Goal: Complete application form: Complete application form

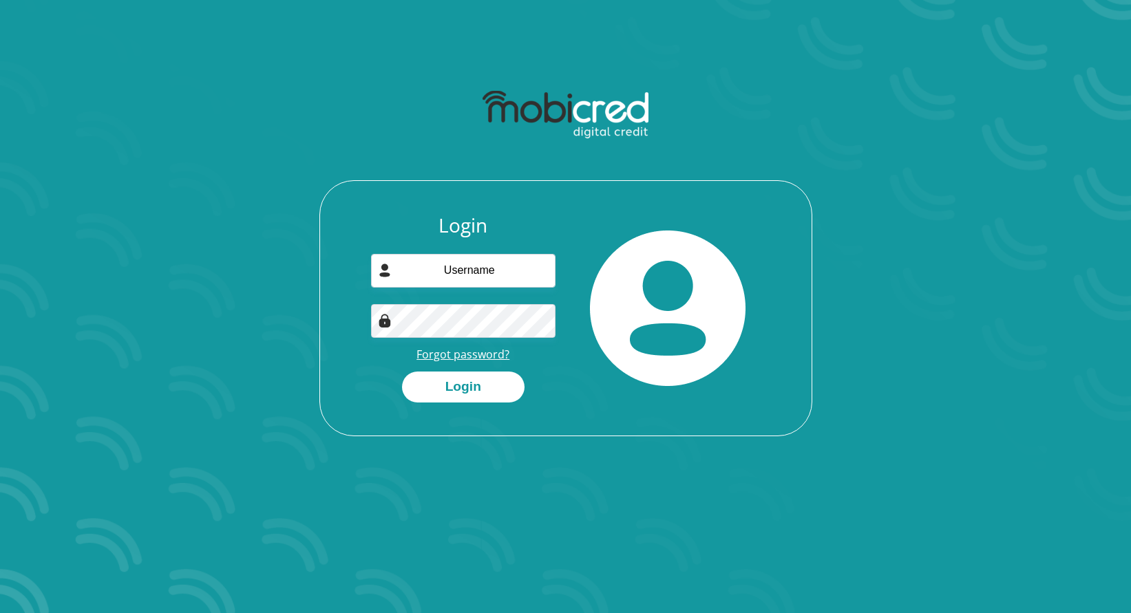
click at [472, 353] on link "Forgot password?" at bounding box center [462, 354] width 93 height 15
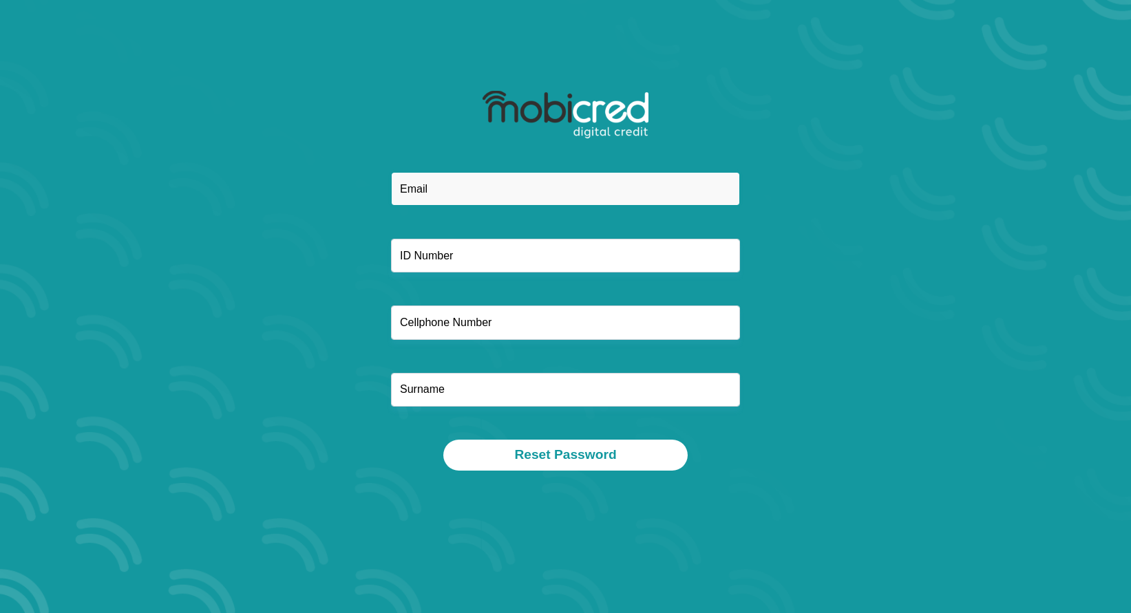
click at [409, 190] on input "email" at bounding box center [565, 189] width 349 height 34
type input "shltnnell@gmail.com"
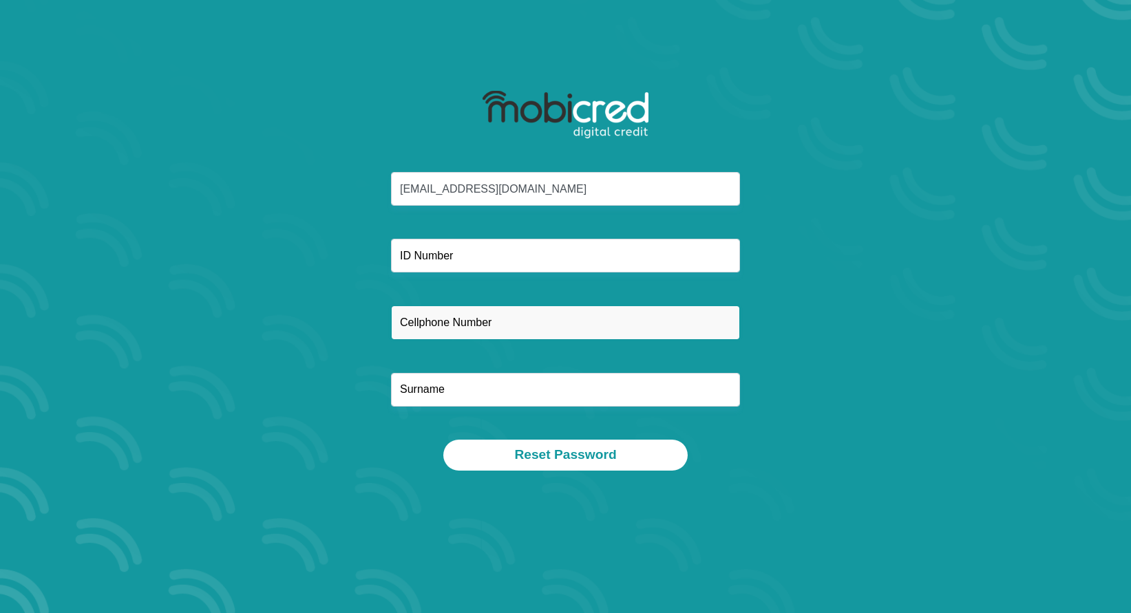
type input "0645124278"
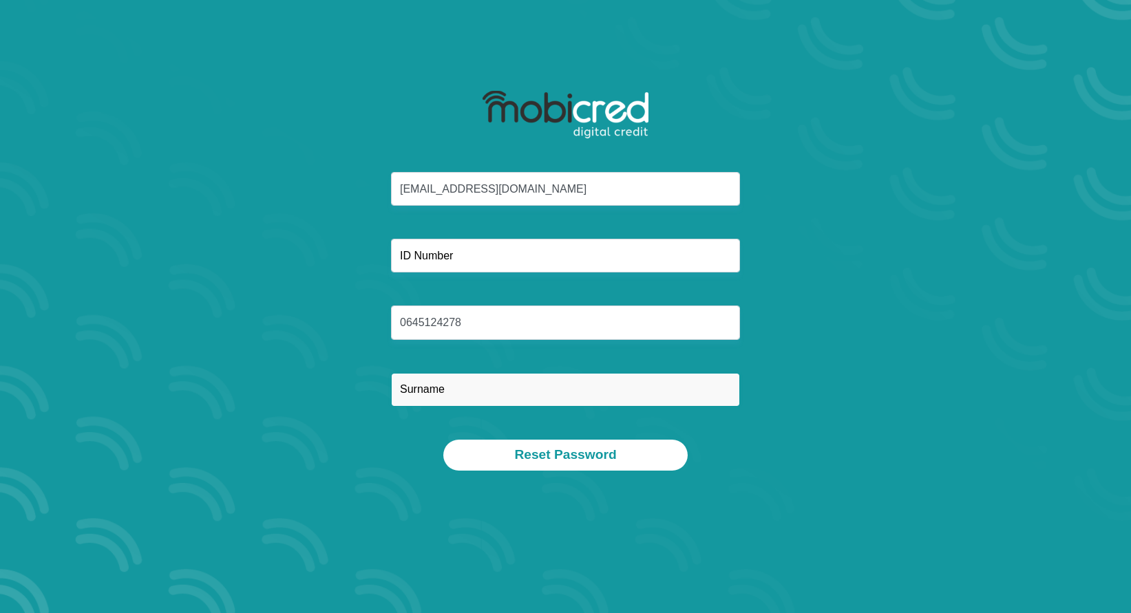
type input "Nell"
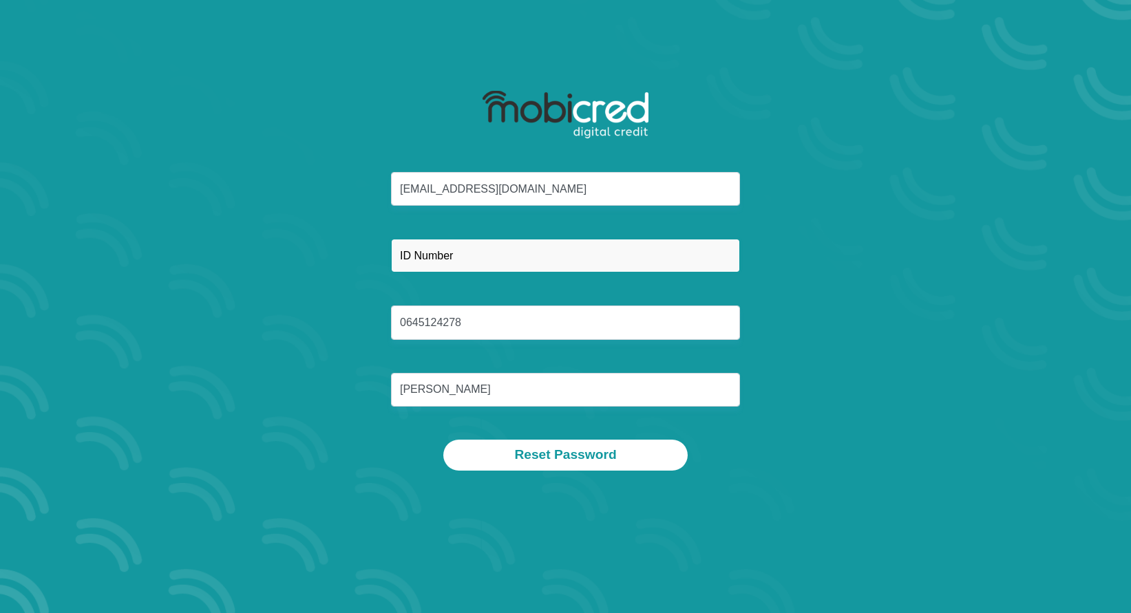
click at [478, 254] on input "text" at bounding box center [565, 256] width 349 height 34
type input "8808185193081"
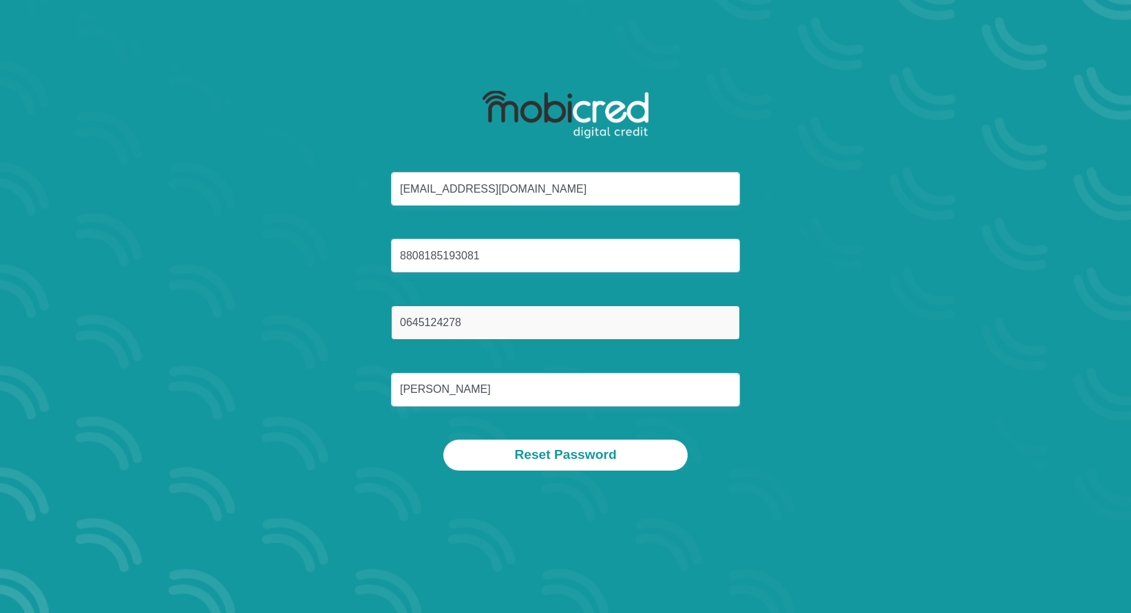
click at [506, 333] on input "0645124278" at bounding box center [565, 323] width 349 height 34
type input "0796056838"
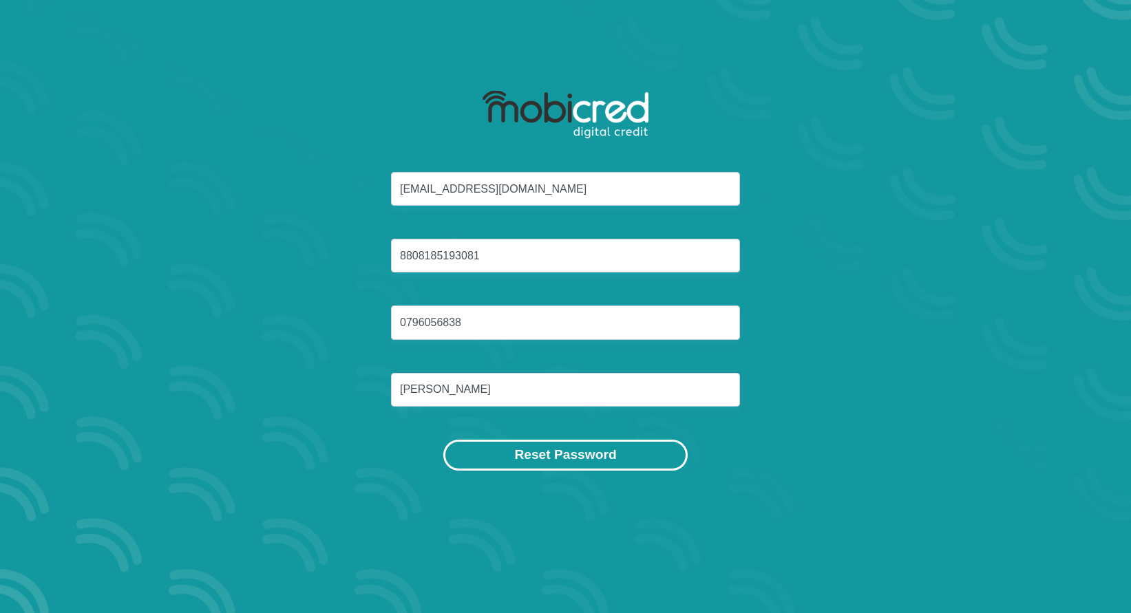
click at [578, 453] on button "Reset Password" at bounding box center [565, 455] width 244 height 31
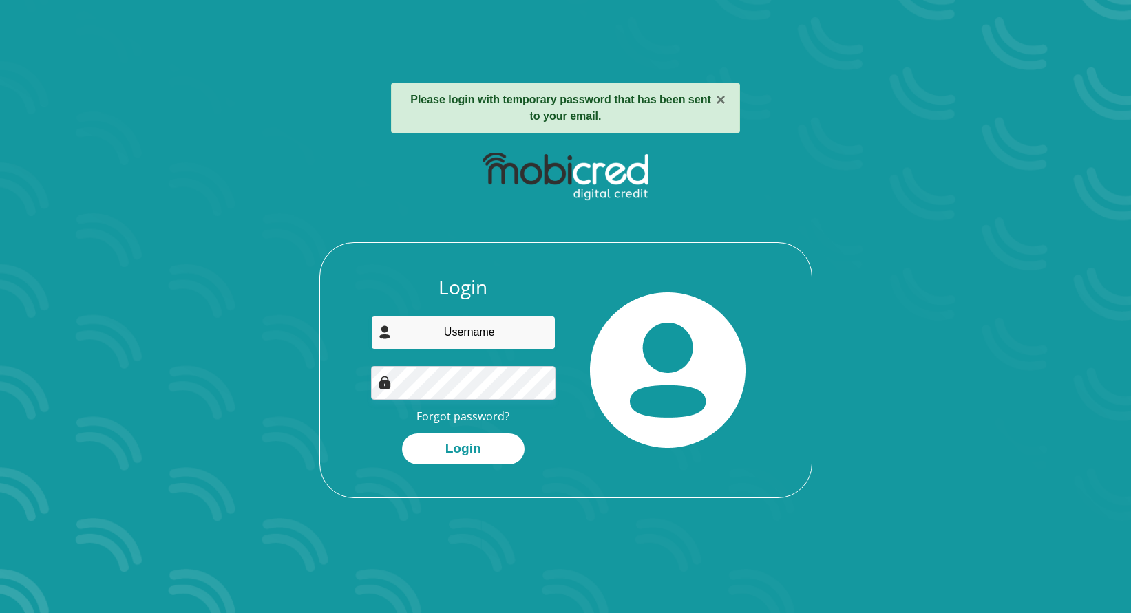
click at [414, 332] on input "email" at bounding box center [463, 333] width 184 height 34
paste input "shltnnell@gmail.com"
type input "shltnnell@gmail.com"
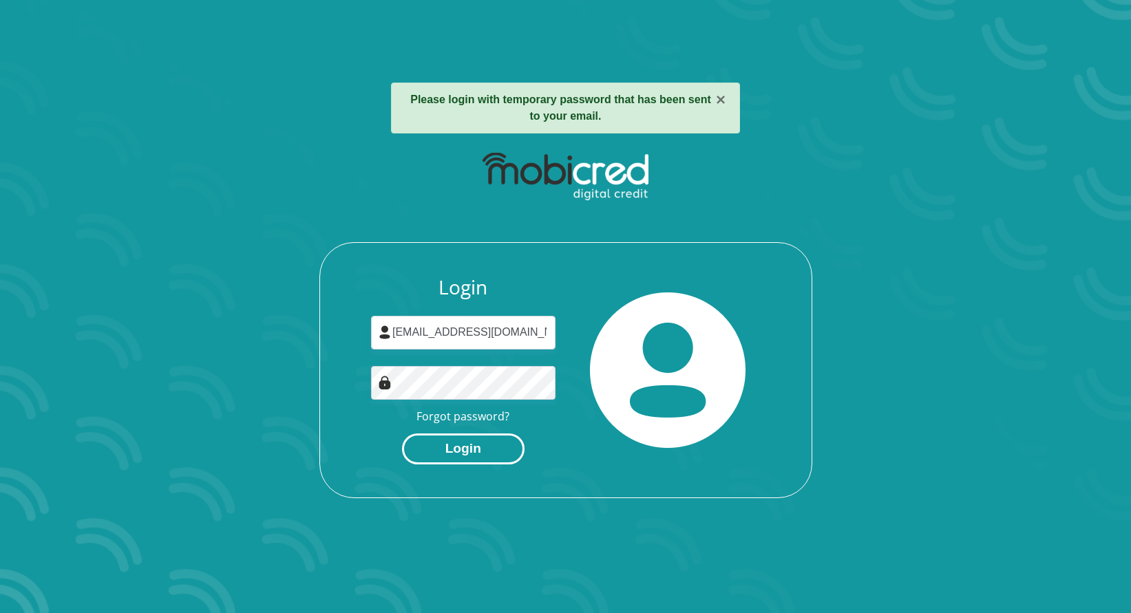
click at [476, 447] on button "Login" at bounding box center [463, 449] width 122 height 31
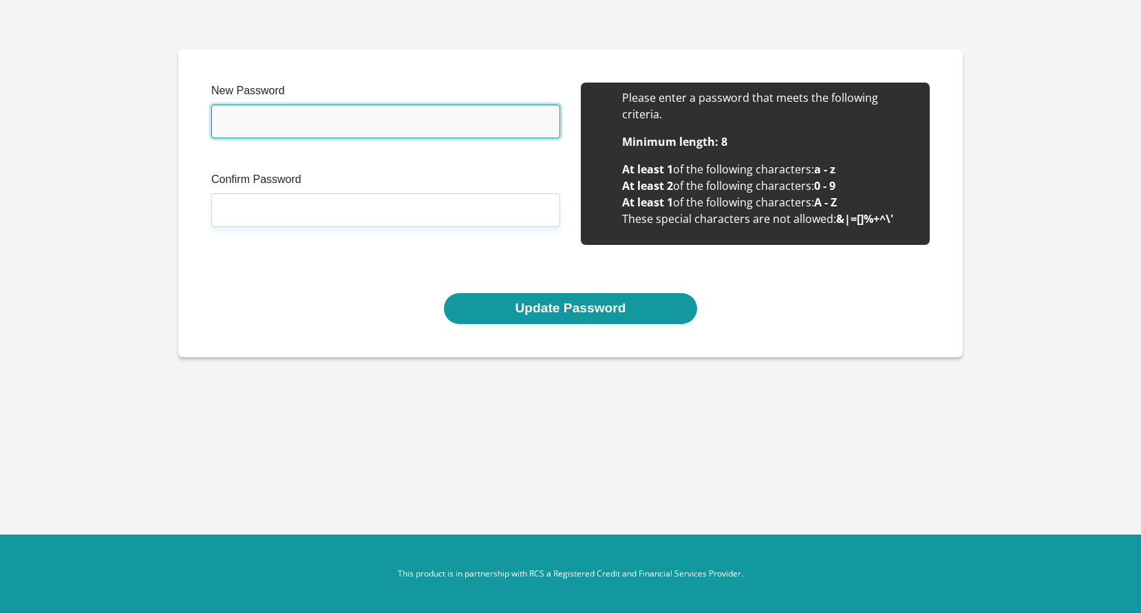
click at [390, 127] on input "New Password" at bounding box center [385, 122] width 349 height 34
type input "sRrP5qrUAd@rkv7"
drag, startPoint x: 381, startPoint y: 195, endPoint x: 337, endPoint y: 128, distance: 80.5
click at [337, 128] on input "sRrP5qrUAd@rkv7" at bounding box center [385, 122] width 349 height 34
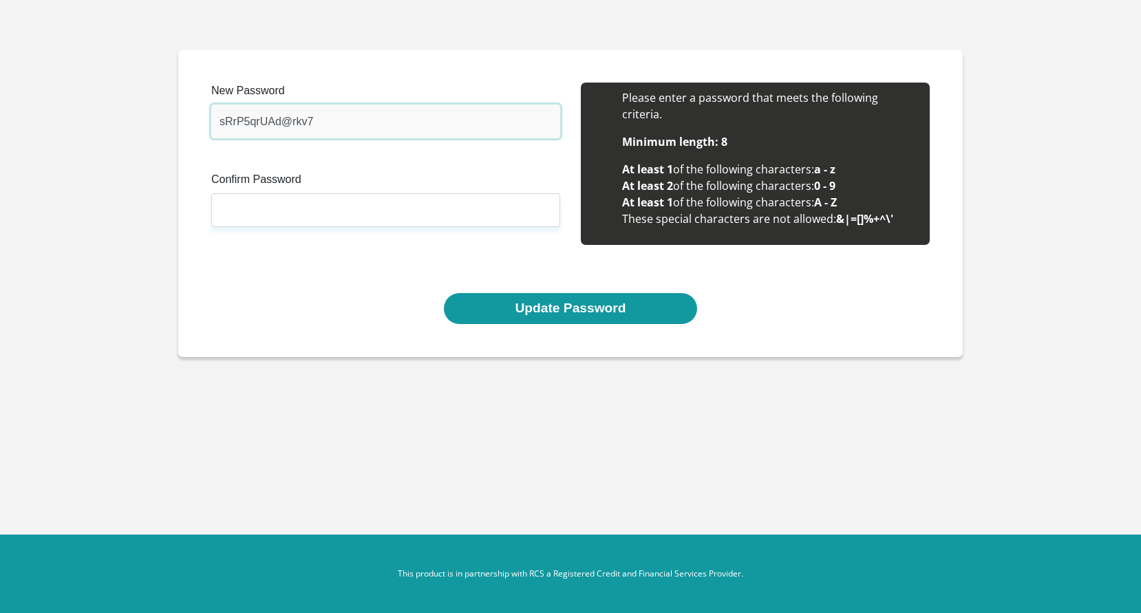
click at [337, 128] on input "sRrP5qrUAd@rkv7" at bounding box center [385, 122] width 349 height 34
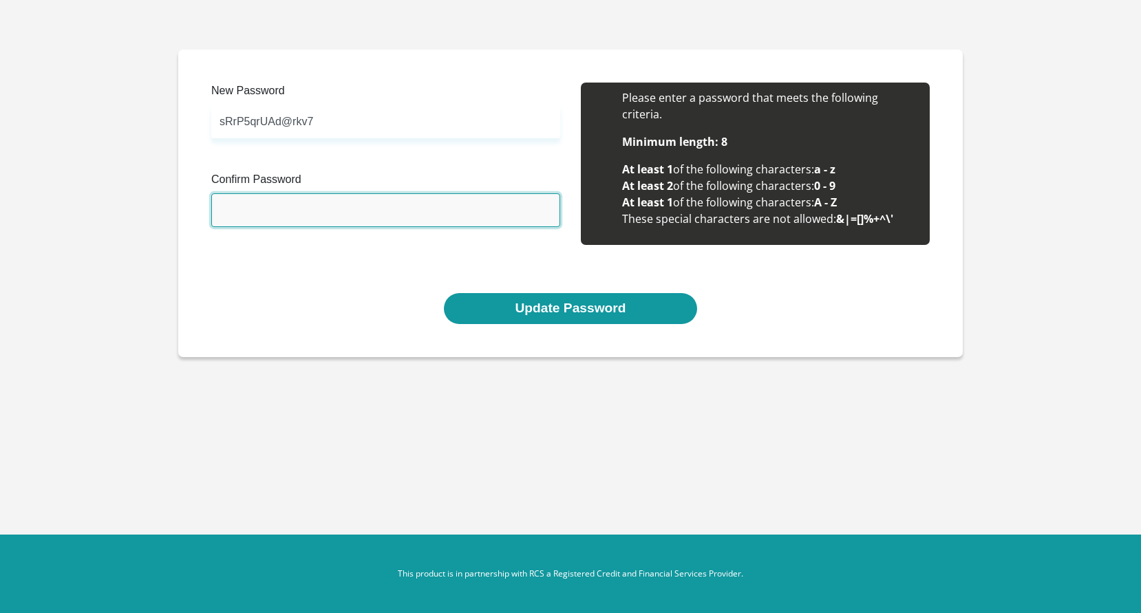
click at [239, 205] on input "Confirm Password" at bounding box center [385, 210] width 349 height 34
paste input "sRrP5qrUAd@rkv7"
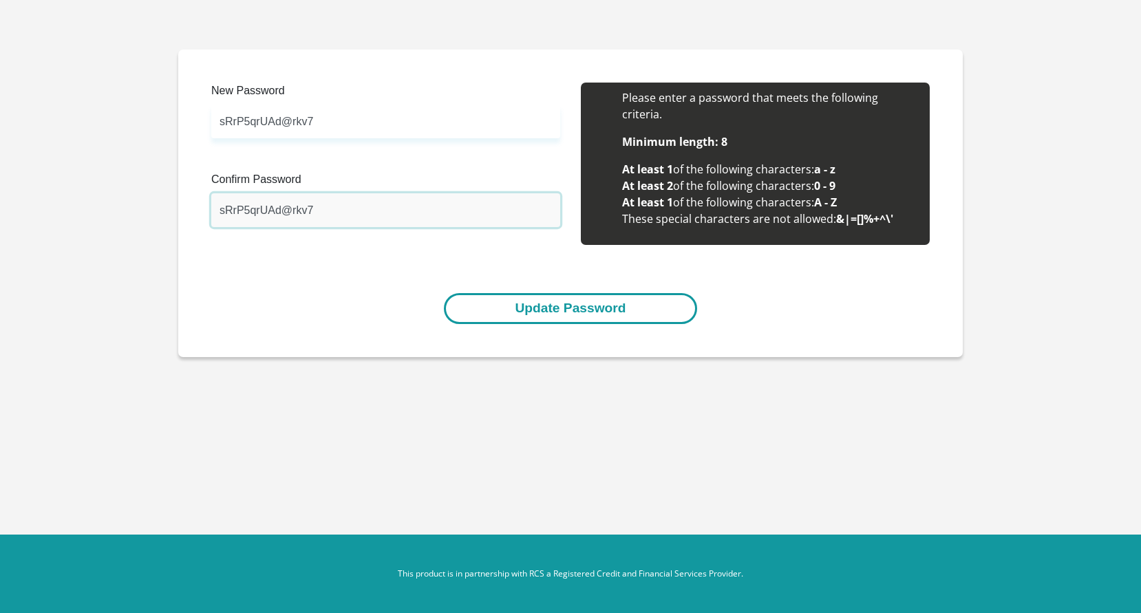
type input "sRrP5qrUAd@rkv7"
click at [526, 306] on button "Update Password" at bounding box center [570, 308] width 253 height 31
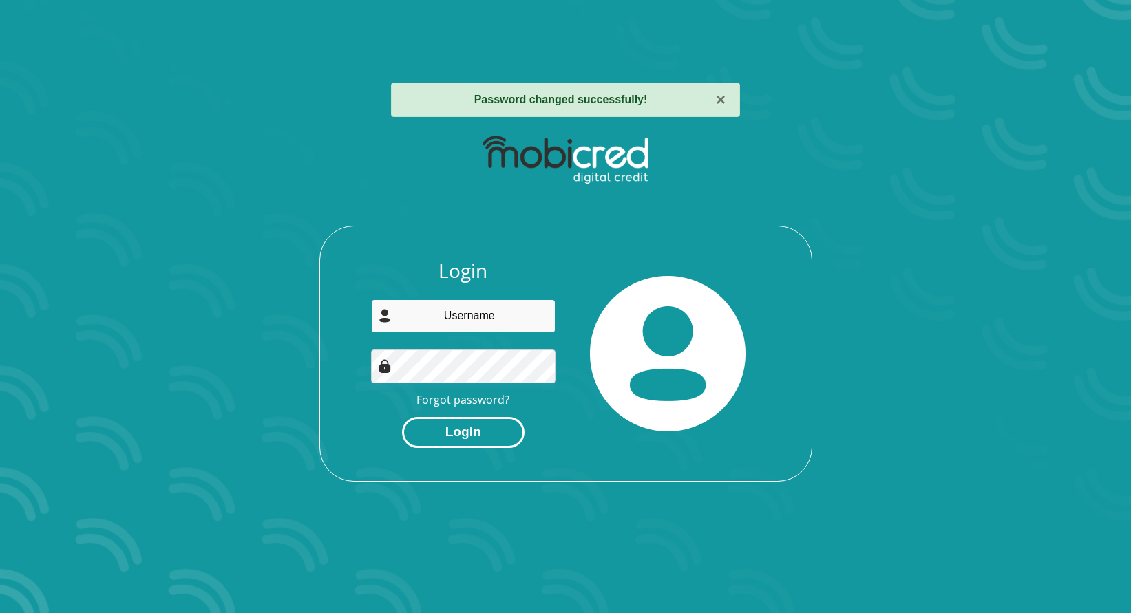
type input "[EMAIL_ADDRESS][DOMAIN_NAME]"
click at [473, 422] on button "Login" at bounding box center [463, 432] width 122 height 31
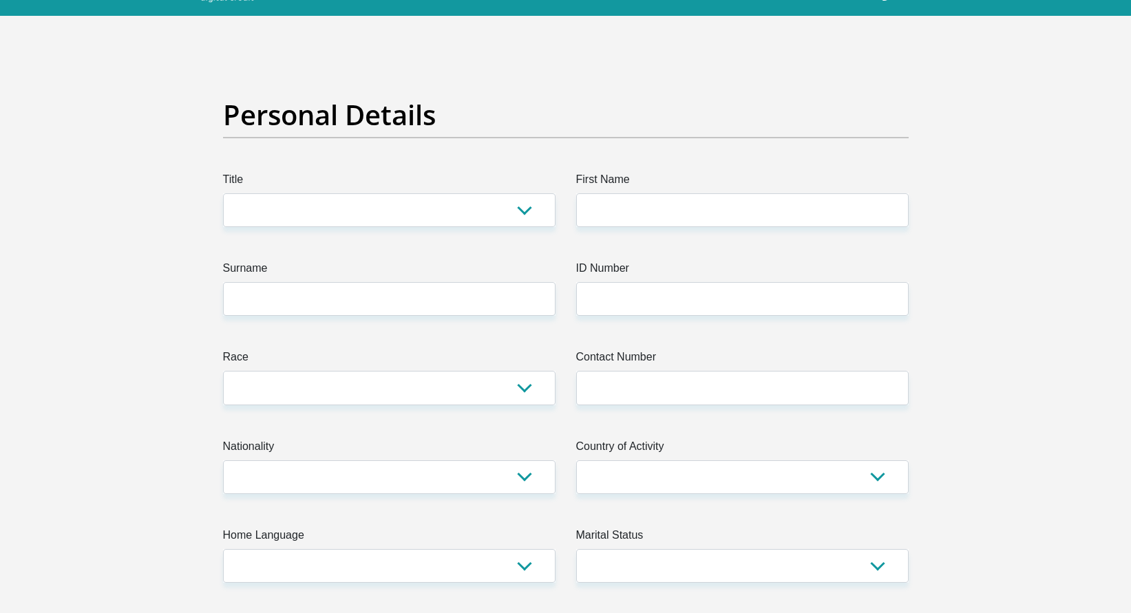
scroll to position [69, 0]
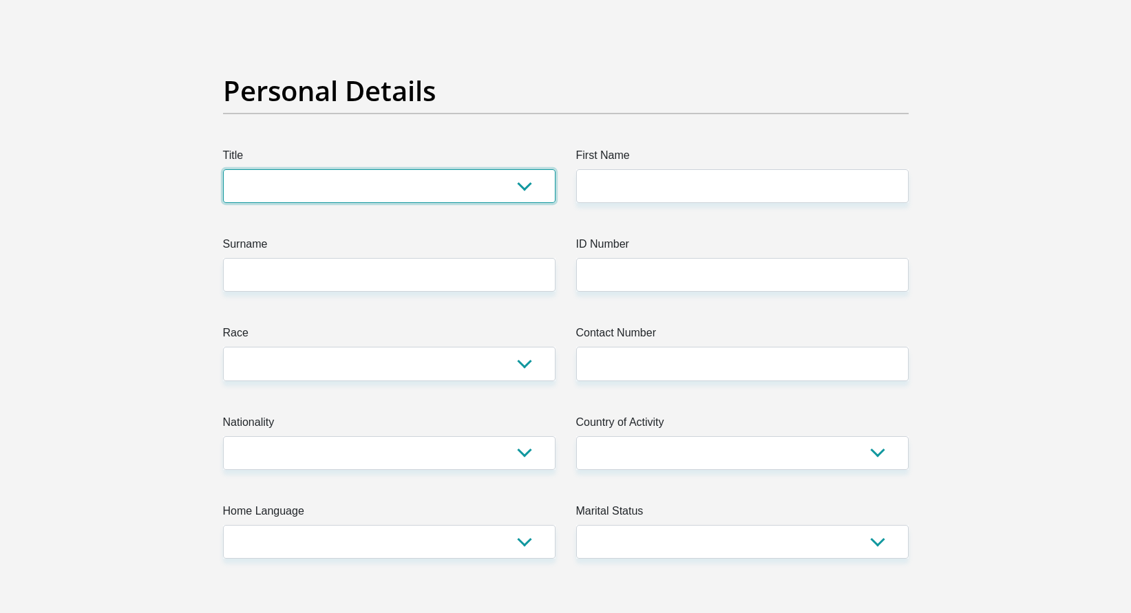
click at [476, 179] on select "Mr Ms Mrs Dr Other" at bounding box center [389, 186] width 332 height 34
select select "Mr"
click at [223, 169] on select "Mr Ms Mrs Dr Other" at bounding box center [389, 186] width 332 height 34
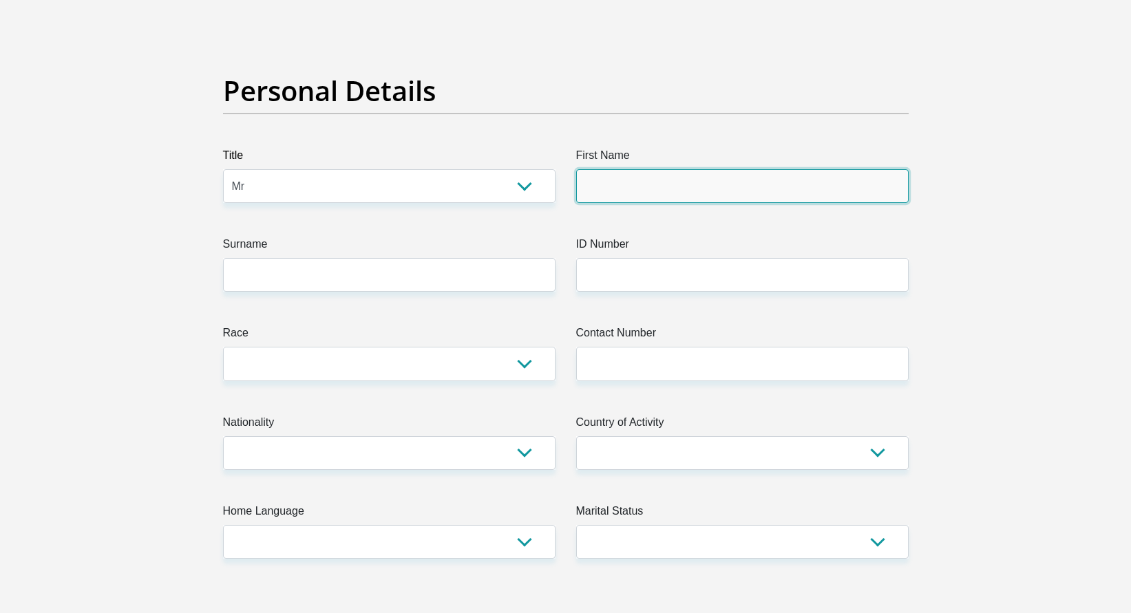
click at [635, 195] on input "First Name" at bounding box center [742, 186] width 332 height 34
type input "Shelton"
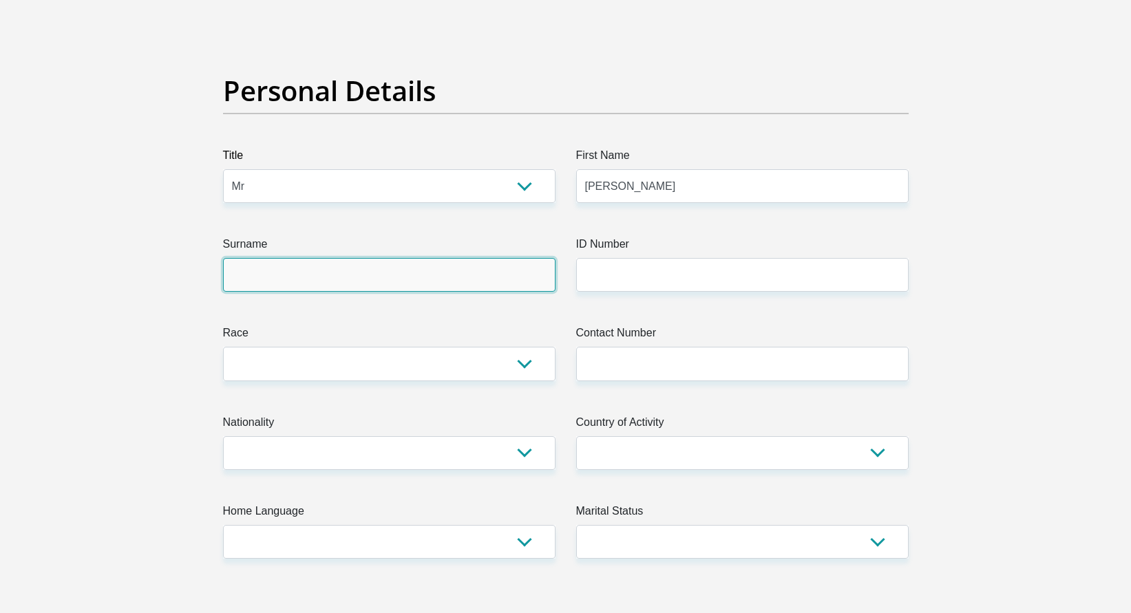
type input "Nell"
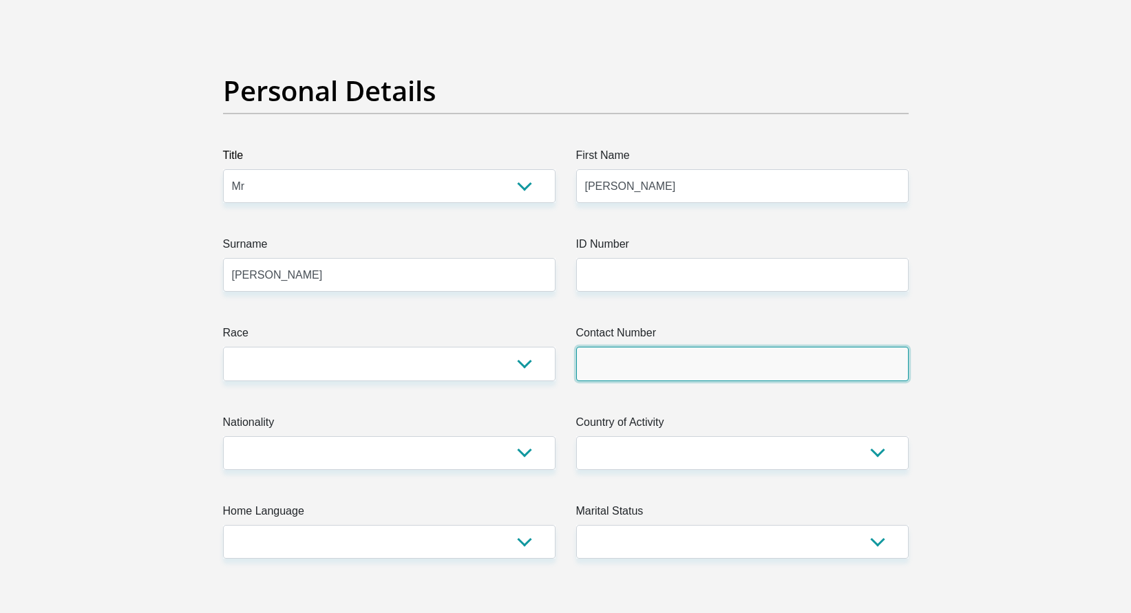
type input "0645124278"
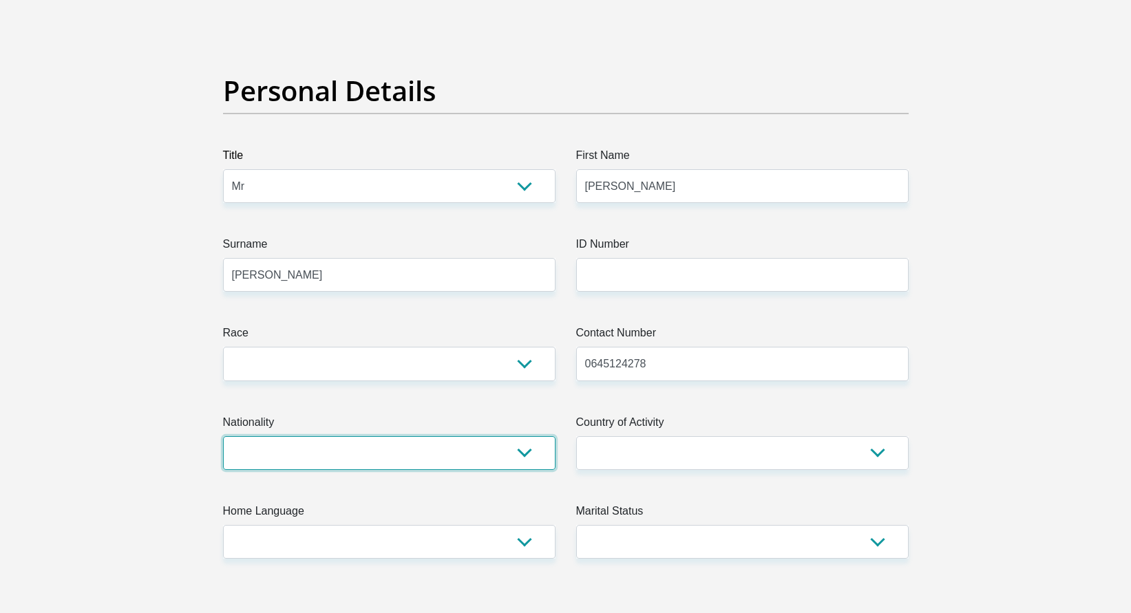
select select "ZAF"
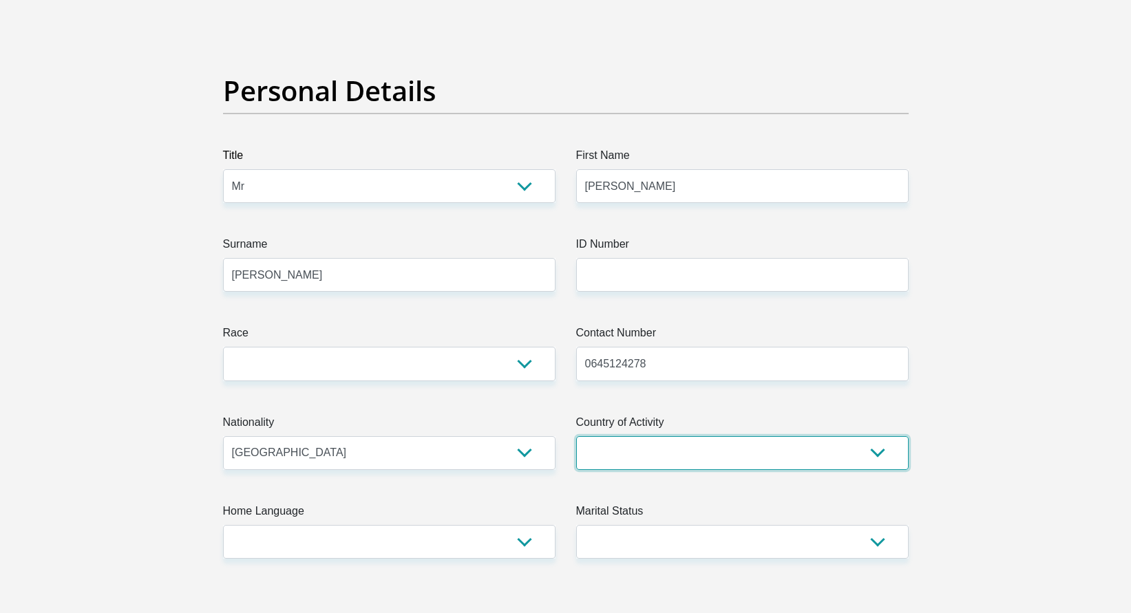
select select "ZAF"
type input "39 Nuutgevonden II, Nuutgevonden Estate"
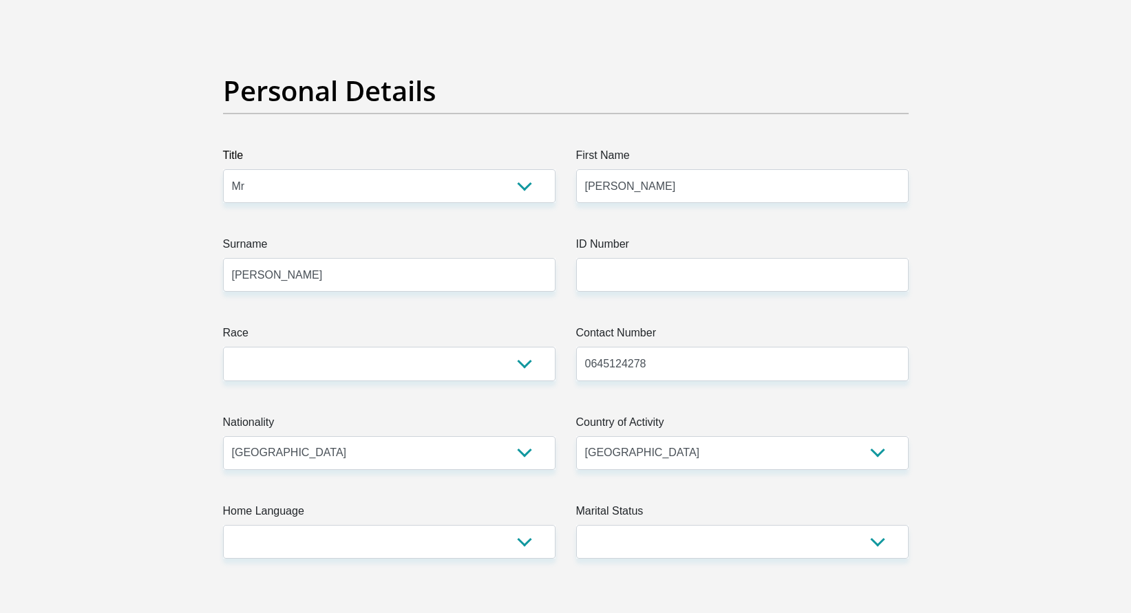
type input "Nuutgevonden Road"
type input "Stellenbosch"
type input "7600"
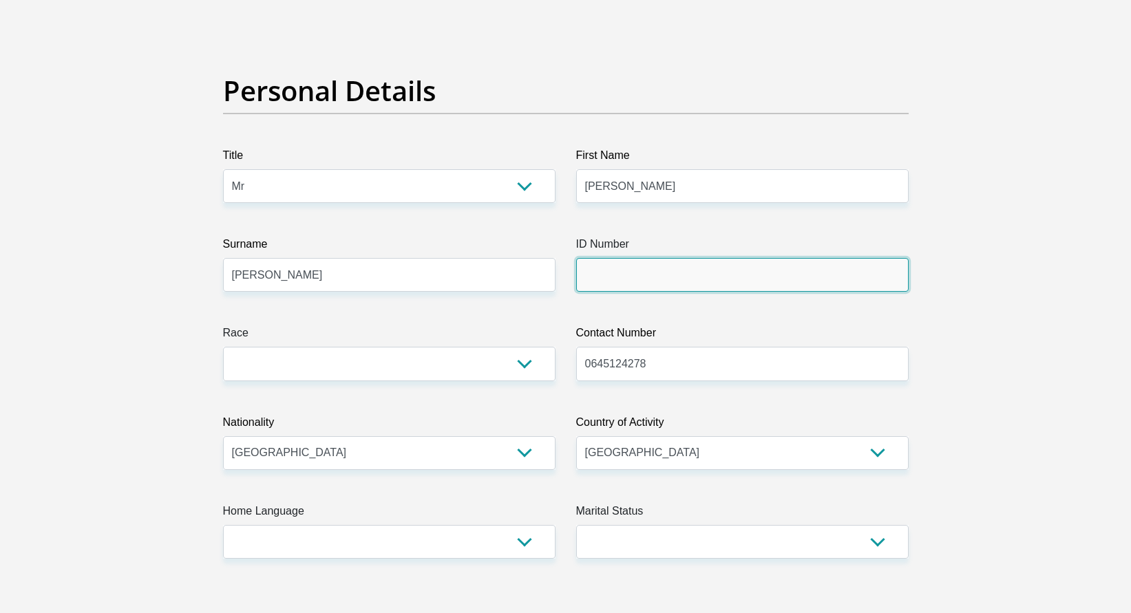
click at [681, 279] on input "ID Number" at bounding box center [742, 275] width 332 height 34
type input "8808185193081"
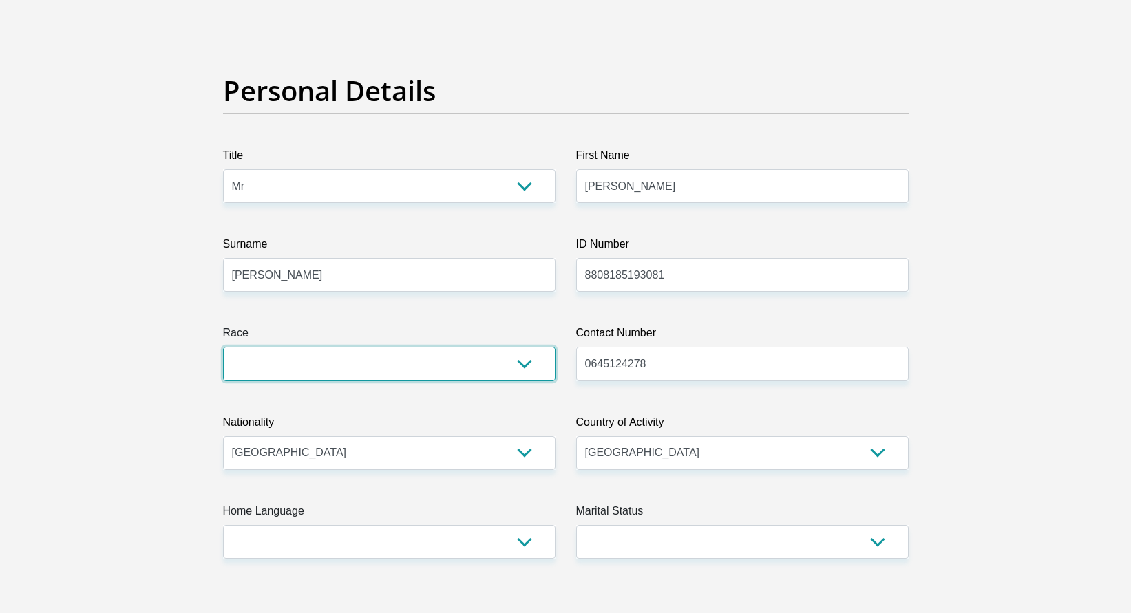
click at [533, 368] on select "Black Coloured Indian White Other" at bounding box center [389, 364] width 332 height 34
select select "2"
click at [223, 347] on select "Black Coloured Indian White Other" at bounding box center [389, 364] width 332 height 34
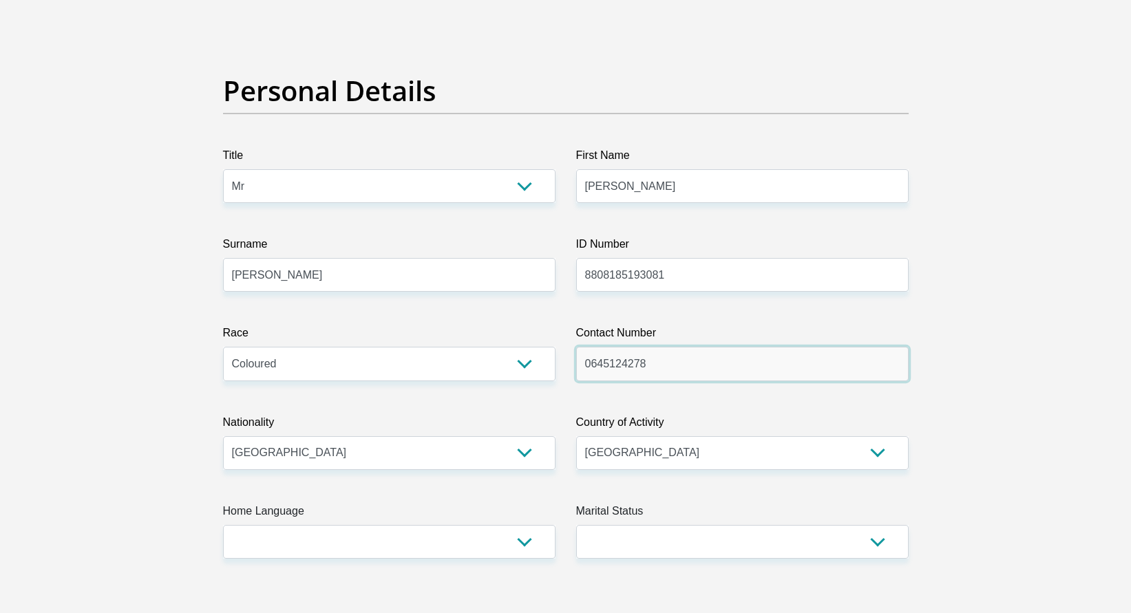
click at [727, 367] on input "0645124278" at bounding box center [742, 364] width 332 height 34
type input "0796056838"
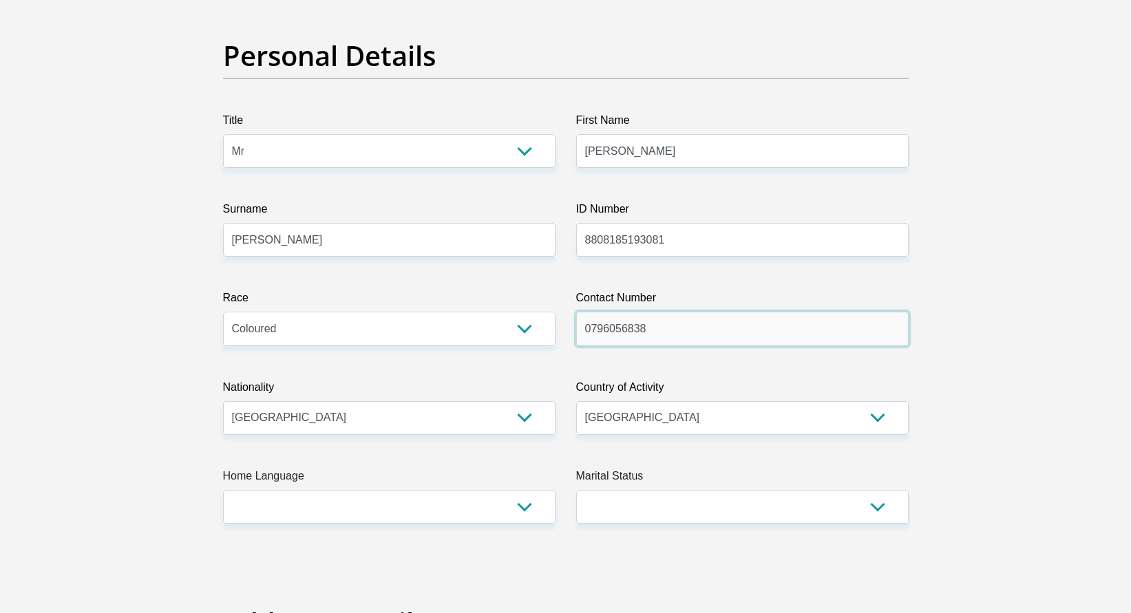
scroll to position [138, 0]
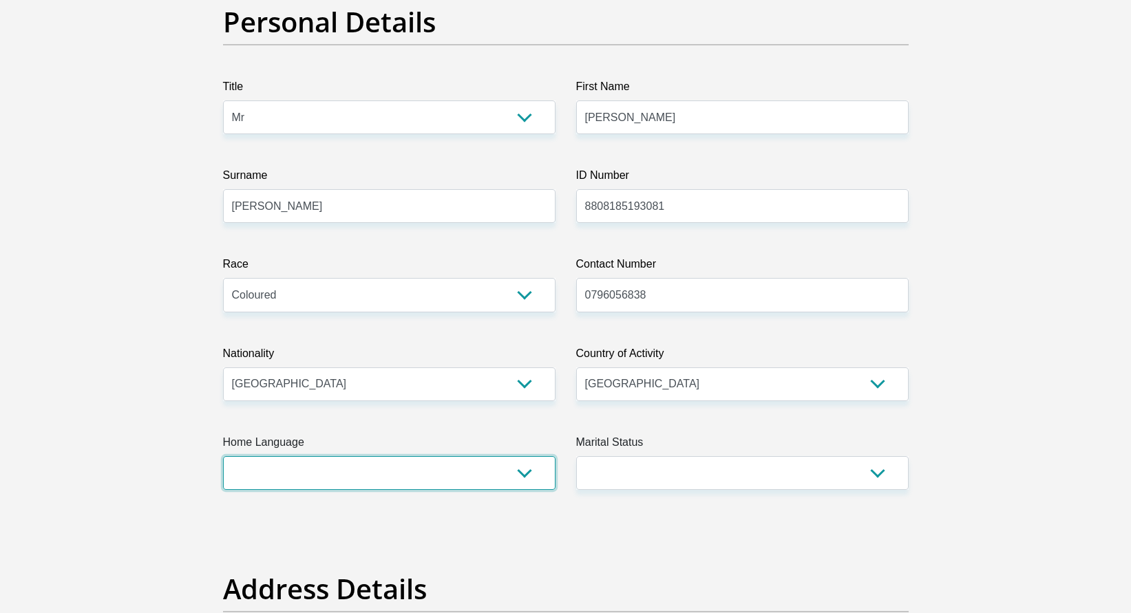
click at [531, 465] on select "Afrikaans English Sepedi South Ndebele Southern Sotho Swati Tsonga Tswana Venda…" at bounding box center [389, 473] width 332 height 34
select select "eng"
click at [223, 456] on select "Afrikaans English Sepedi South Ndebele Southern Sotho Swati Tsonga Tswana Venda…" at bounding box center [389, 473] width 332 height 34
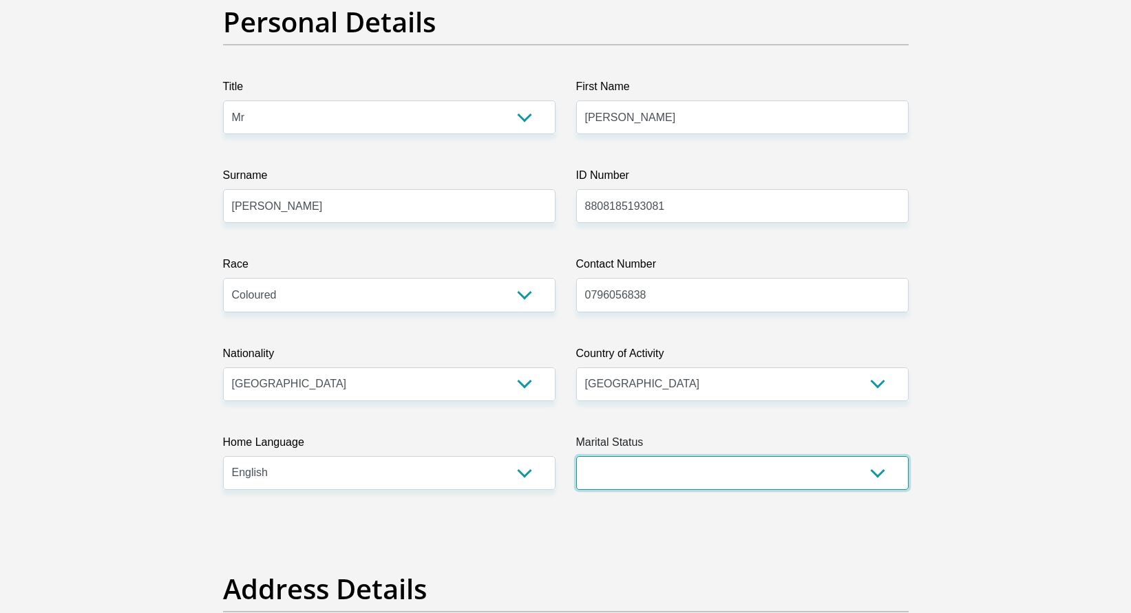
click at [727, 467] on select "Married ANC Single Divorced Widowed Married COP or Customary Law" at bounding box center [742, 473] width 332 height 34
click at [864, 471] on select "Married ANC Single Divorced Widowed Married COP or Customary Law" at bounding box center [742, 473] width 332 height 34
select select "1"
click at [576, 456] on select "Married ANC Single Divorced Widowed Married COP or Customary Law" at bounding box center [742, 473] width 332 height 34
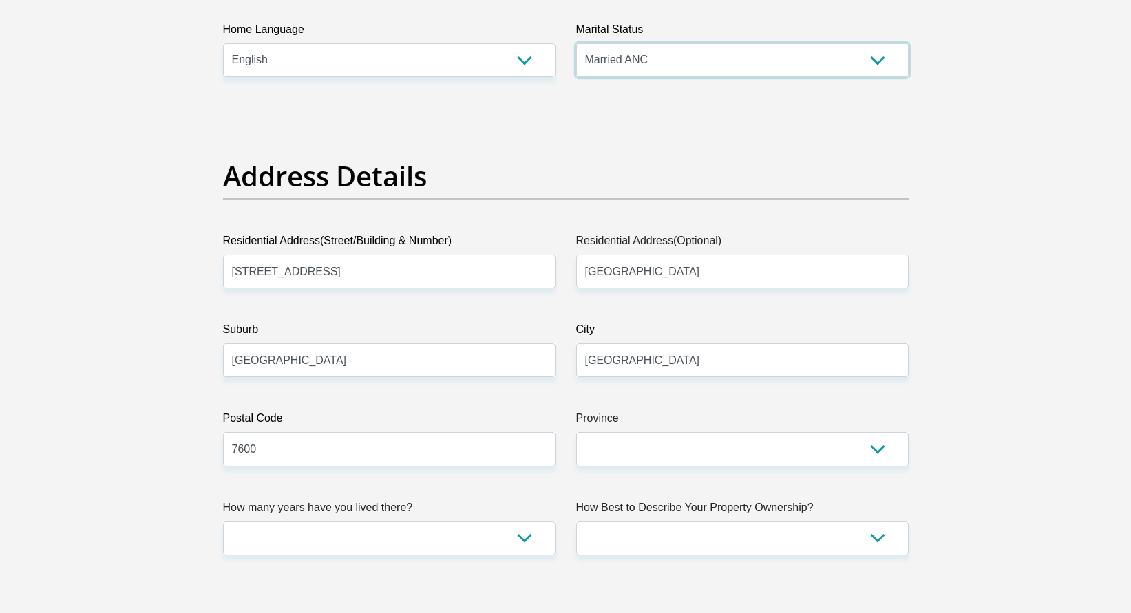
scroll to position [688, 0]
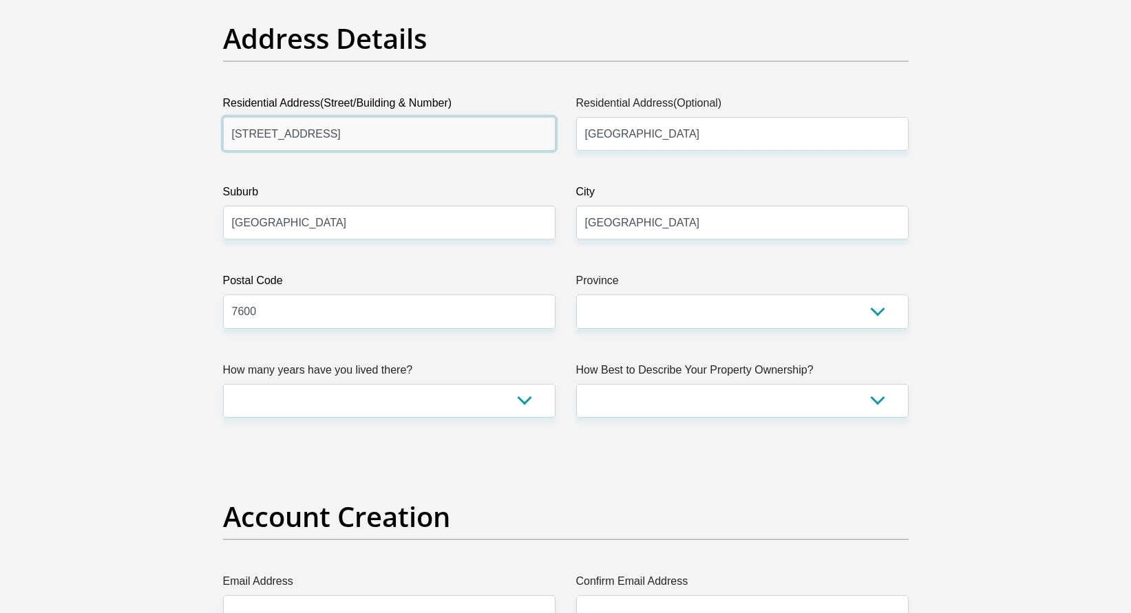
click at [459, 138] on input "39 Nuutgevonden II, Nuutgevonden Estate" at bounding box center [389, 134] width 332 height 34
type input "50 Convent Road"
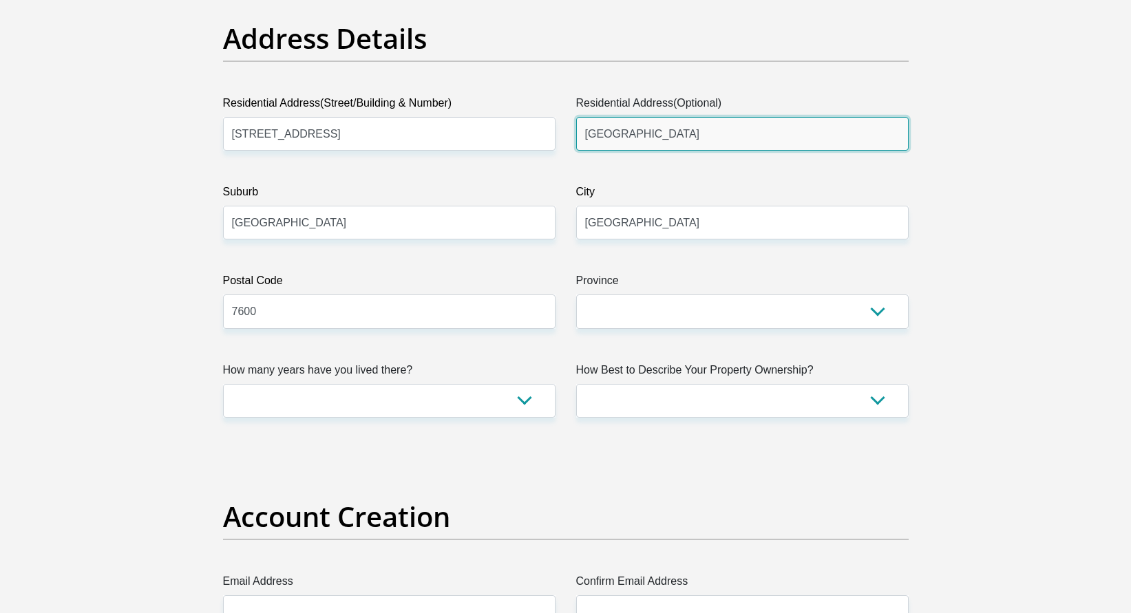
click at [721, 137] on input "Nuutgevonden Road" at bounding box center [742, 134] width 332 height 34
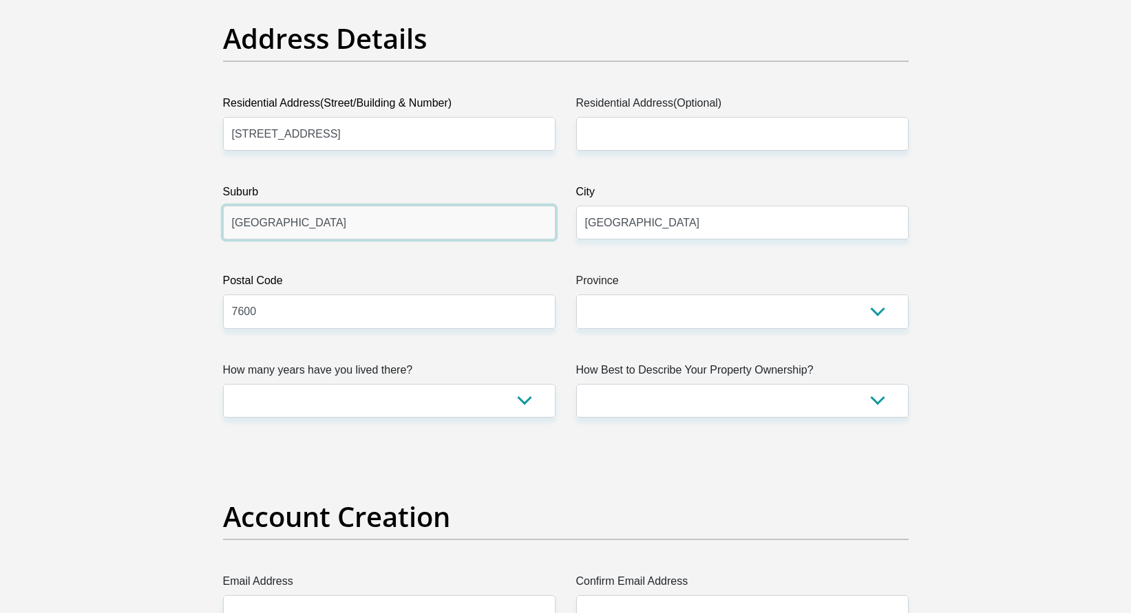
click at [442, 222] on input "Stellenbosch" at bounding box center [389, 223] width 332 height 34
type input "Egerton"
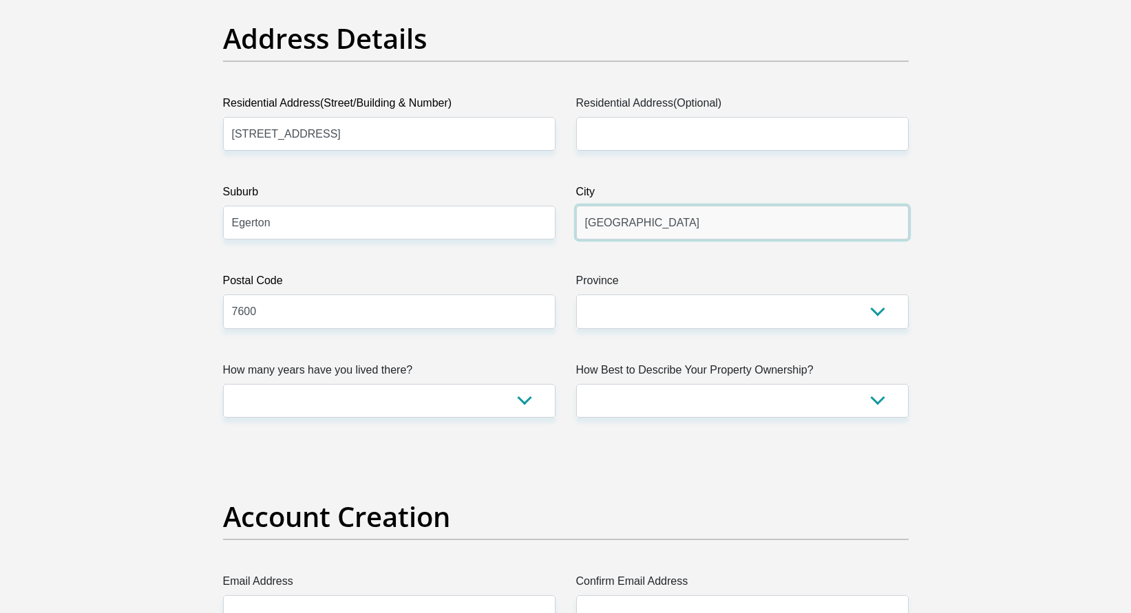
click at [769, 226] on input "Stellenbosch" at bounding box center [742, 223] width 332 height 34
click at [372, 305] on input "7600" at bounding box center [389, 312] width 332 height 34
type input "3370"
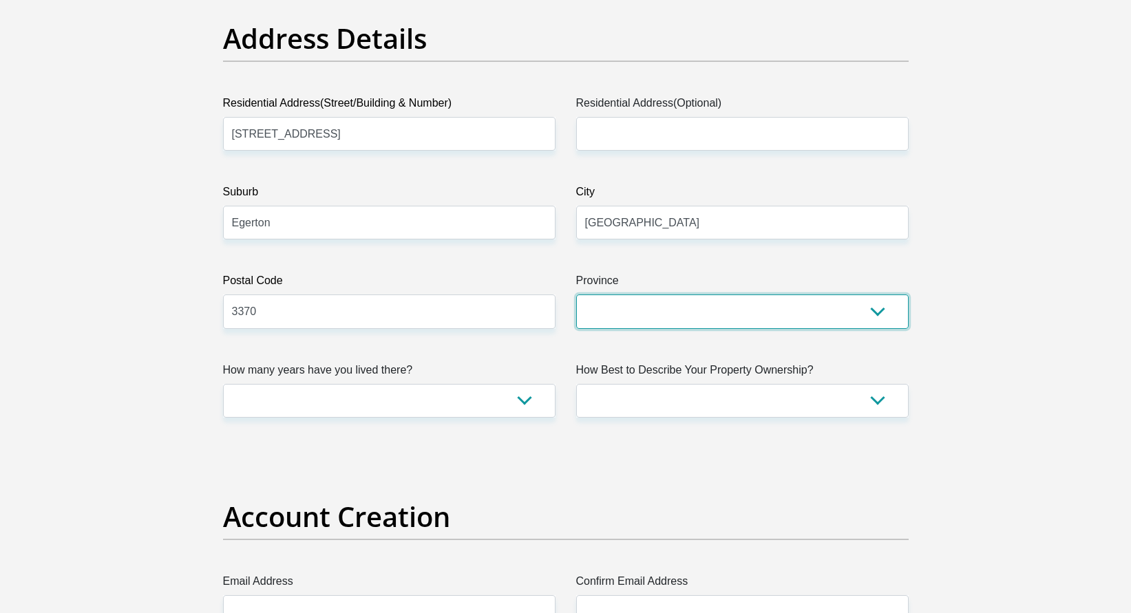
click at [849, 310] on select "Eastern Cape Free State Gauteng KwaZulu-Natal Limpopo Mpumalanga Northern Cape …" at bounding box center [742, 312] width 332 height 34
select select "Western Cape"
click at [576, 295] on select "Eastern Cape Free State Gauteng KwaZulu-Natal Limpopo Mpumalanga Northern Cape …" at bounding box center [742, 312] width 332 height 34
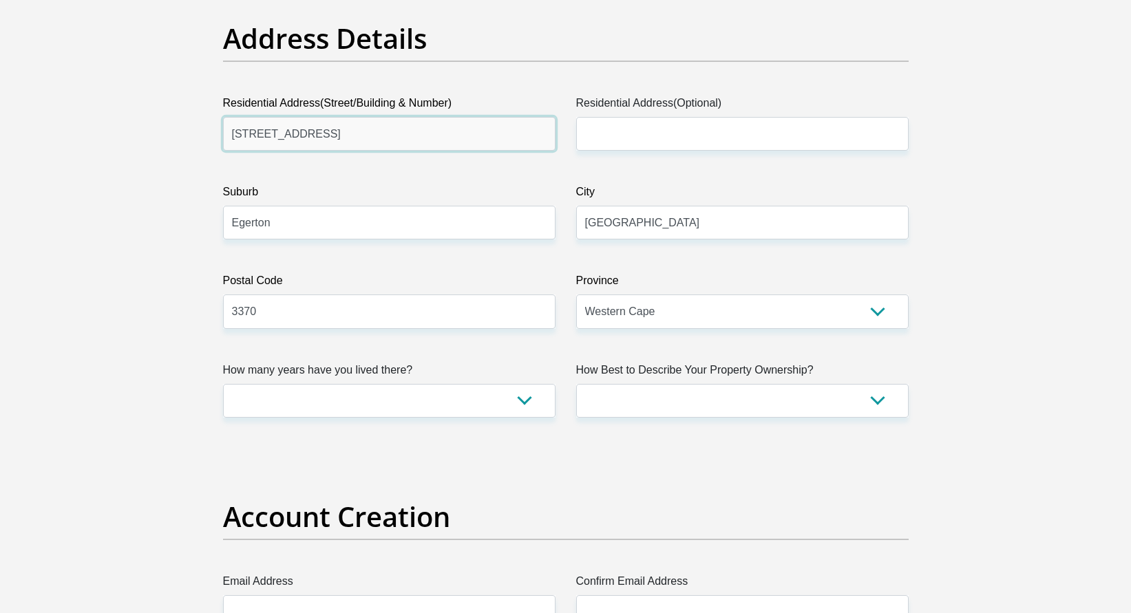
click at [488, 136] on input "50 Convent Road" at bounding box center [389, 134] width 332 height 34
click at [676, 186] on label "City" at bounding box center [742, 195] width 332 height 22
click at [676, 206] on input "Stellenbosch" at bounding box center [742, 223] width 332 height 34
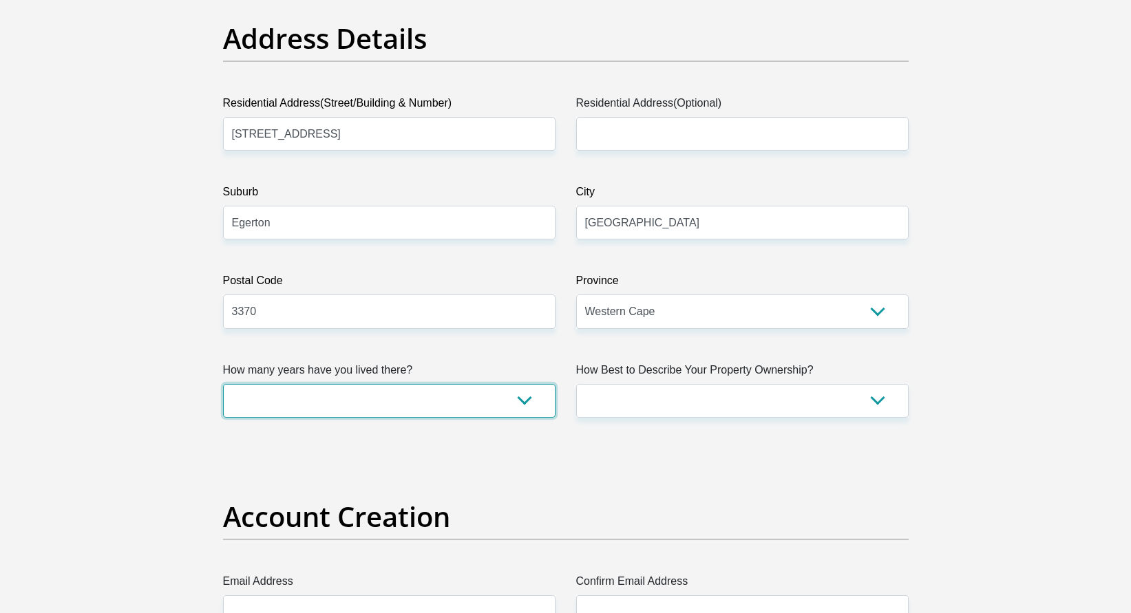
click at [365, 391] on select "less than 1 year 1-3 years 3-5 years 5+ years" at bounding box center [389, 401] width 332 height 34
select select "2"
click at [223, 384] on select "less than 1 year 1-3 years 3-5 years 5+ years" at bounding box center [389, 401] width 332 height 34
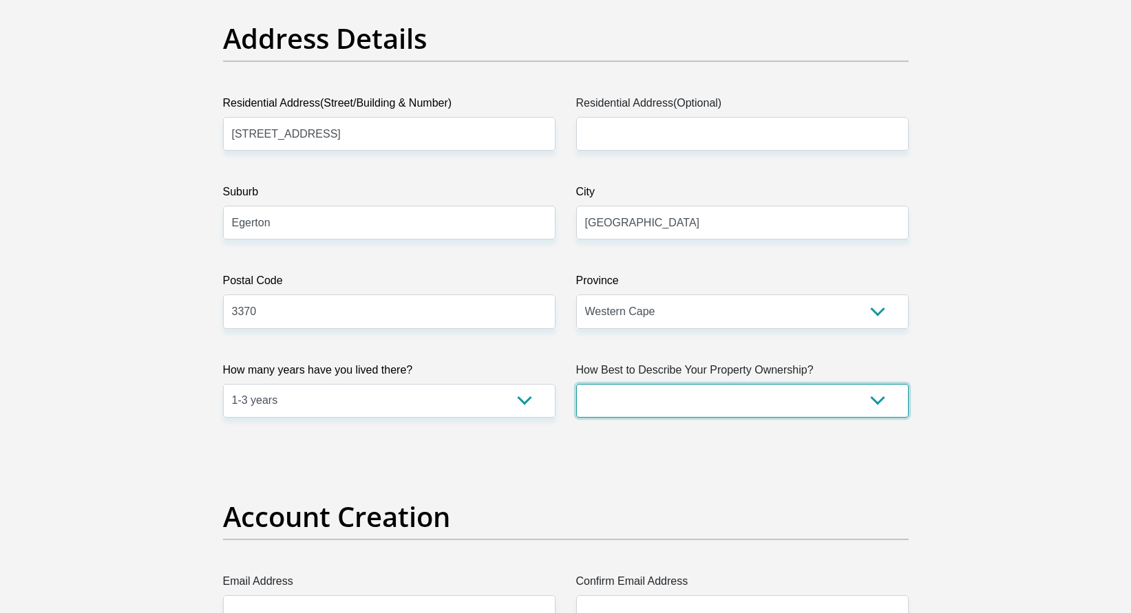
click at [695, 397] on select "Owned Rented Family Owned Company Dwelling" at bounding box center [742, 401] width 332 height 34
select select "Rented"
click at [576, 384] on select "Owned Rented Family Owned Company Dwelling" at bounding box center [742, 401] width 332 height 34
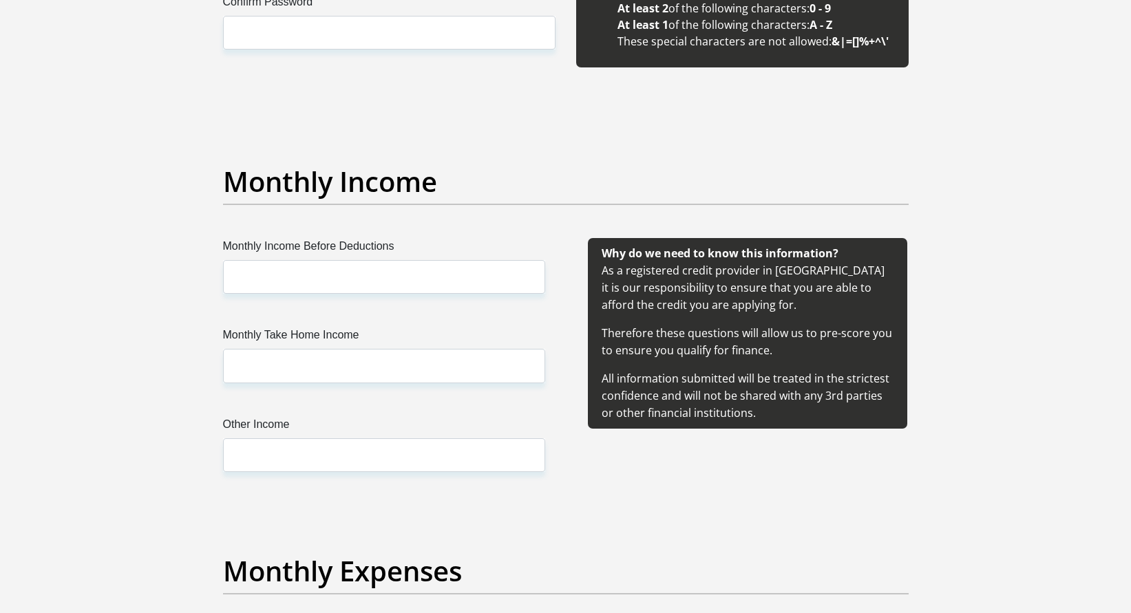
scroll to position [1170, 0]
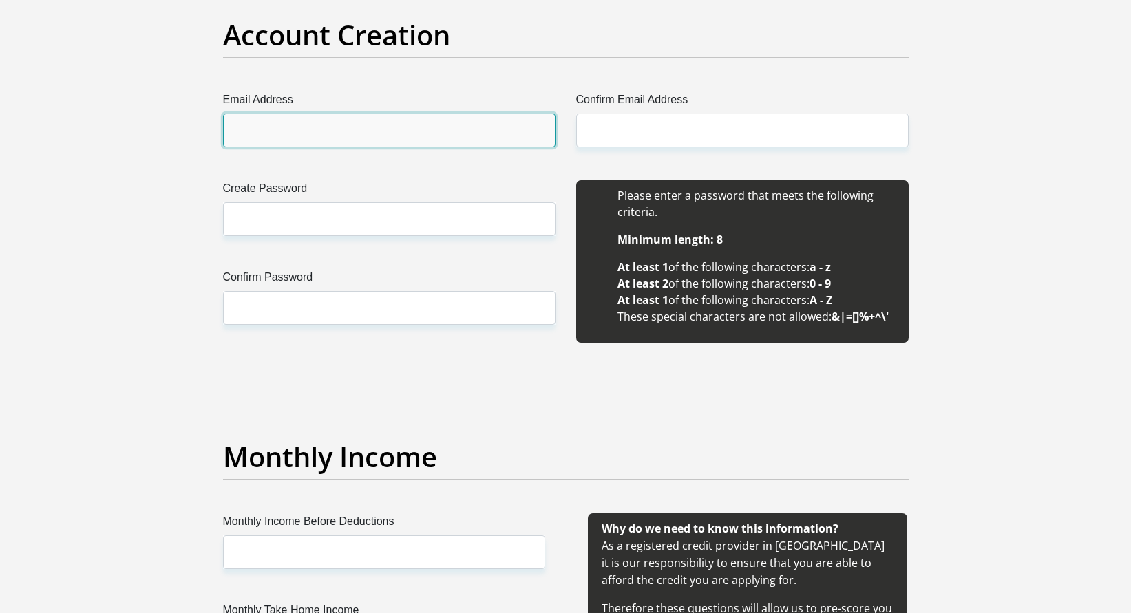
click at [452, 131] on input "Email Address" at bounding box center [389, 131] width 332 height 34
type input "shltnnell@gmail.com"
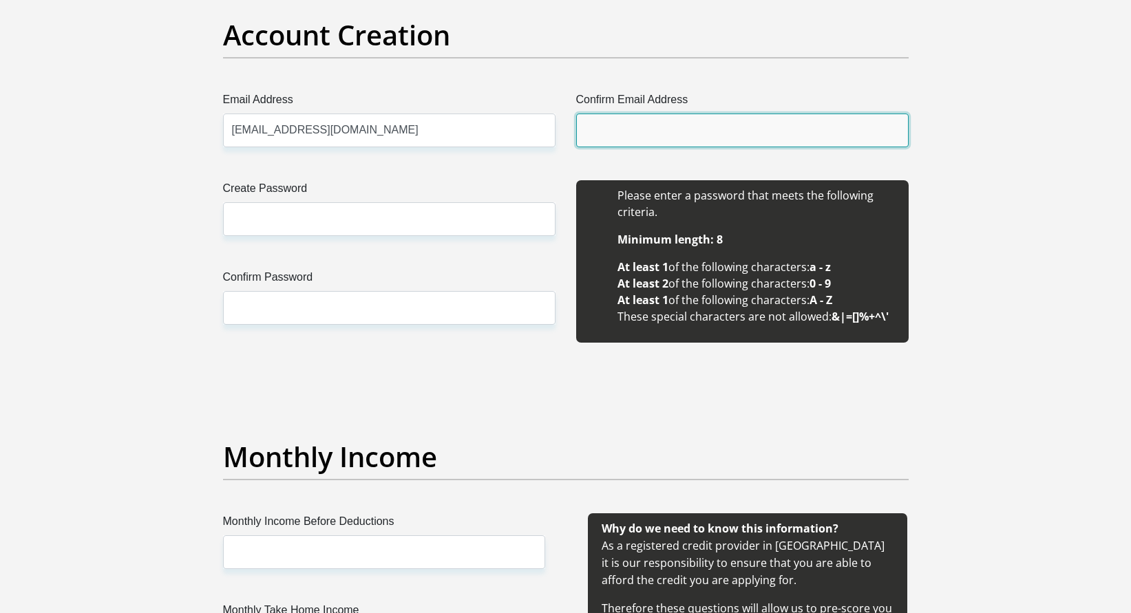
type input "shltnnell@gmail.com"
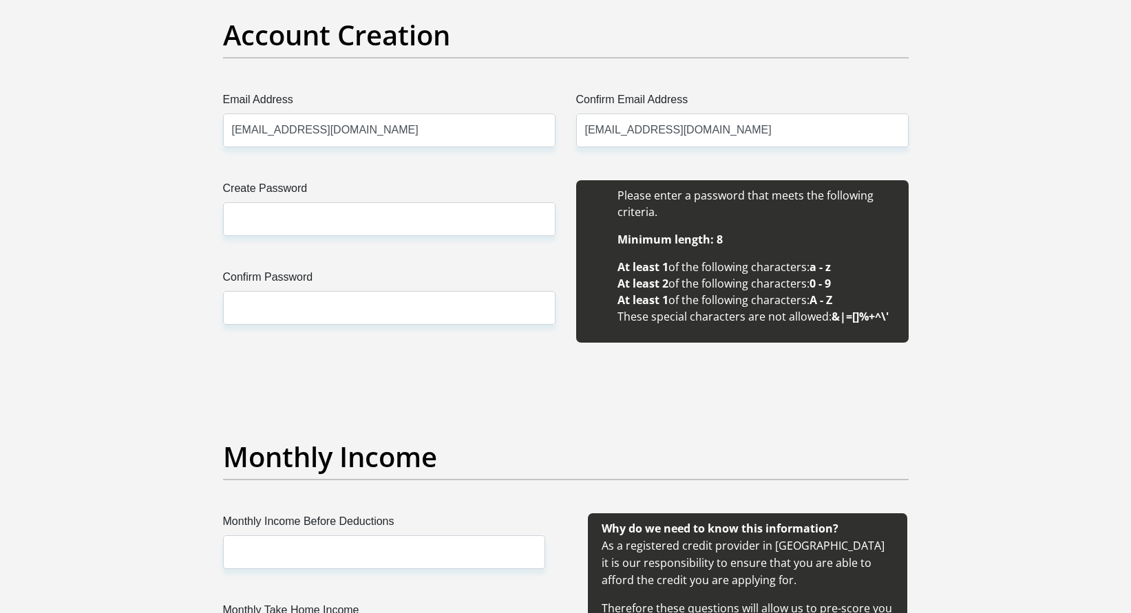
type input "Shelton"
type input "Nell"
type input "0645124278"
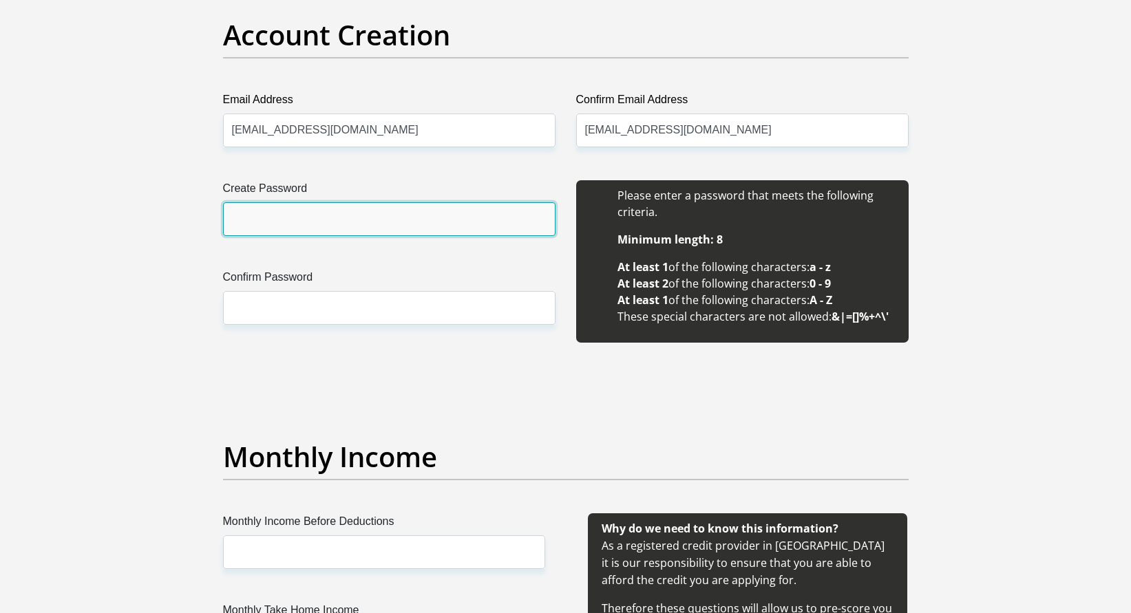
click at [386, 220] on input "Create Password" at bounding box center [389, 219] width 332 height 34
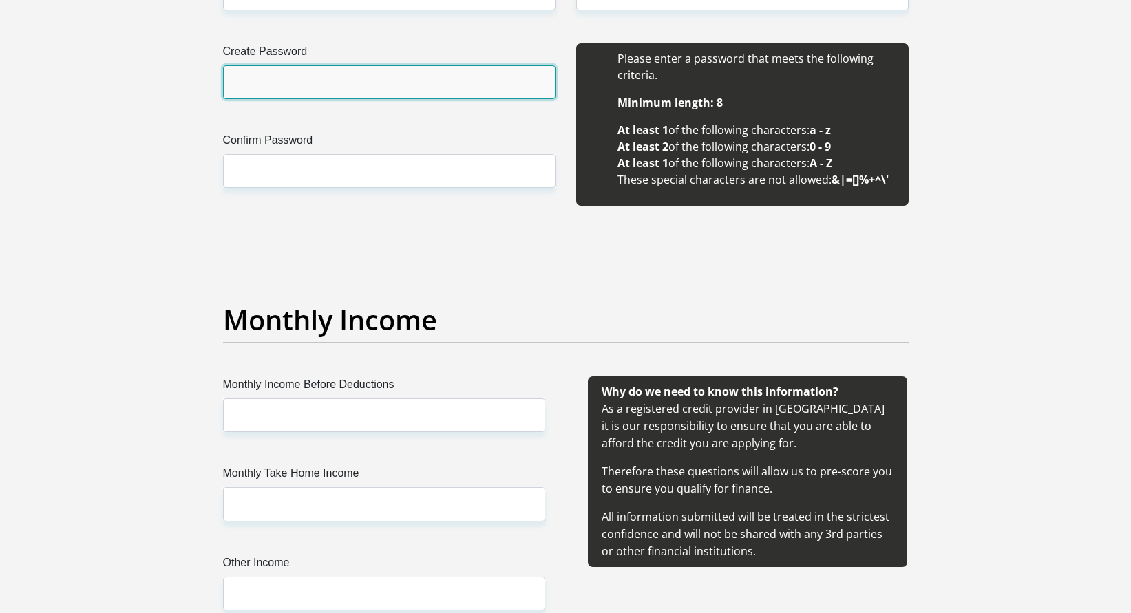
scroll to position [1308, 0]
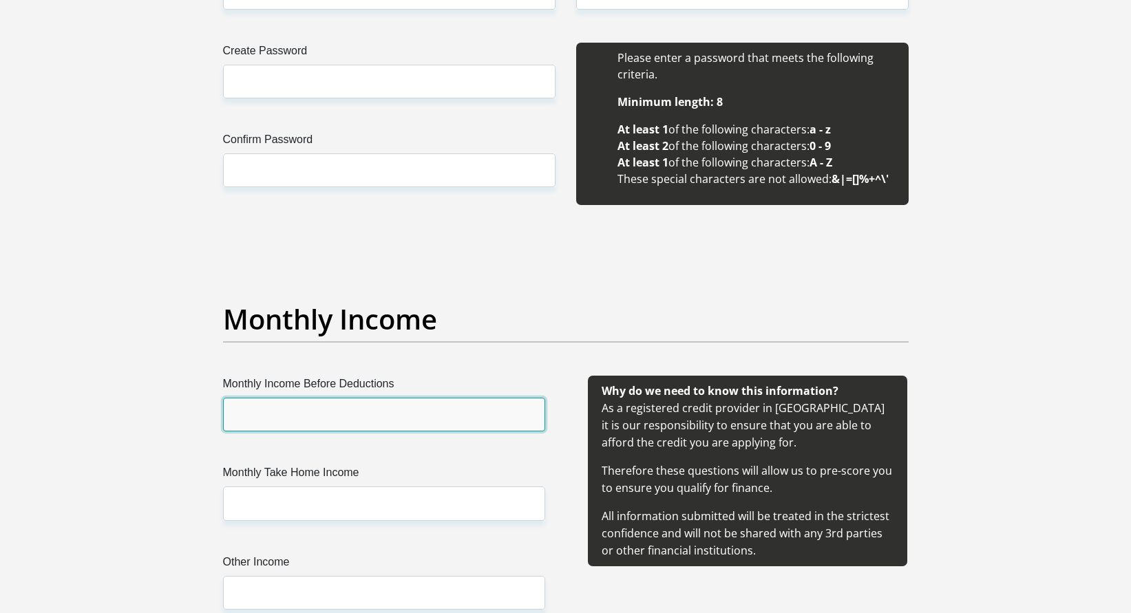
click at [411, 415] on input "Monthly Income Before Deductions" at bounding box center [384, 415] width 322 height 34
click at [255, 416] on input "Monthly Income Before Deductions" at bounding box center [384, 415] width 322 height 34
type input "63600"
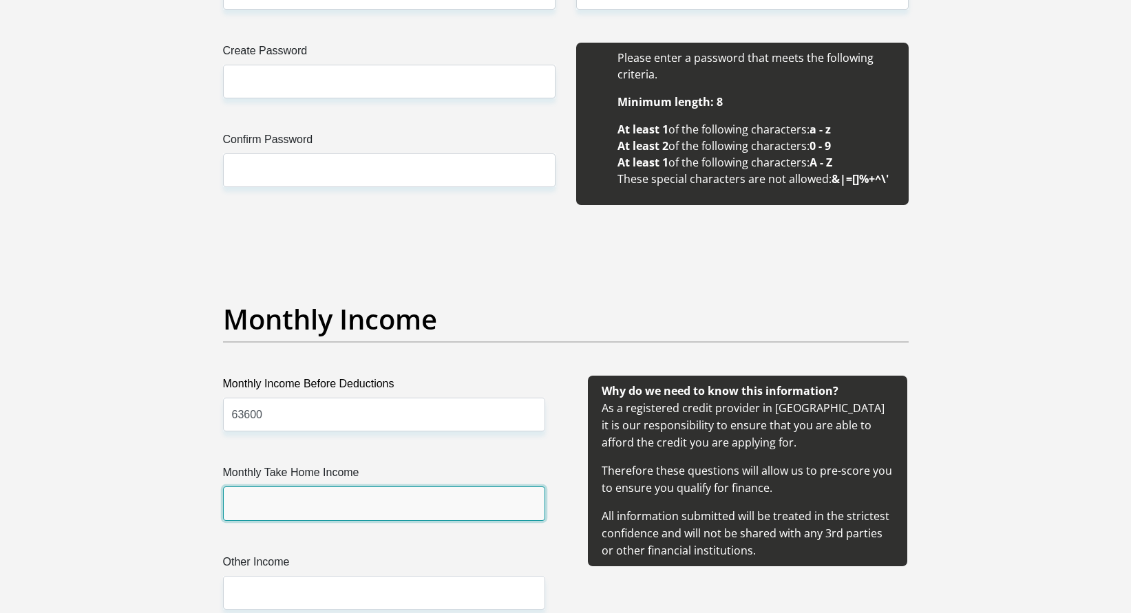
click at [388, 512] on input "Monthly Take Home Income" at bounding box center [384, 504] width 322 height 34
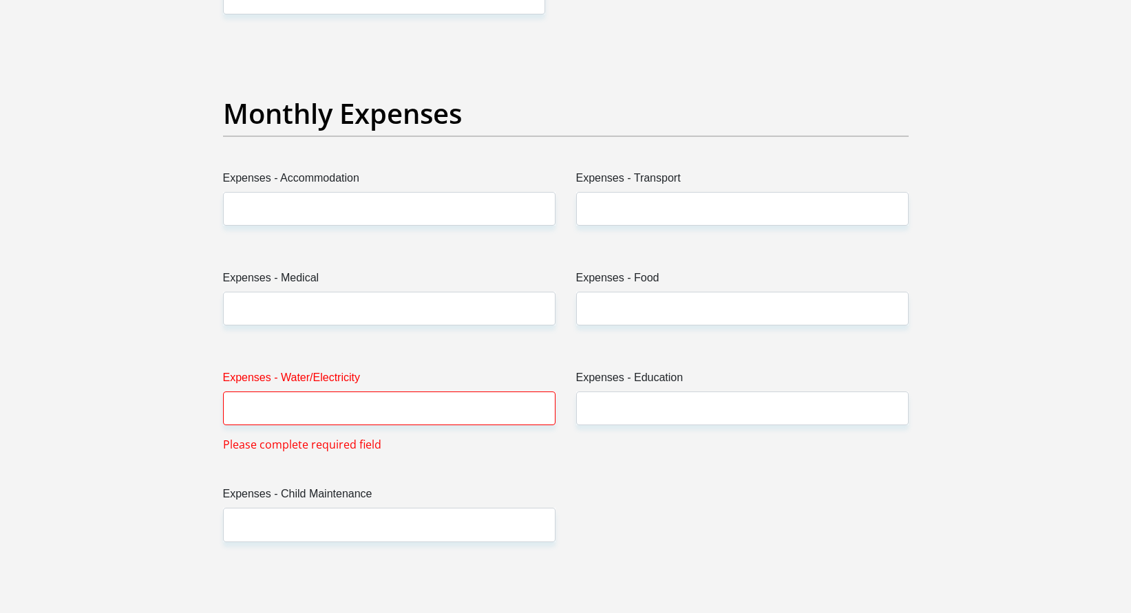
scroll to position [1927, 0]
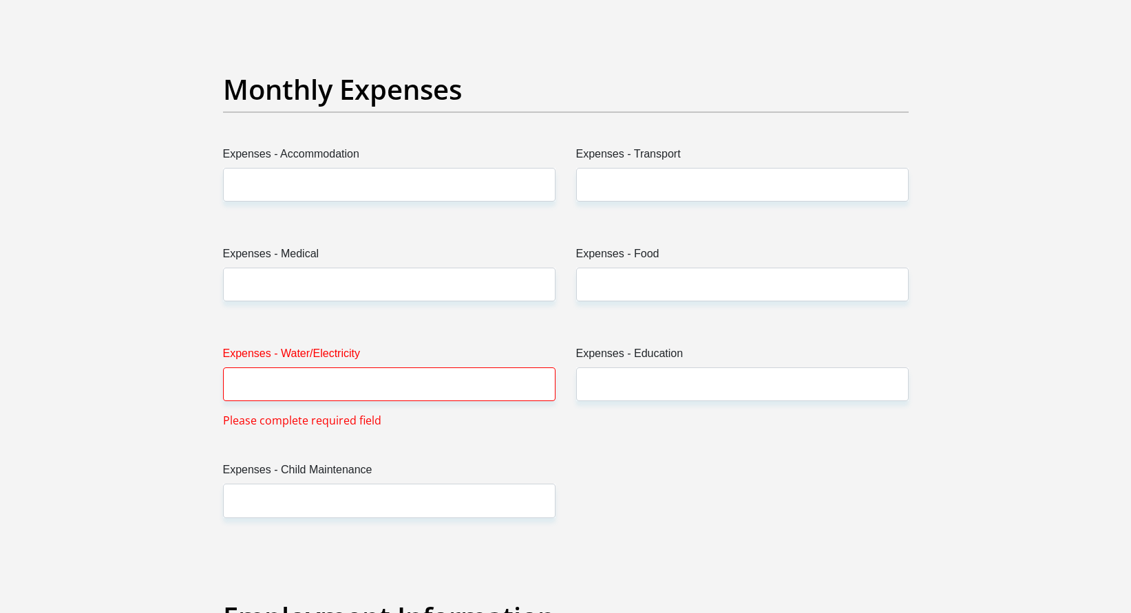
type input "46900"
click at [358, 186] on input "Expenses - Accommodation" at bounding box center [389, 185] width 332 height 34
type input "2200"
click at [646, 175] on input "Expenses - Transport" at bounding box center [742, 185] width 332 height 34
type input "1000"
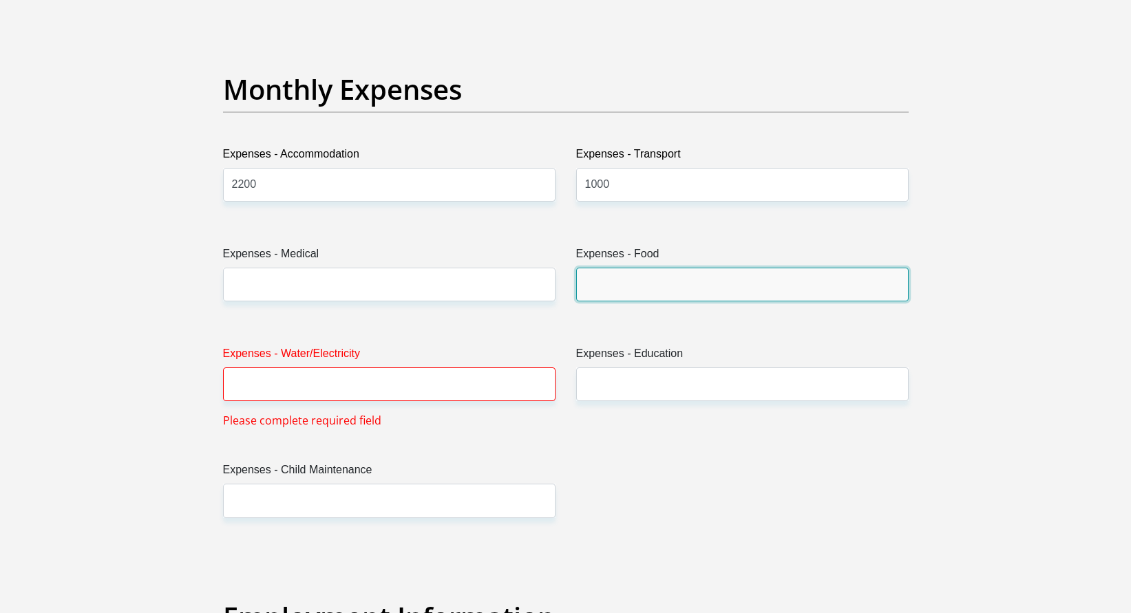
click at [695, 286] on input "Expenses - Food" at bounding box center [742, 285] width 332 height 34
type input "14000"
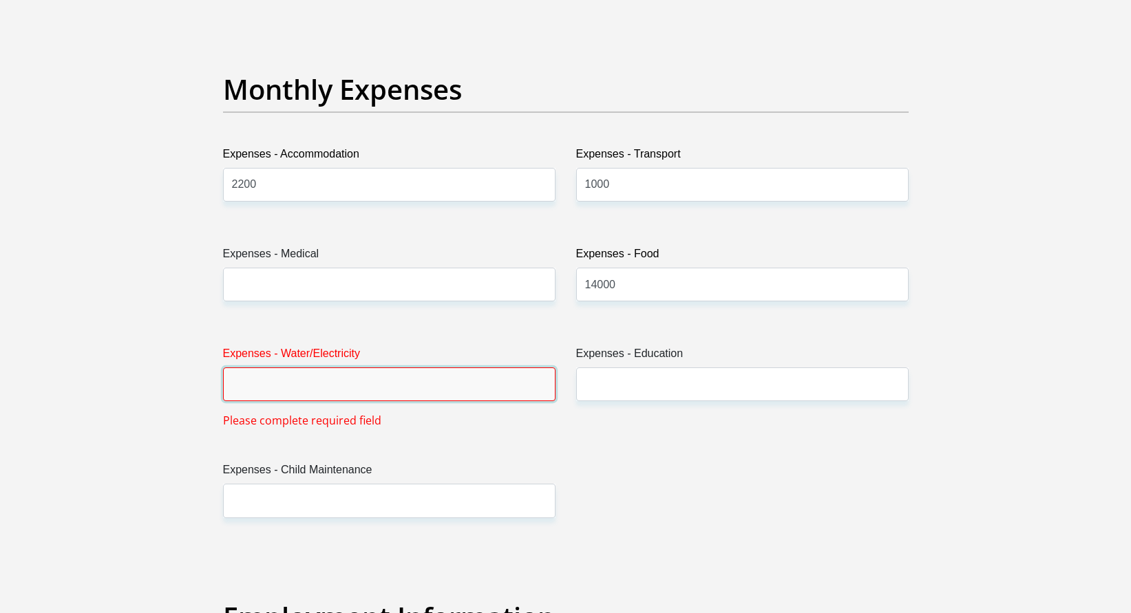
click at [434, 387] on input "Expenses - Water/Electricity" at bounding box center [389, 384] width 332 height 34
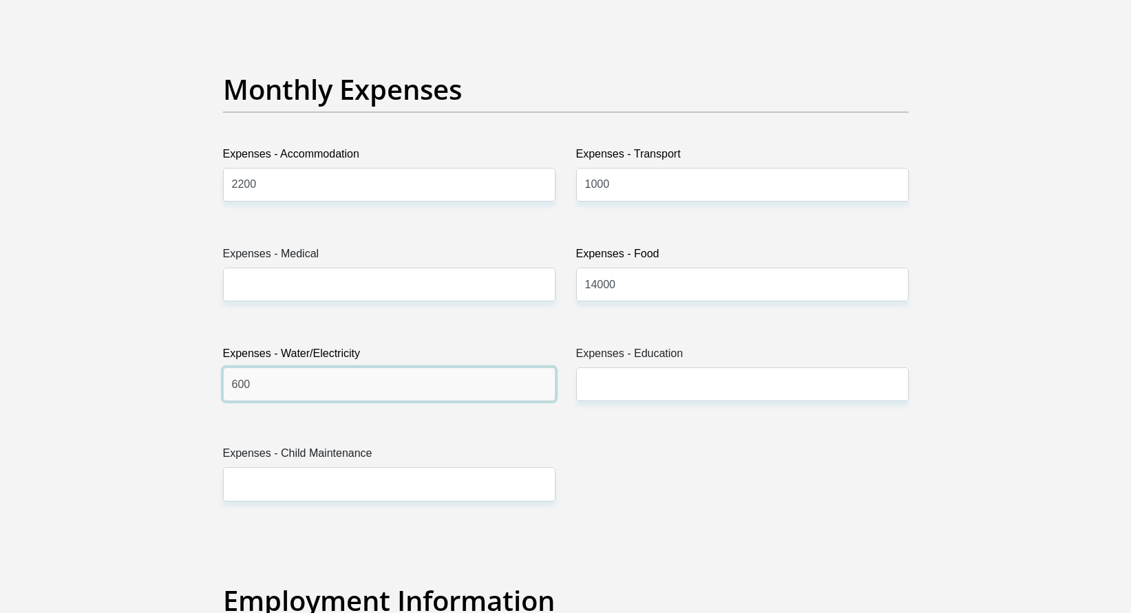
type input "600"
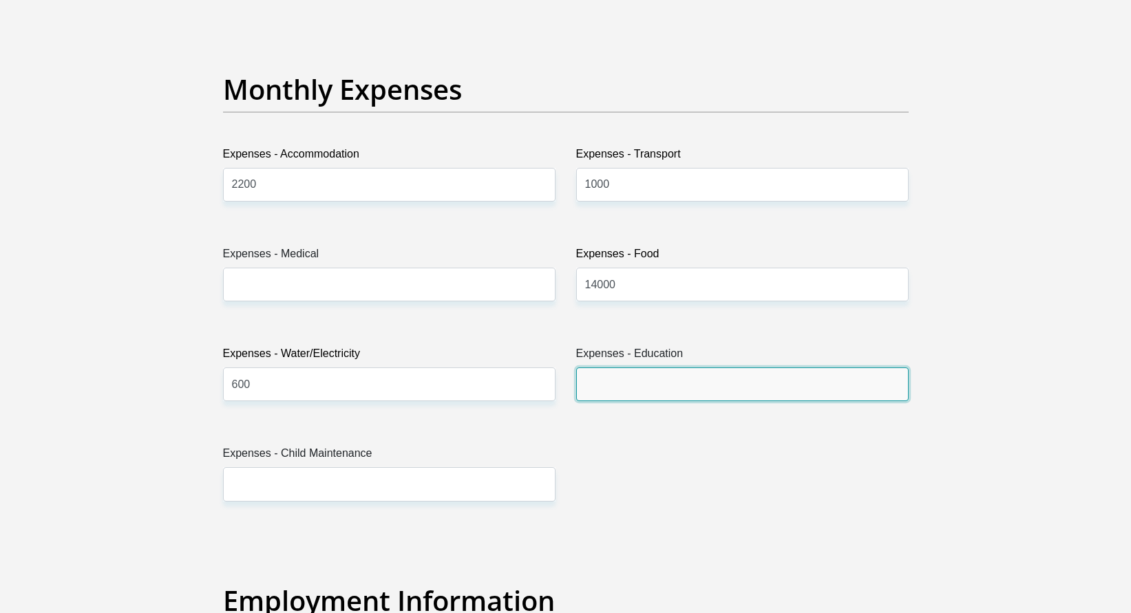
click at [686, 390] on input "Expenses - Education" at bounding box center [742, 384] width 332 height 34
type input "5"
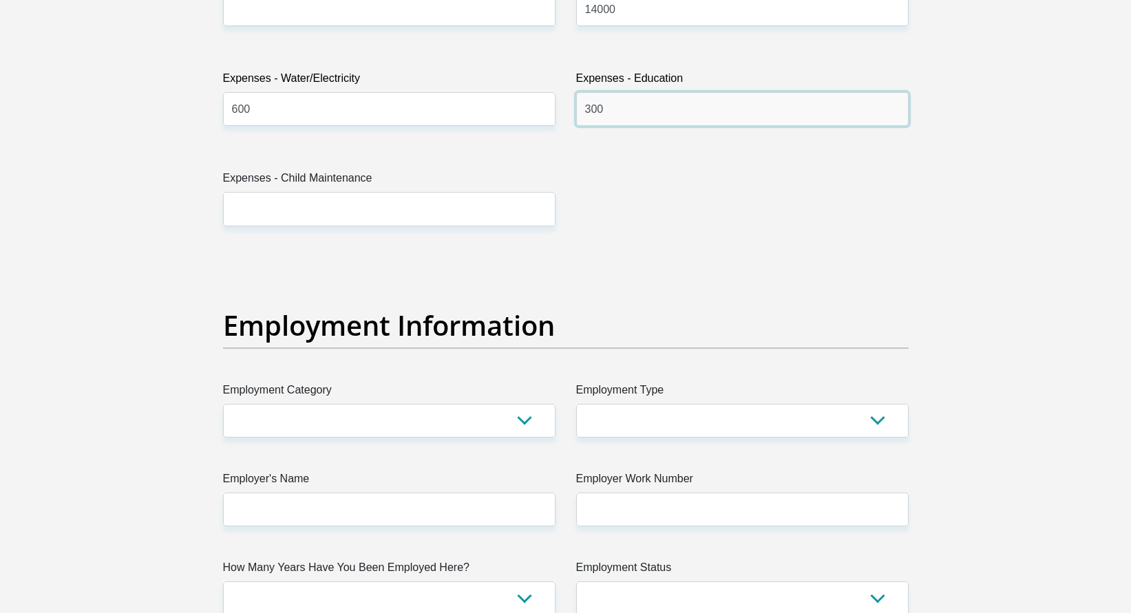
scroll to position [2271, 0]
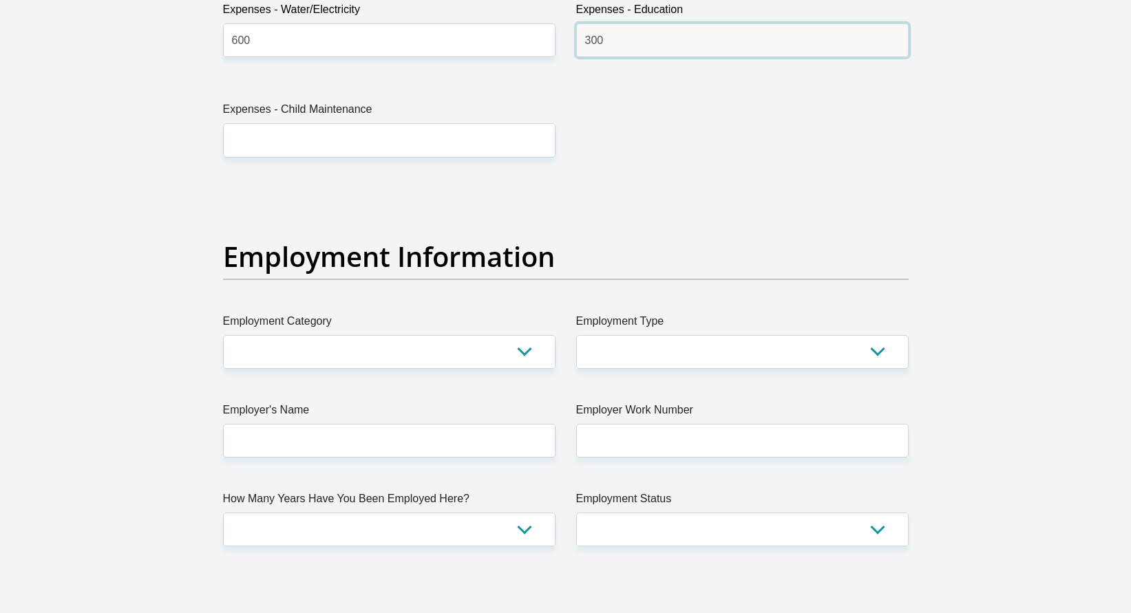
type input "300"
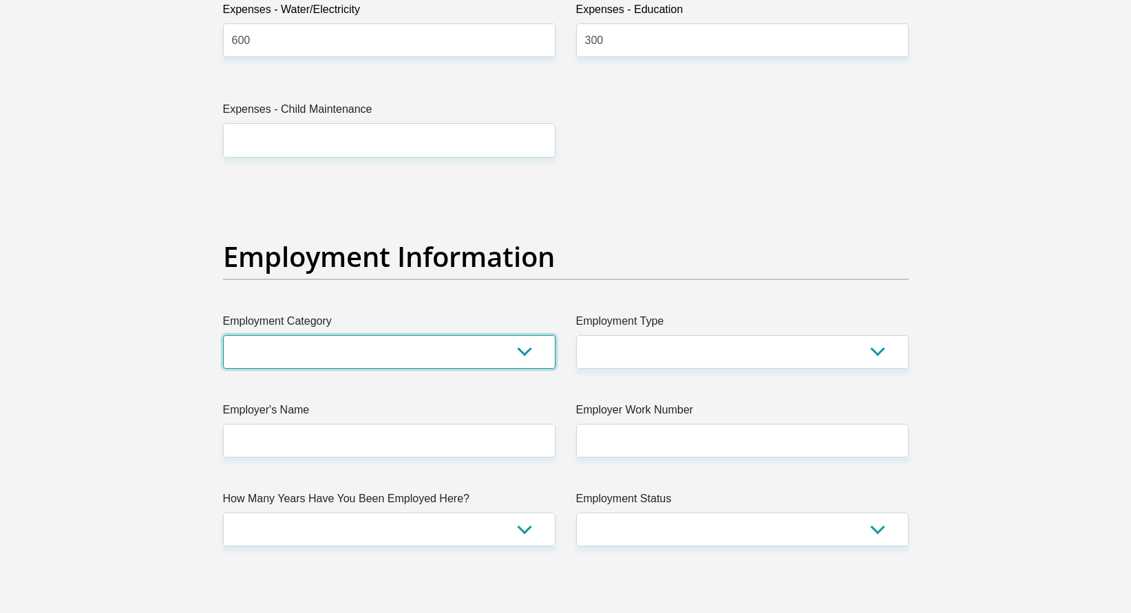
click at [478, 350] on select "AGRICULTURE ALCOHOL & TOBACCO CONSTRUCTION MATERIALS METALLURGY EQUIPMENT FOR R…" at bounding box center [389, 352] width 332 height 34
click at [513, 343] on select "AGRICULTURE ALCOHOL & TOBACCO CONSTRUCTION MATERIALS METALLURGY EQUIPMENT FOR R…" at bounding box center [389, 352] width 332 height 34
click at [515, 353] on select "AGRICULTURE ALCOHOL & TOBACCO CONSTRUCTION MATERIALS METALLURGY EQUIPMENT FOR R…" at bounding box center [389, 352] width 332 height 34
select select "75"
click at [223, 335] on select "AGRICULTURE ALCOHOL & TOBACCO CONSTRUCTION MATERIALS METALLURGY EQUIPMENT FOR R…" at bounding box center [389, 352] width 332 height 34
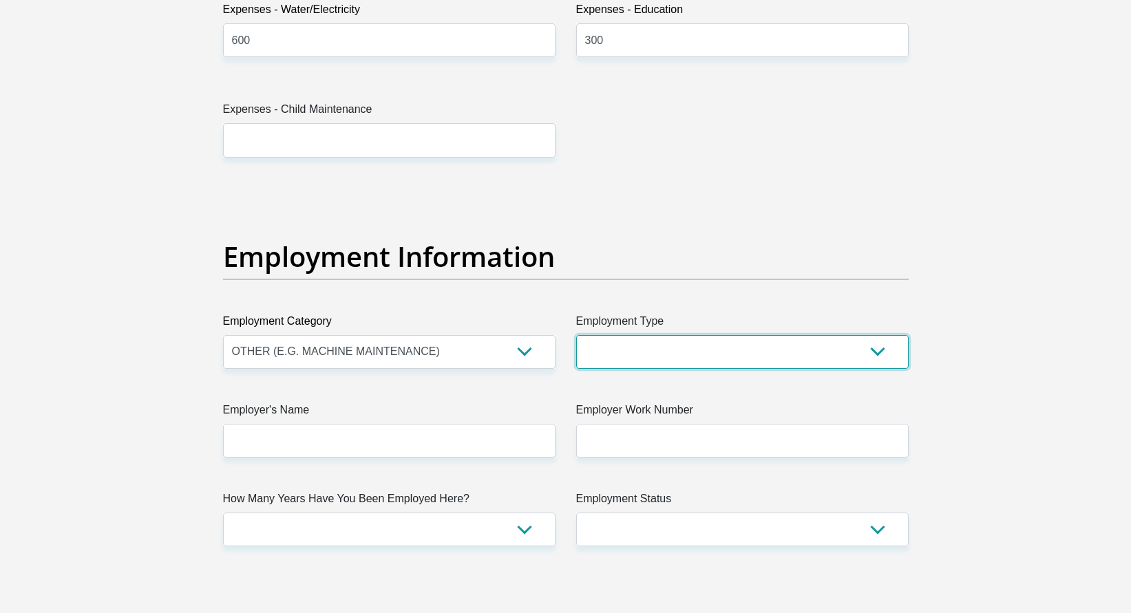
click at [811, 362] on select "College/Lecturer Craft Seller Creative Driver Executive Farmer Forces - Non Com…" at bounding box center [742, 352] width 332 height 34
select select "Licenced Professional"
click at [576, 335] on select "College/Lecturer Craft Seller Creative Driver Executive Farmer Forces - Non Com…" at bounding box center [742, 352] width 332 height 34
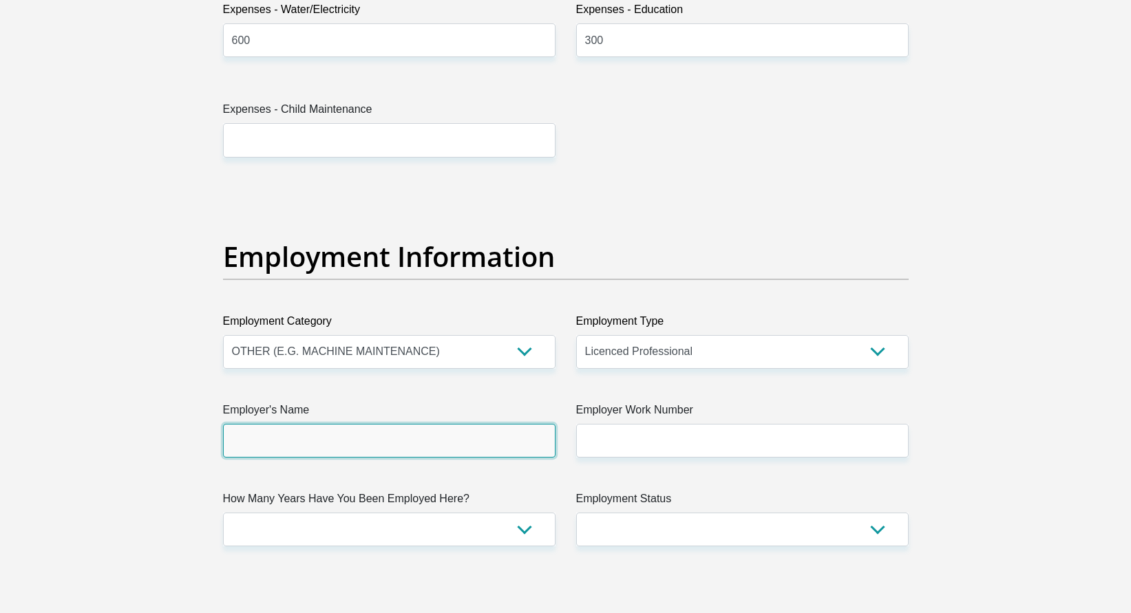
click at [397, 445] on input "Employer's Name" at bounding box center [389, 441] width 332 height 34
type input "MobileWorker"
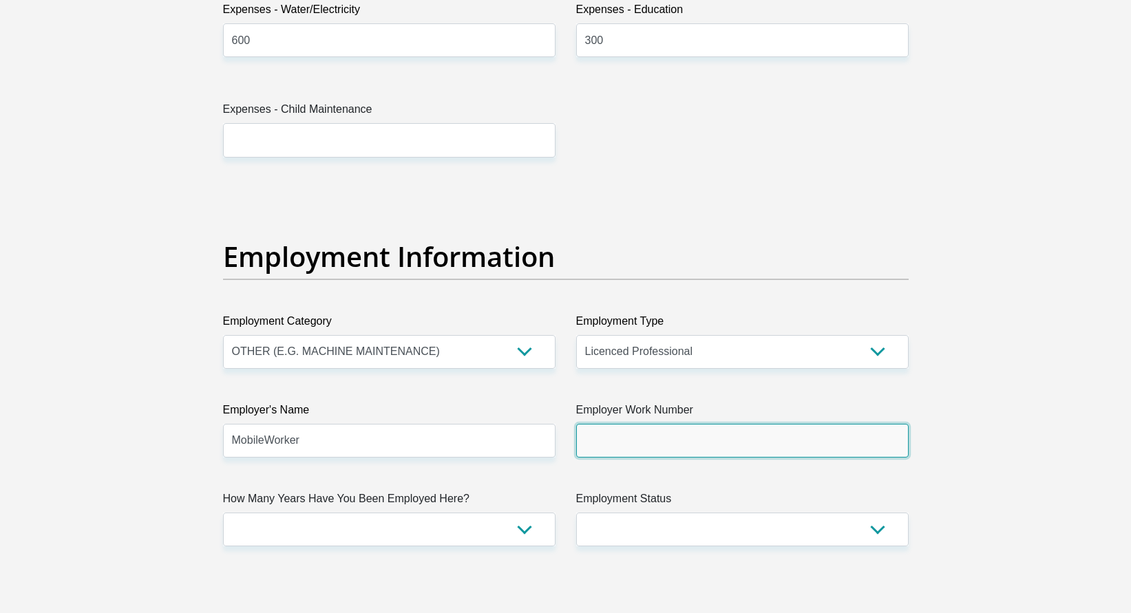
click at [687, 438] on input "Employer Work Number" at bounding box center [742, 441] width 332 height 34
type input "0665330787"
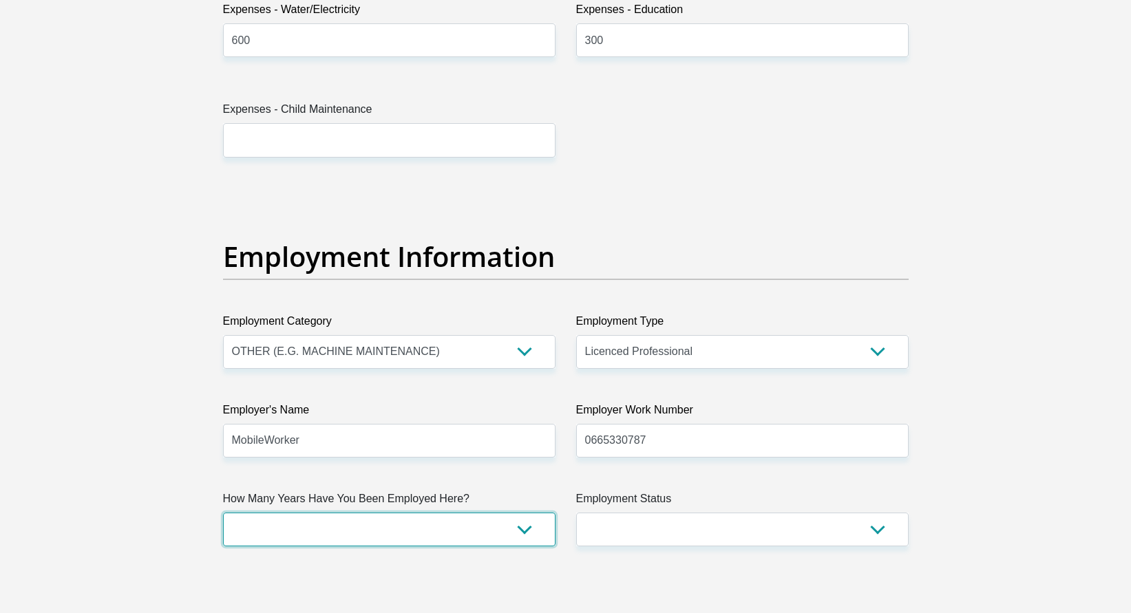
click at [408, 515] on select "less than 1 year 1-3 years 3-5 years 5+ years" at bounding box center [389, 530] width 332 height 34
select select "24"
click at [223, 513] on select "less than 1 year 1-3 years 3-5 years 5+ years" at bounding box center [389, 530] width 332 height 34
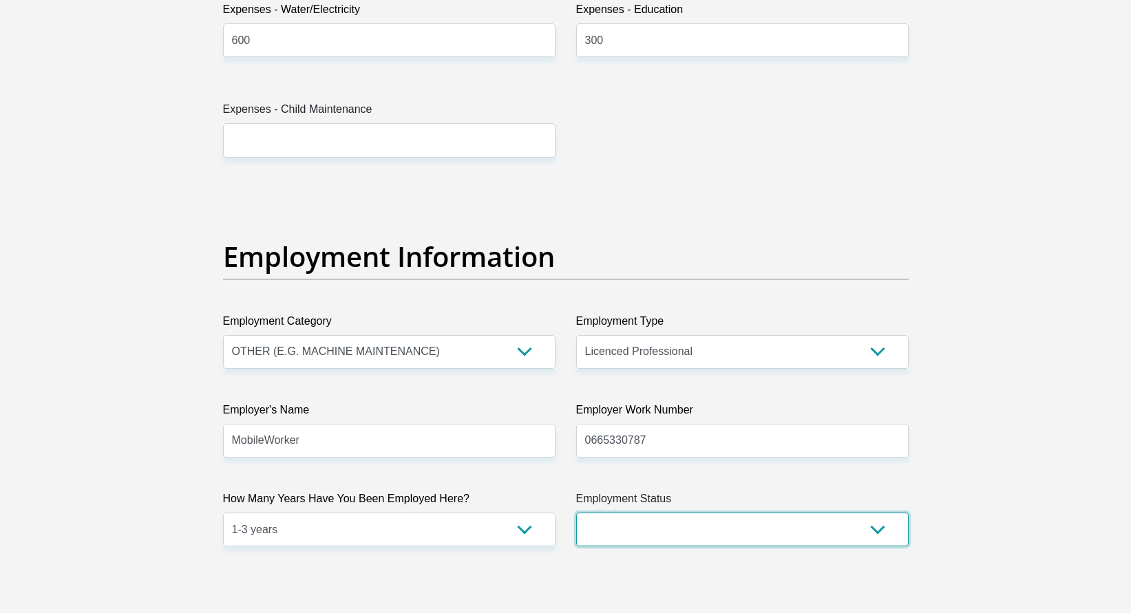
click at [783, 535] on select "Permanent/Full-time Part-time/Casual Contract Worker Self-Employed Housewife Re…" at bounding box center [742, 530] width 332 height 34
select select "1"
click at [576, 513] on select "Permanent/Full-time Part-time/Casual Contract Worker Self-Employed Housewife Re…" at bounding box center [742, 530] width 332 height 34
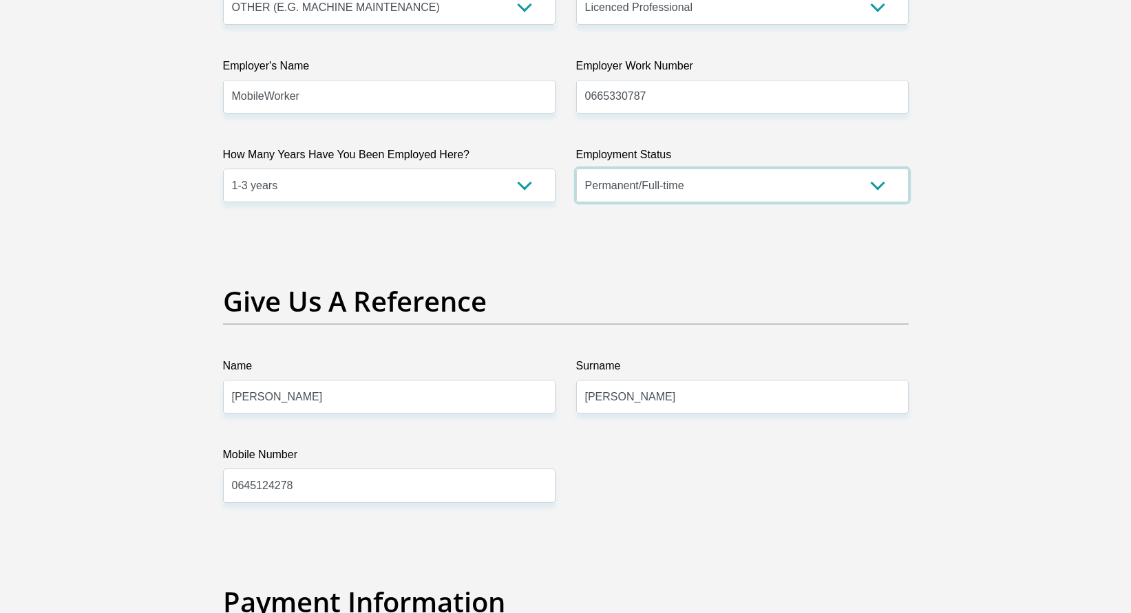
scroll to position [2753, 0]
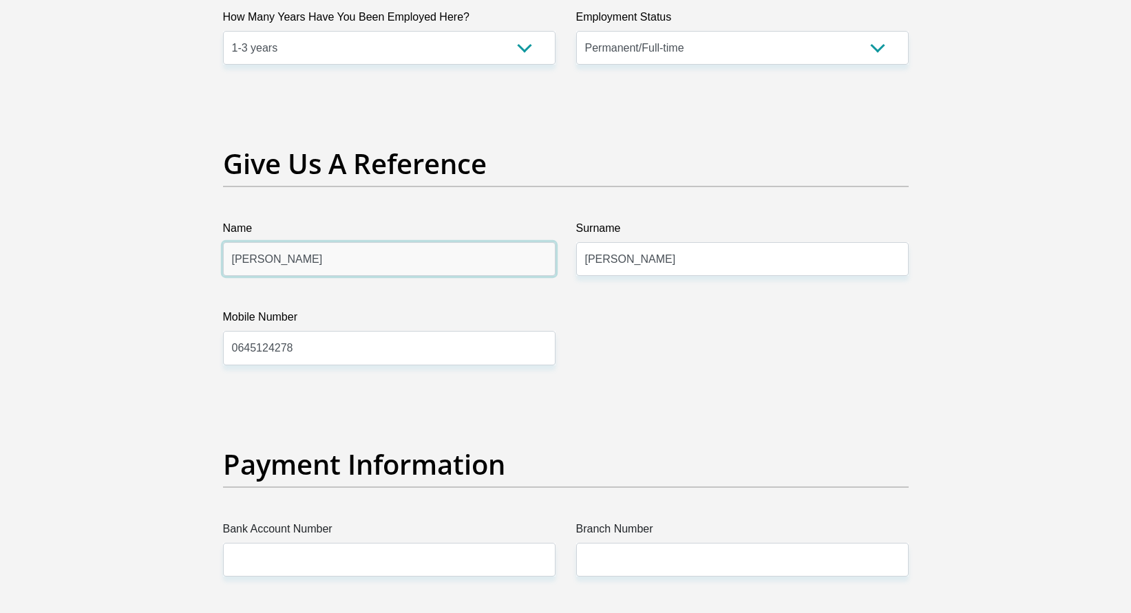
click at [441, 264] on input "Shelton" at bounding box center [389, 259] width 332 height 34
type input "Natale"
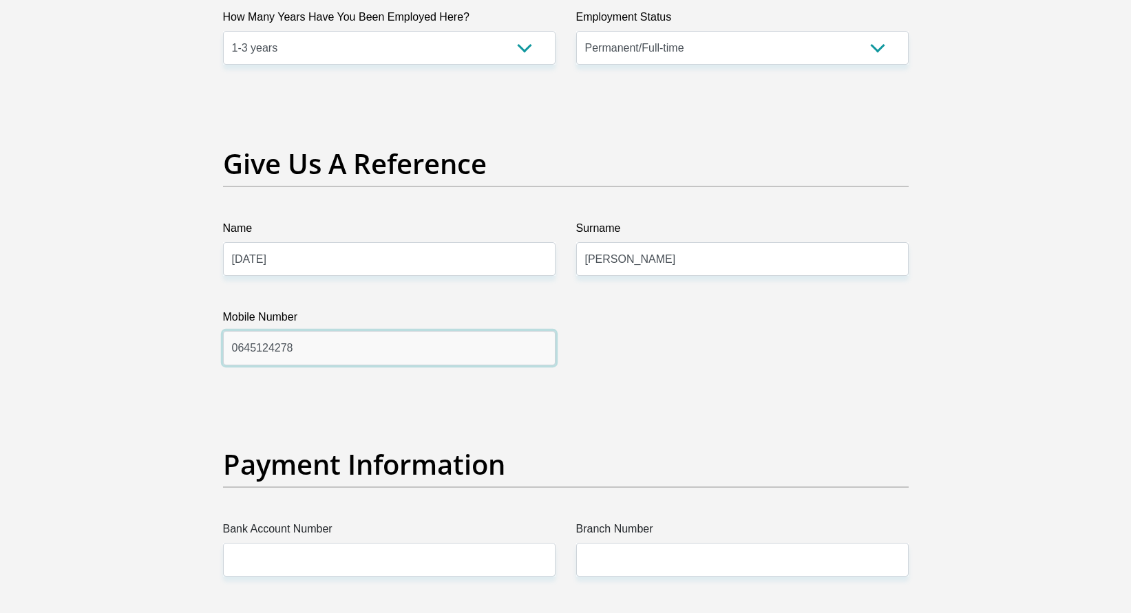
click at [367, 342] on input "0645124278" at bounding box center [389, 348] width 332 height 34
type input "0672220972"
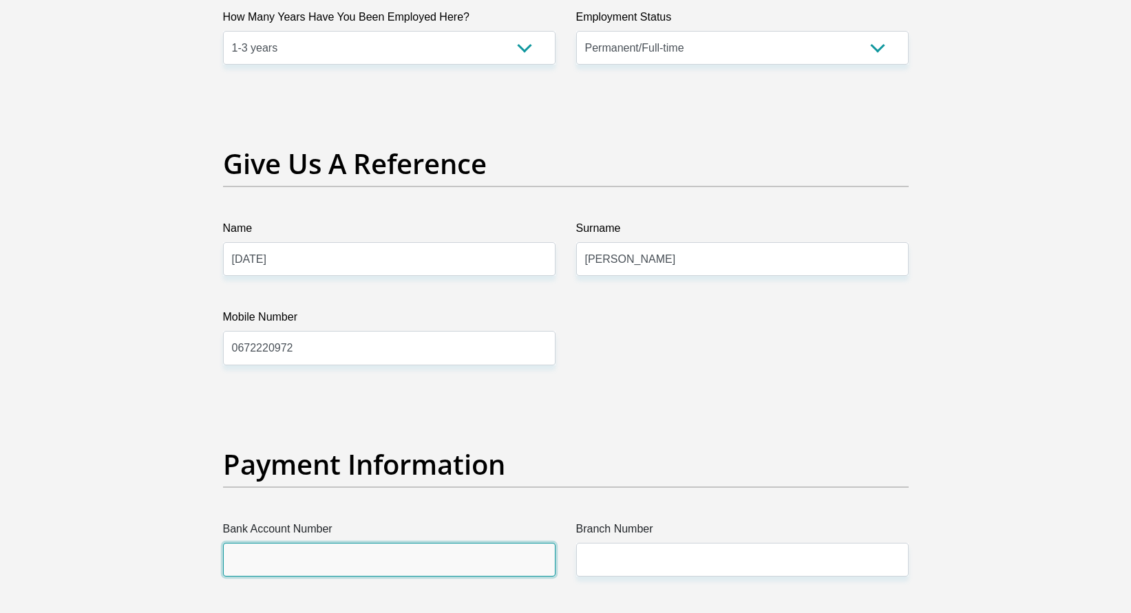
click at [369, 546] on input "Bank Account Number" at bounding box center [389, 560] width 332 height 34
click at [368, 553] on input "Bank Account Number" at bounding box center [389, 560] width 332 height 34
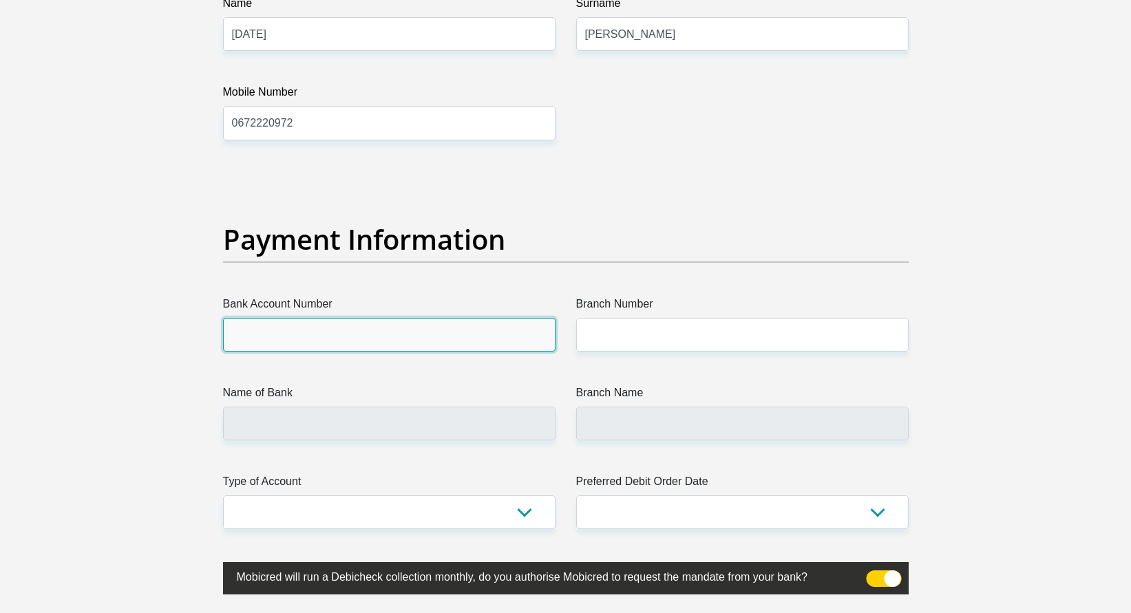
scroll to position [3097, 0]
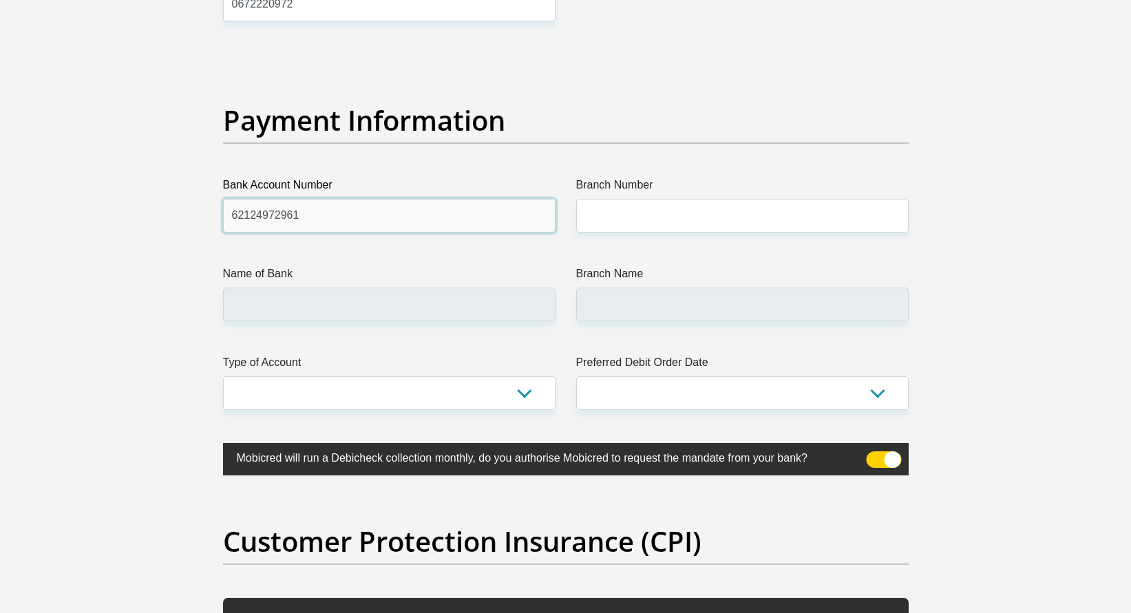
type input "62124972961"
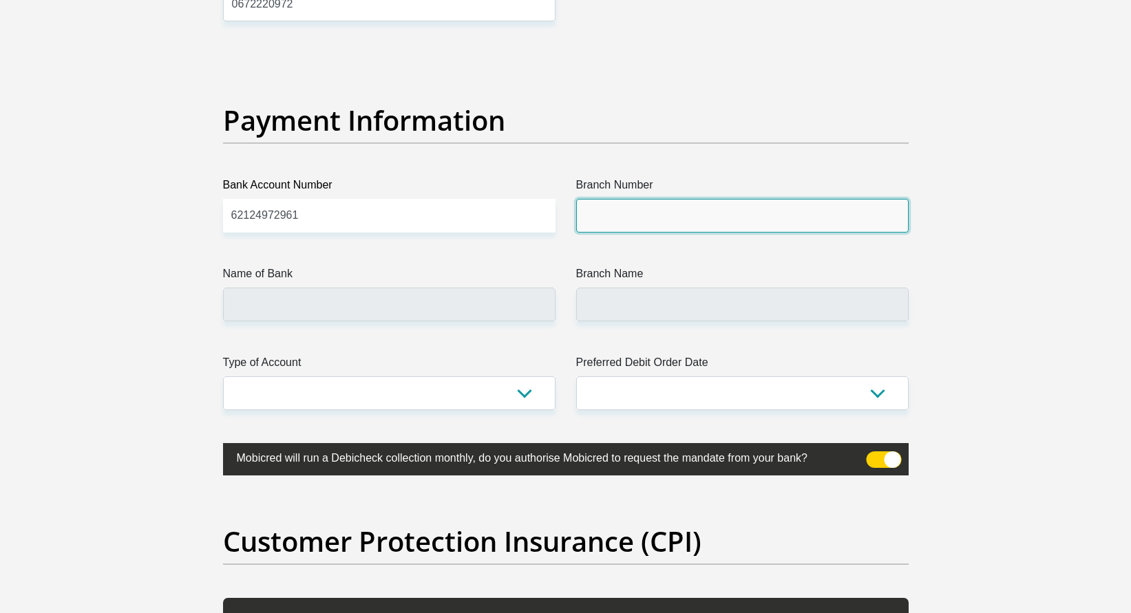
click at [712, 200] on input "Branch Number" at bounding box center [742, 216] width 332 height 34
type input "200910"
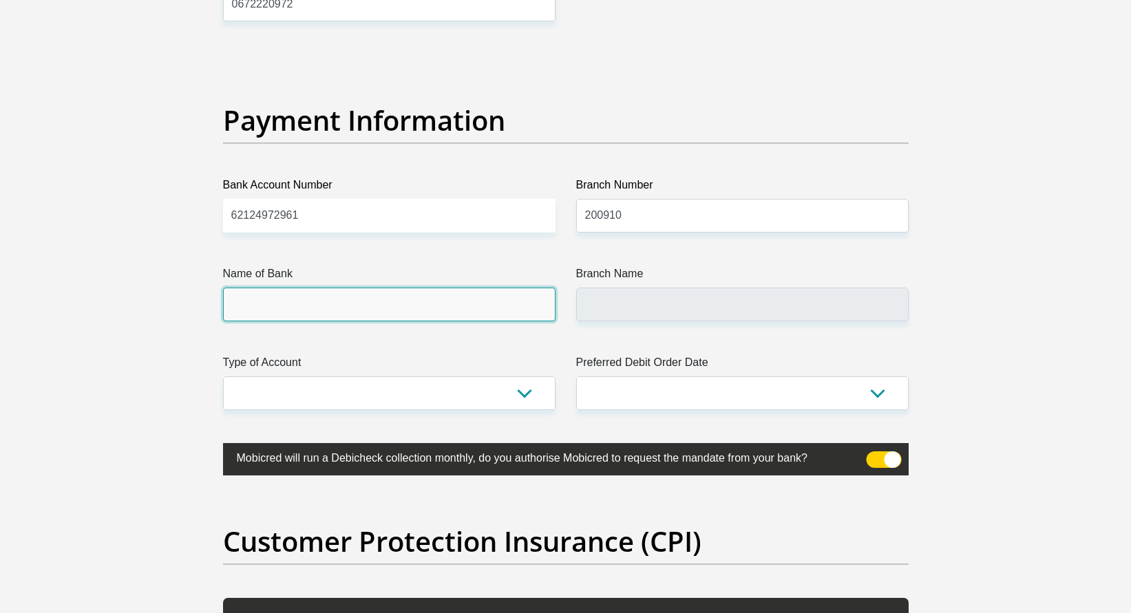
click at [423, 299] on input "Name of Bank" at bounding box center [389, 305] width 332 height 34
type input "FIRSTRAND BANK"
type input "CIVIC CENTRE BELLVILLE 516"
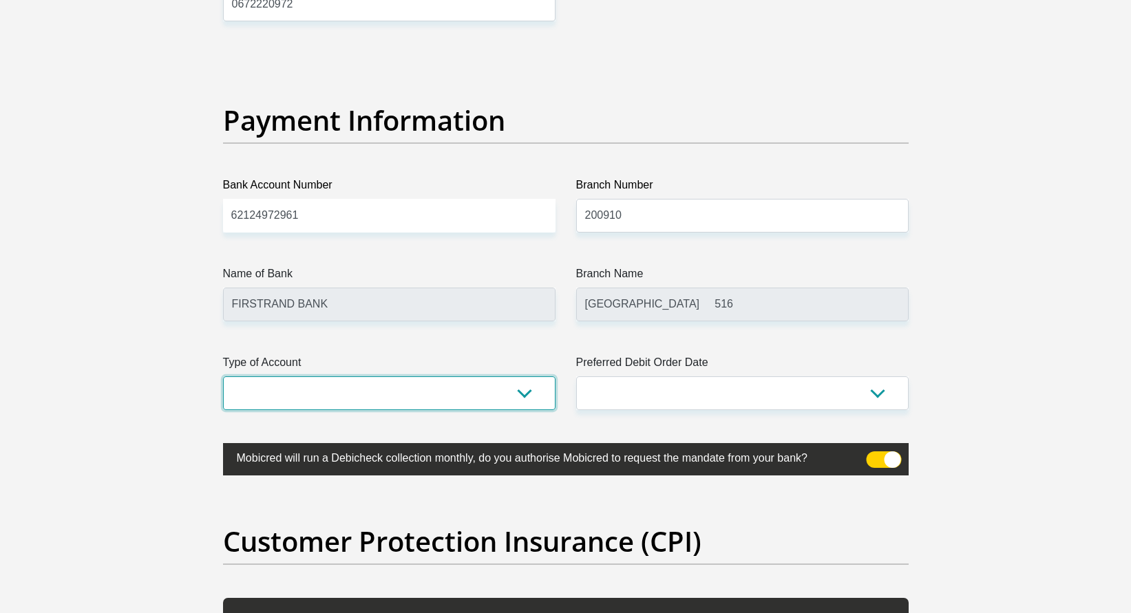
click at [403, 394] on select "Cheque Savings" at bounding box center [389, 393] width 332 height 34
select select "CUR"
click at [223, 376] on select "Cheque Savings" at bounding box center [389, 393] width 332 height 34
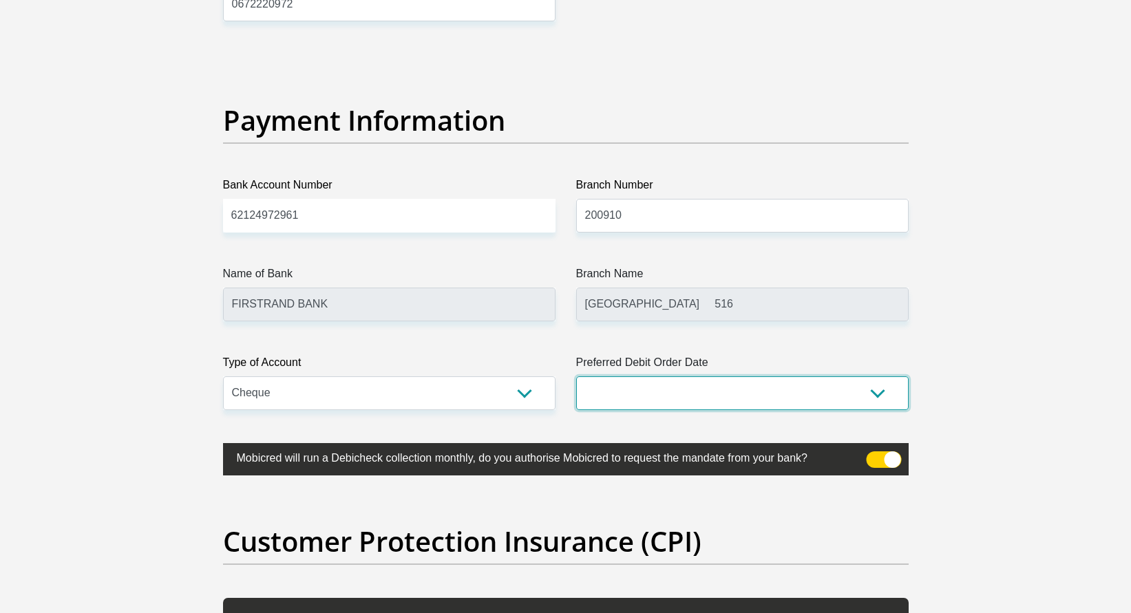
click at [672, 381] on select "1st 2nd 3rd 4th 5th 7th 18th 19th 20th 21st 22nd 23rd 24th 25th 26th 27th 28th …" at bounding box center [742, 393] width 332 height 34
select select "30"
click at [576, 376] on select "1st 2nd 3rd 4th 5th 7th 18th 19th 20th 21st 22nd 23rd 24th 25th 26th 27th 28th …" at bounding box center [742, 393] width 332 height 34
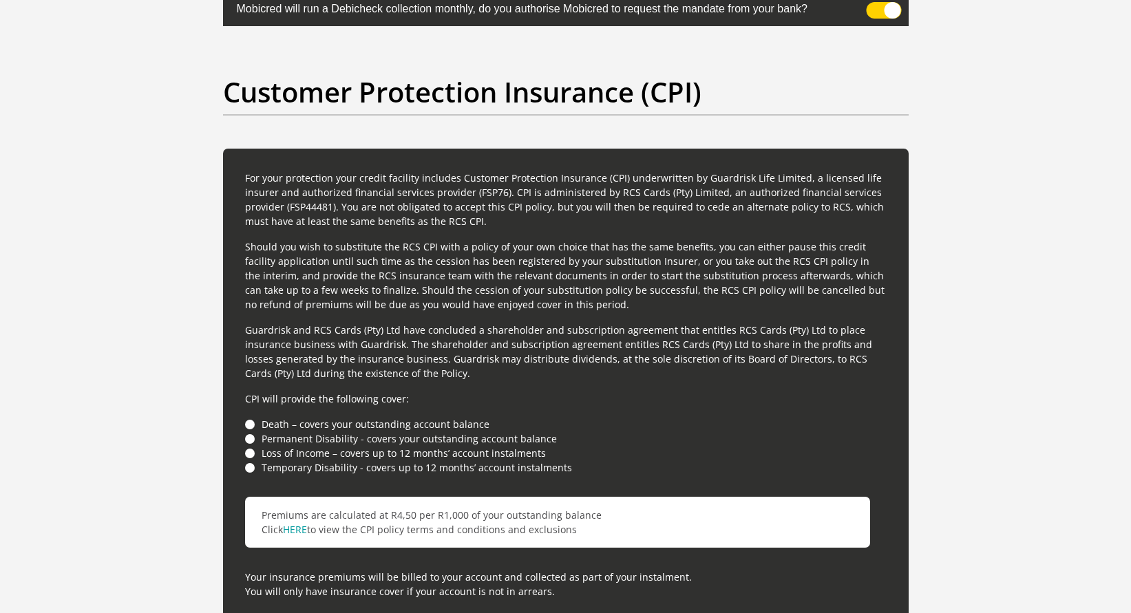
scroll to position [3578, 0]
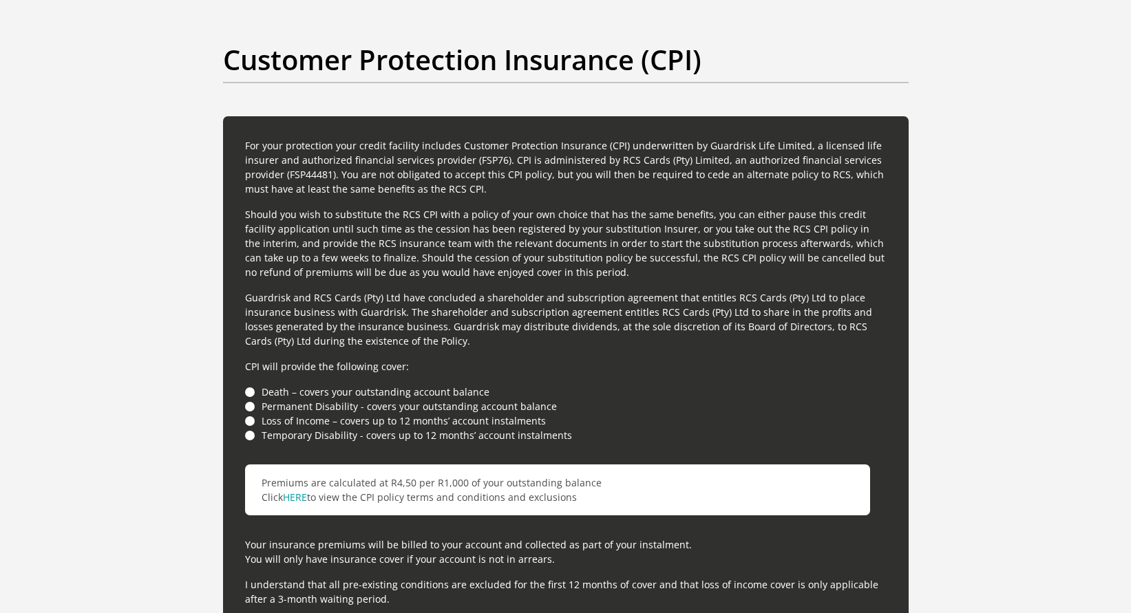
click at [252, 422] on li "Loss of Income – covers up to 12 months’ account instalments" at bounding box center [565, 421] width 641 height 14
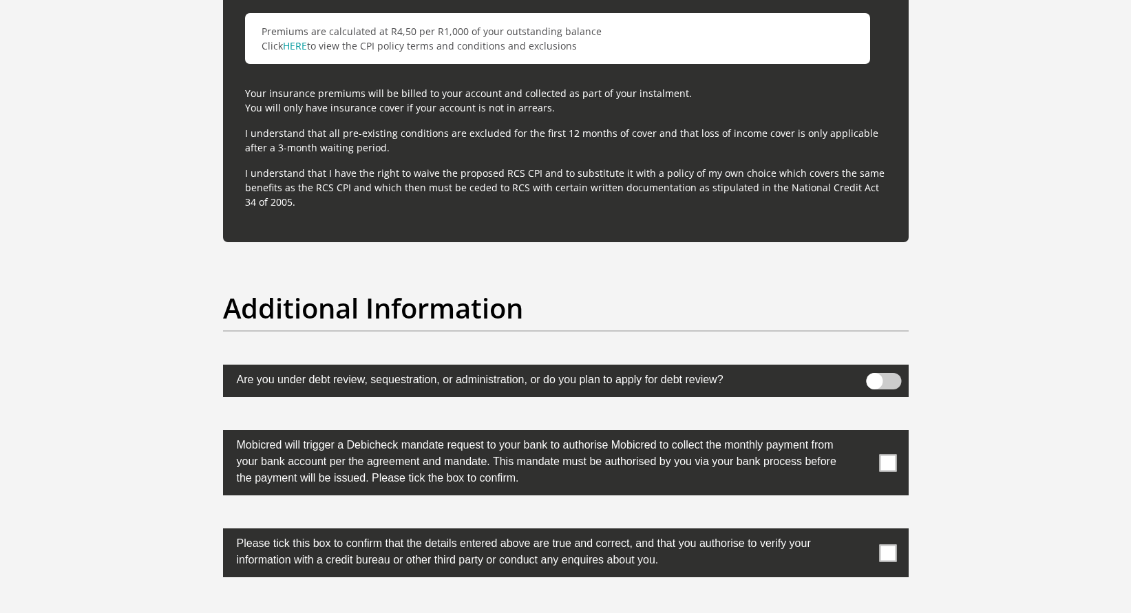
scroll to position [4060, 0]
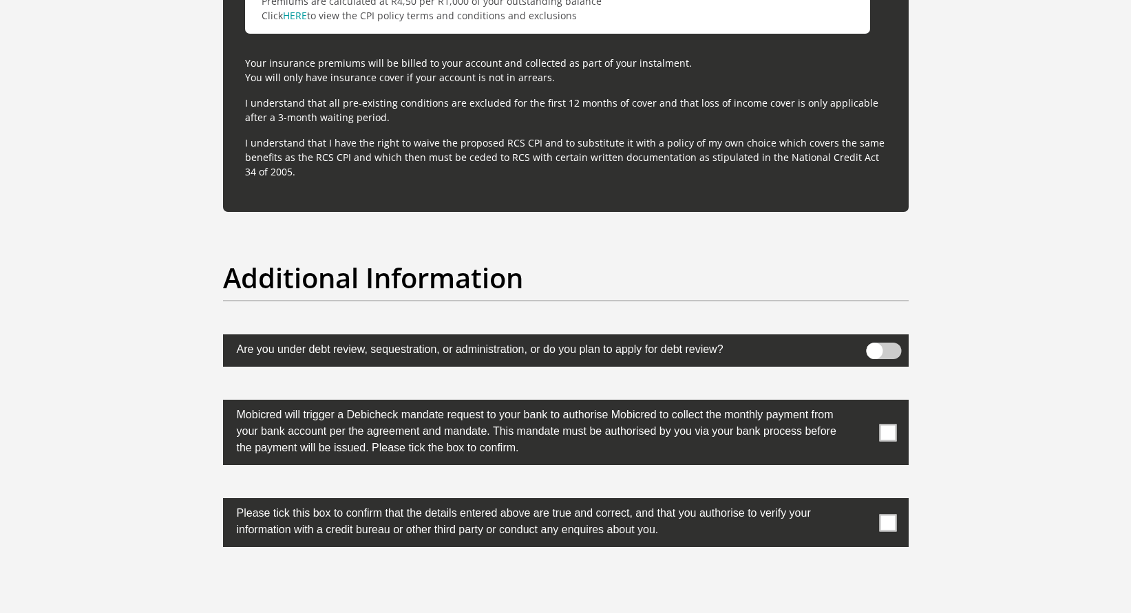
click at [892, 440] on span at bounding box center [887, 432] width 17 height 17
click at [860, 403] on input "checkbox" at bounding box center [860, 403] width 0 height 0
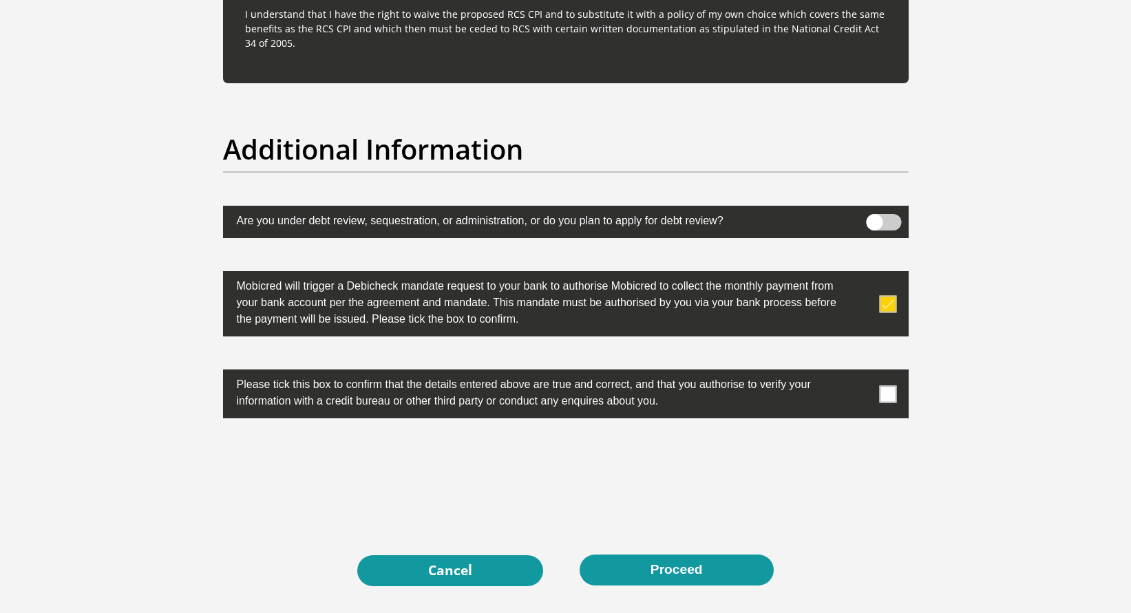
scroll to position [4198, 0]
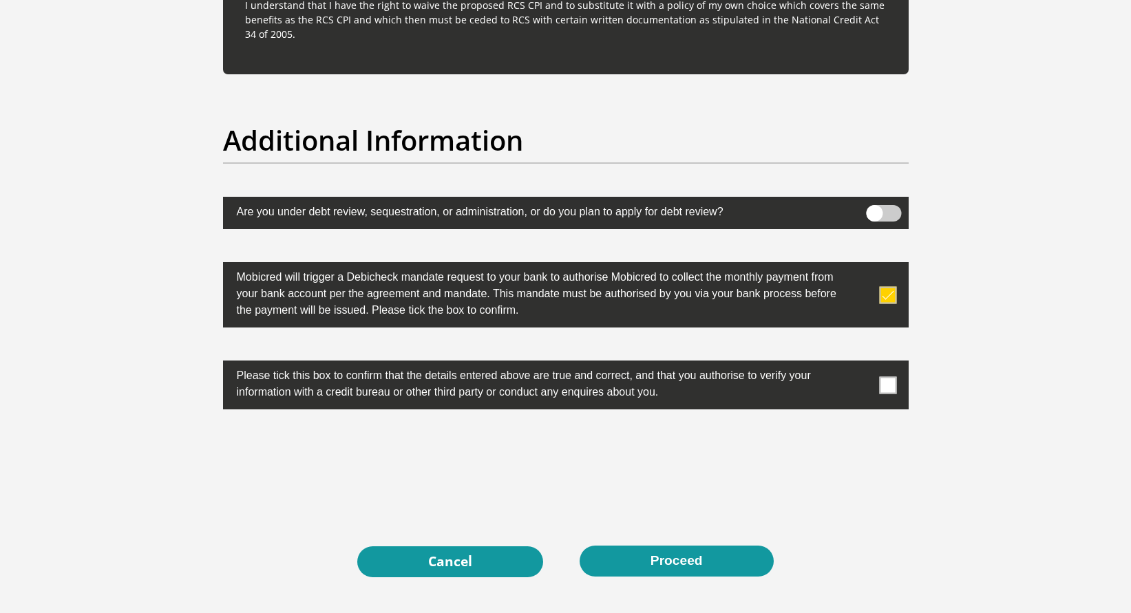
click at [883, 385] on span at bounding box center [887, 384] width 17 height 17
click at [860, 364] on input "checkbox" at bounding box center [860, 364] width 0 height 0
click at [709, 568] on button "Proceed" at bounding box center [676, 561] width 194 height 31
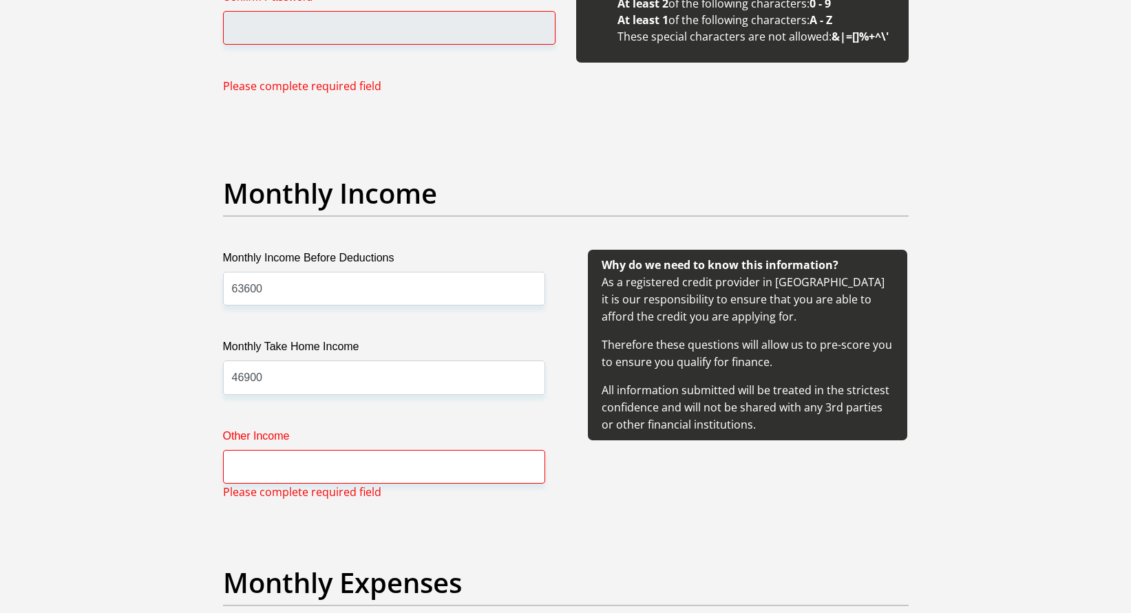
scroll to position [1459, 0]
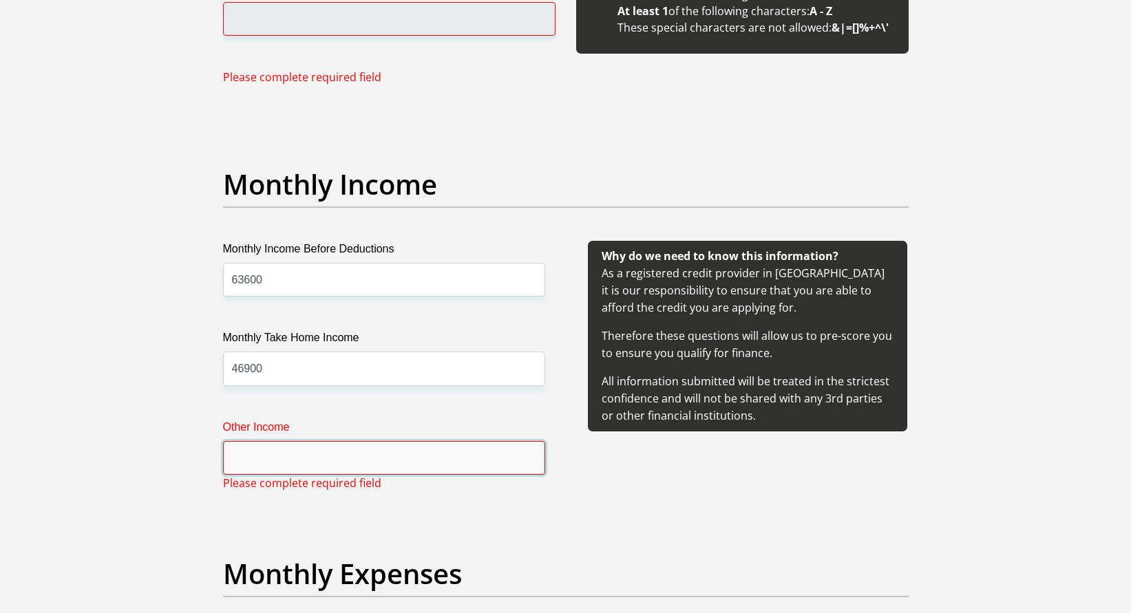
click at [335, 468] on input "Other Income" at bounding box center [384, 458] width 322 height 34
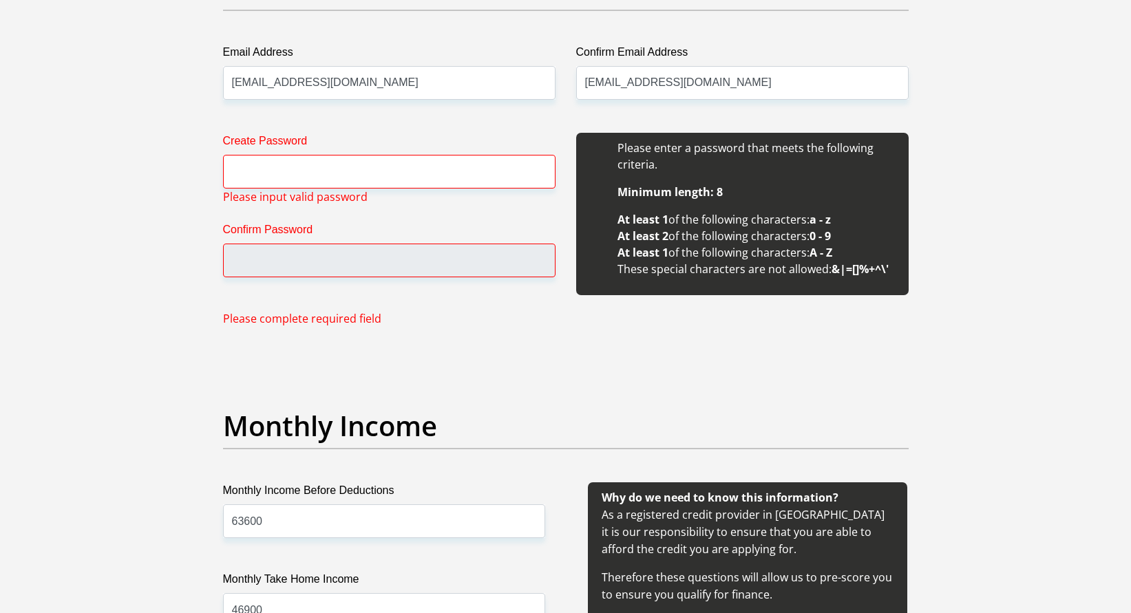
scroll to position [1184, 0]
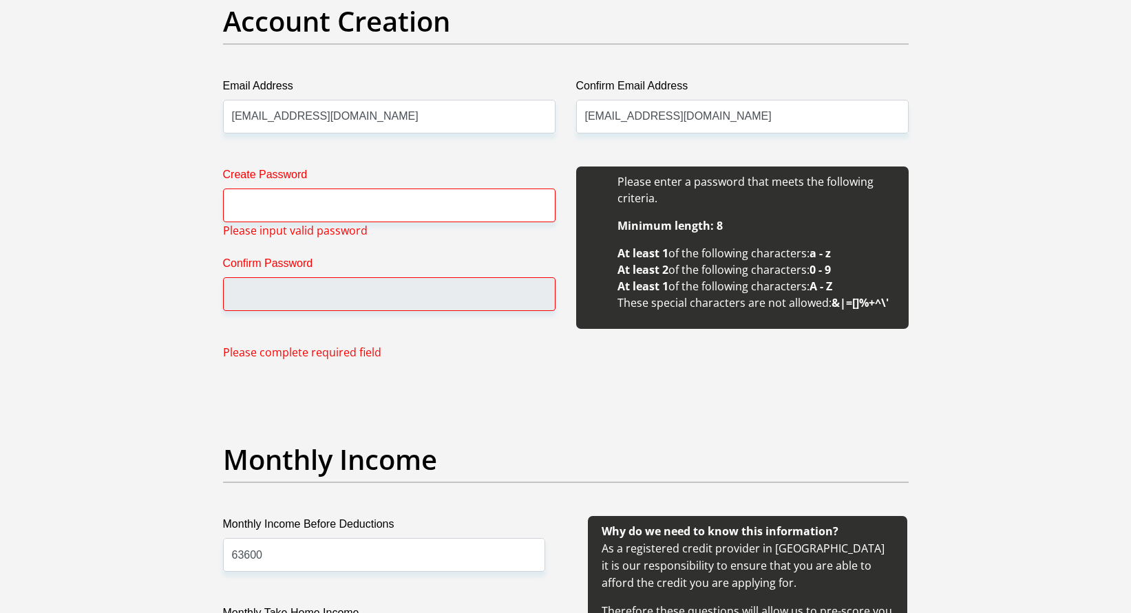
type input "0"
click at [365, 206] on input "Create Password" at bounding box center [389, 206] width 332 height 34
type input "sRrP5qrUAd@rkv7"
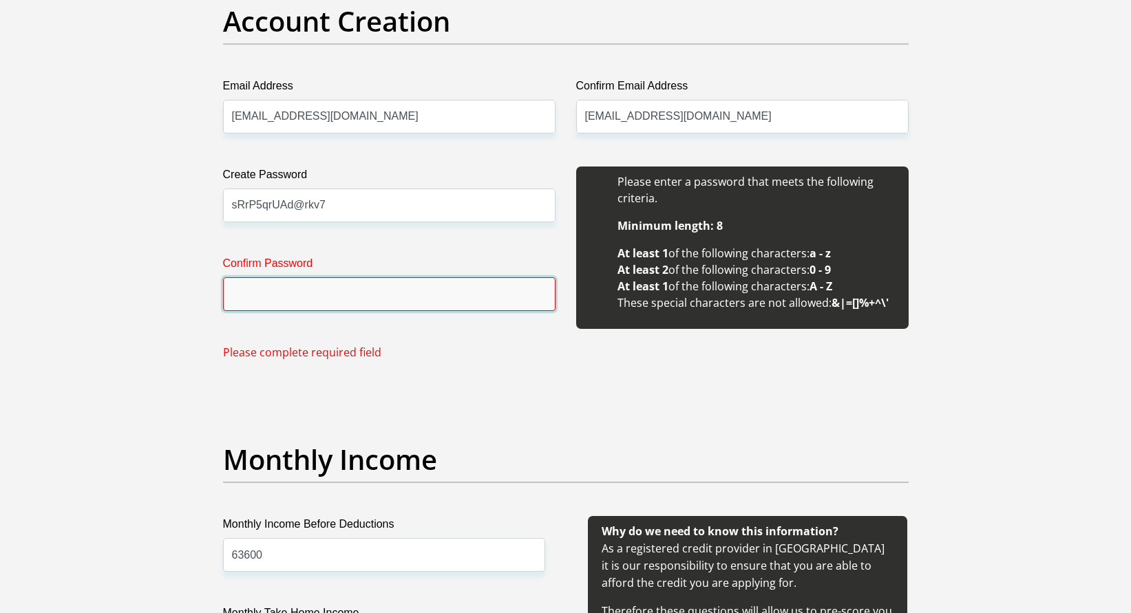
type input "sRrP5qrUAd@rkv7"
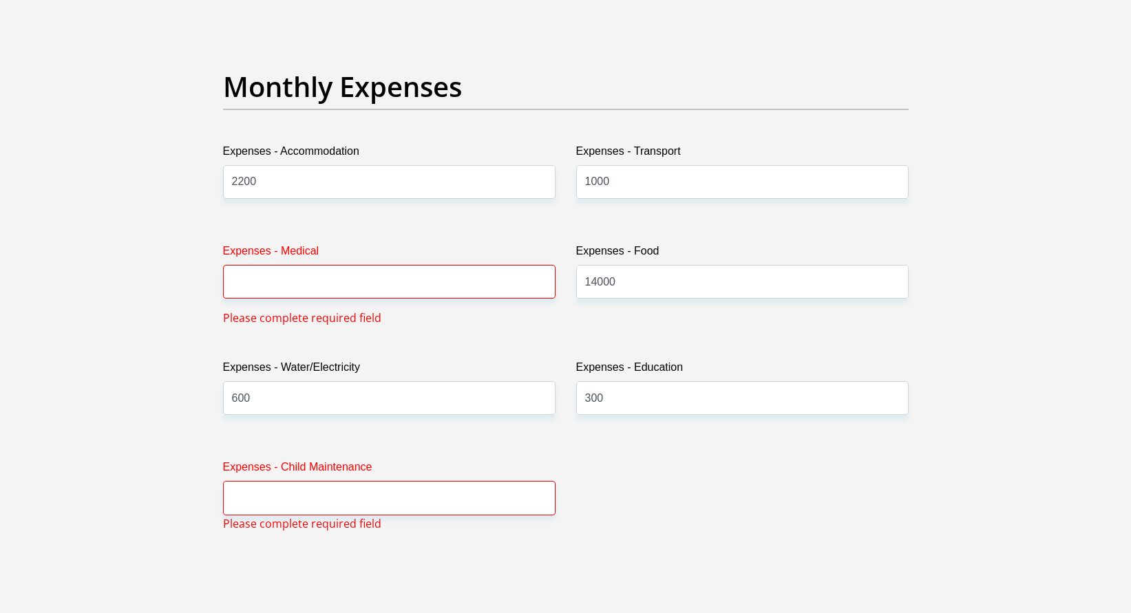
scroll to position [1941, 0]
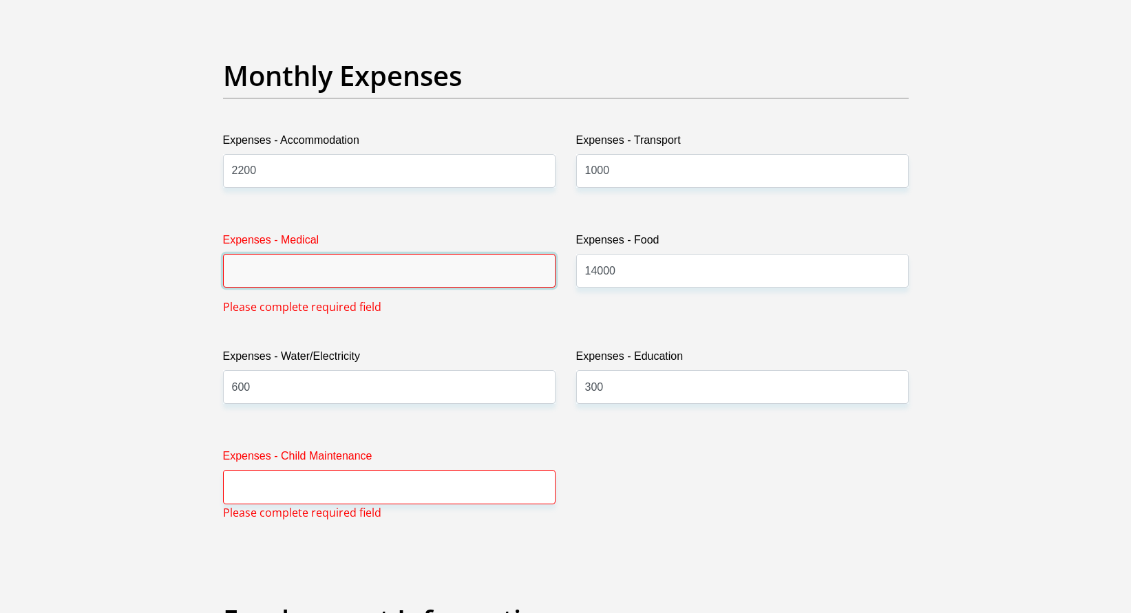
click at [442, 273] on input "Expenses - Medical" at bounding box center [389, 271] width 332 height 34
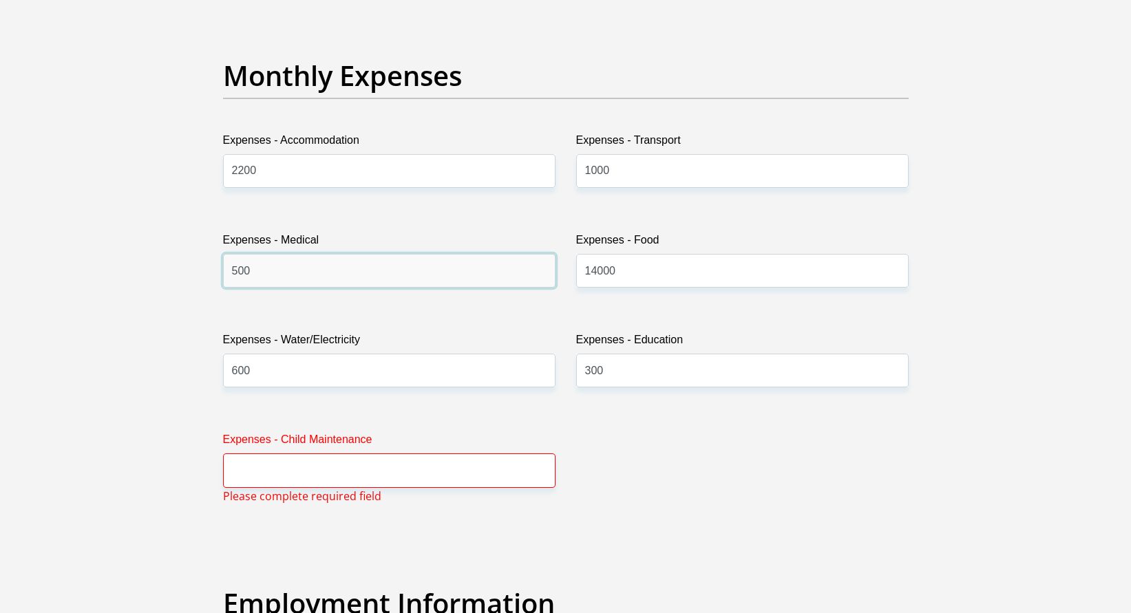
type input "500"
click at [401, 467] on input "Expenses - Child Maintenance" at bounding box center [389, 470] width 332 height 34
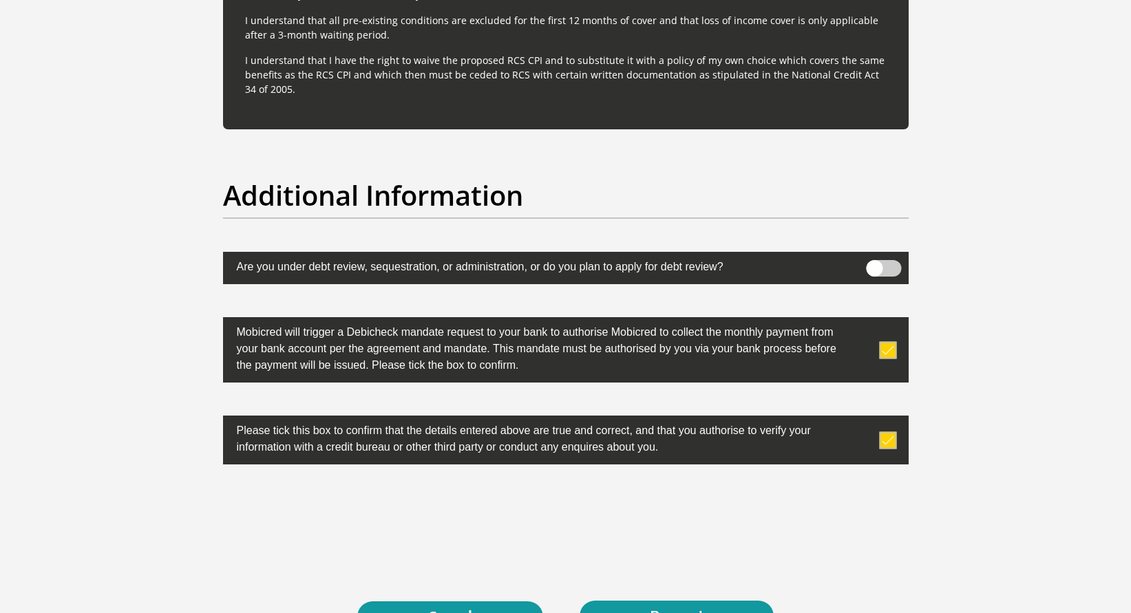
scroll to position [4324, 0]
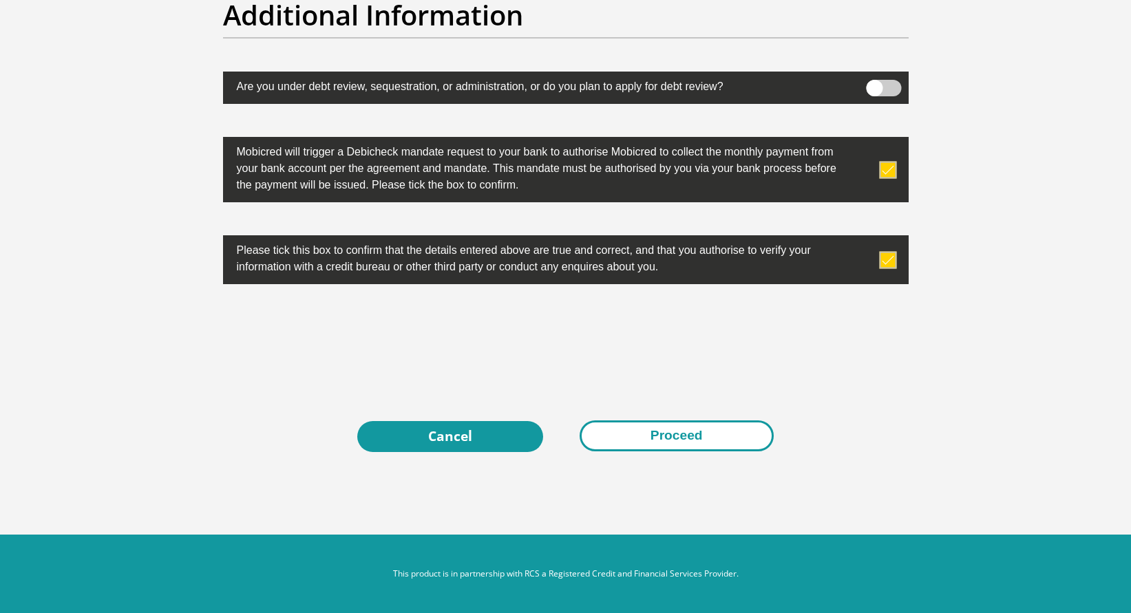
type input "0"
click at [659, 438] on button "Proceed" at bounding box center [676, 435] width 194 height 31
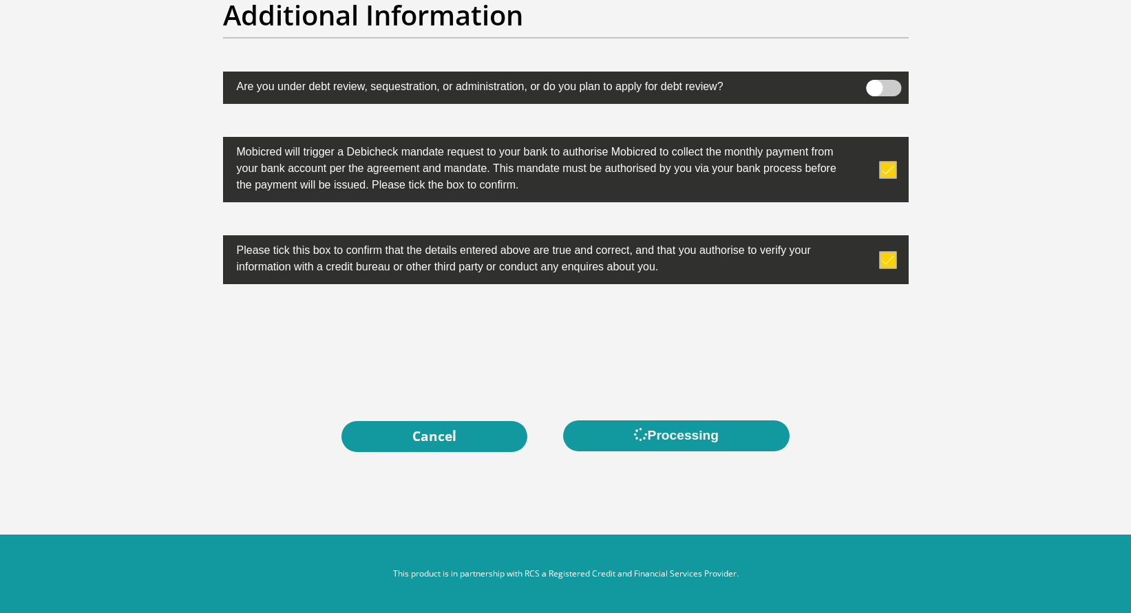
scroll to position [0, 0]
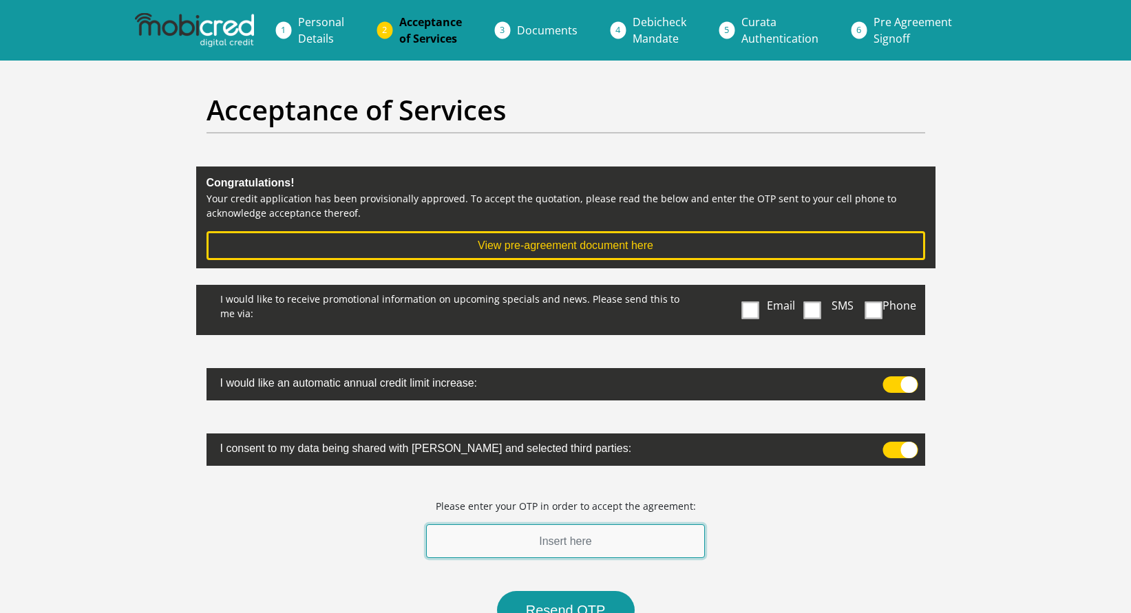
click at [640, 540] on input "text" at bounding box center [565, 541] width 279 height 34
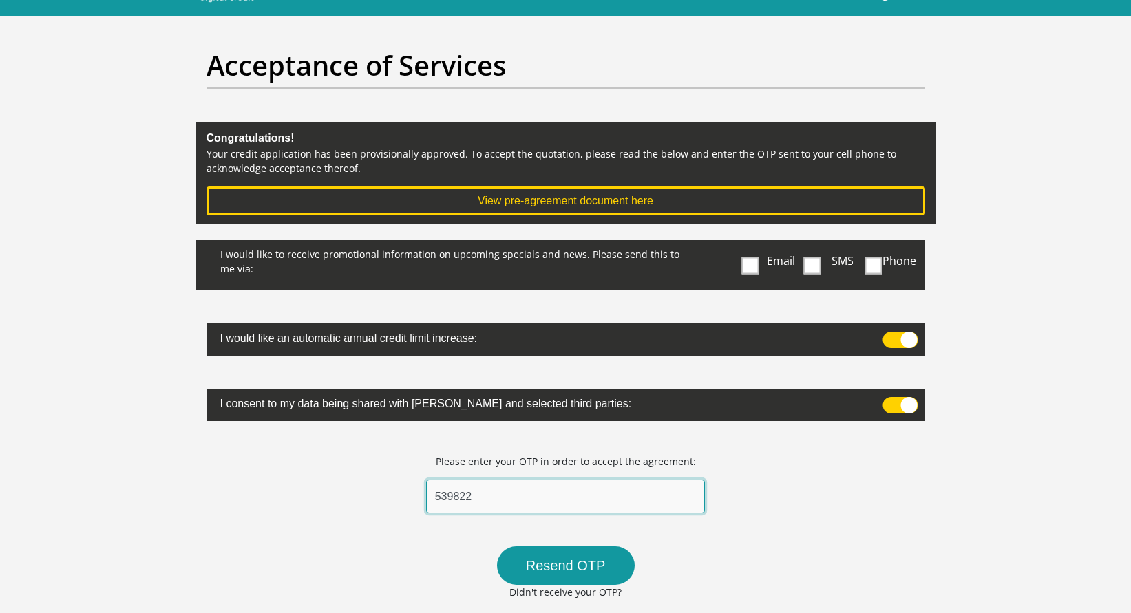
scroll to position [69, 0]
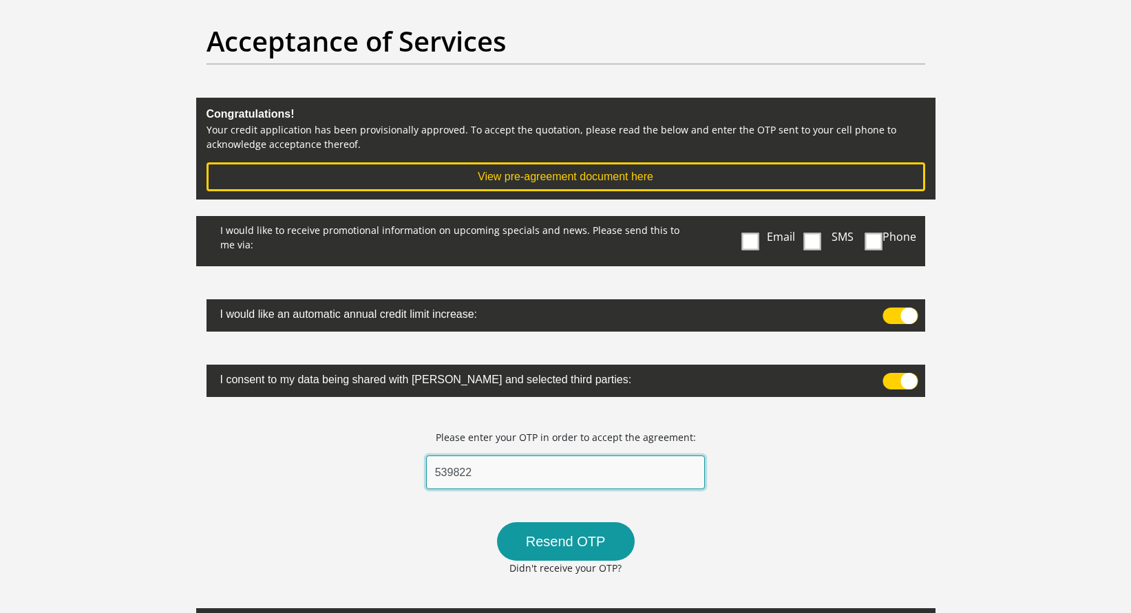
type input "539822"
click at [908, 383] on span at bounding box center [899, 381] width 35 height 17
click at [888, 376] on input "checkbox" at bounding box center [888, 376] width 0 height 0
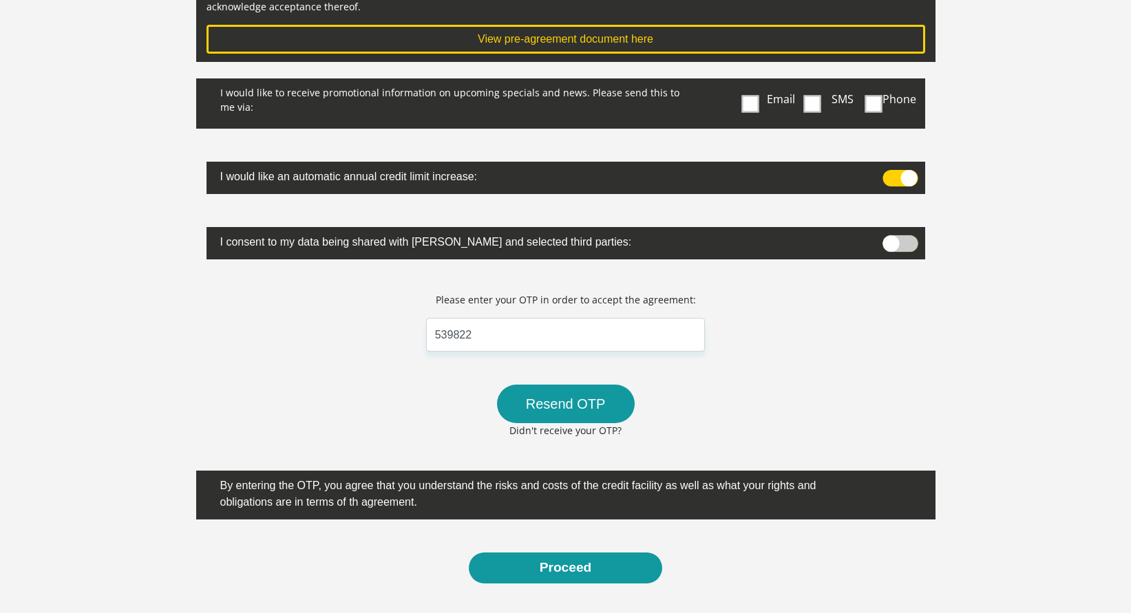
scroll to position [275, 0]
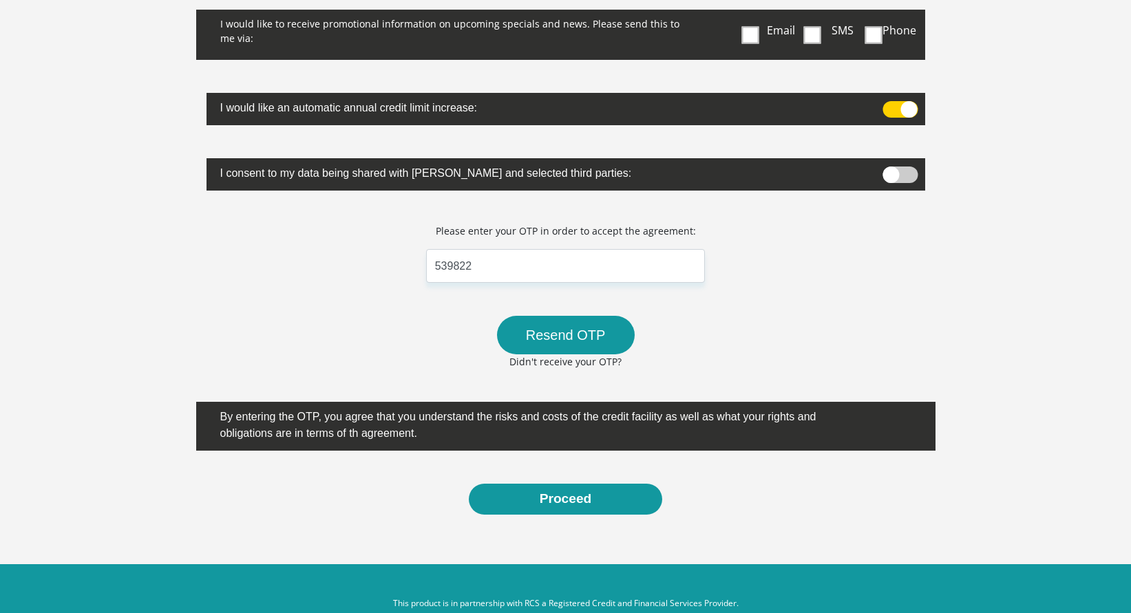
drag, startPoint x: 626, startPoint y: 505, endPoint x: 769, endPoint y: 509, distance: 143.2
click at [626, 505] on button "Proceed" at bounding box center [566, 499] width 194 height 31
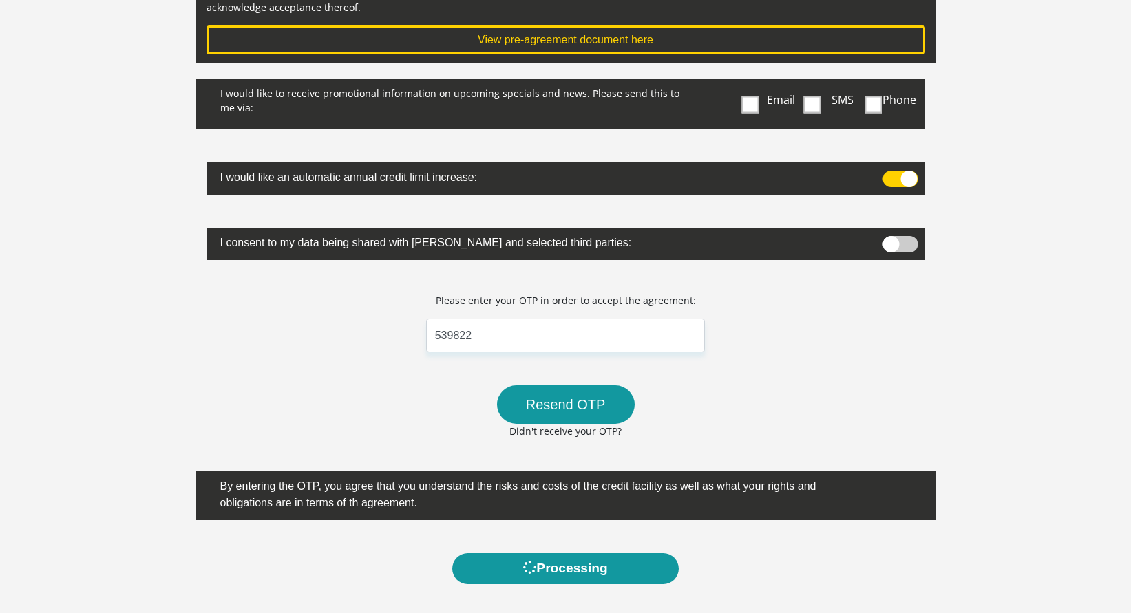
scroll to position [206, 0]
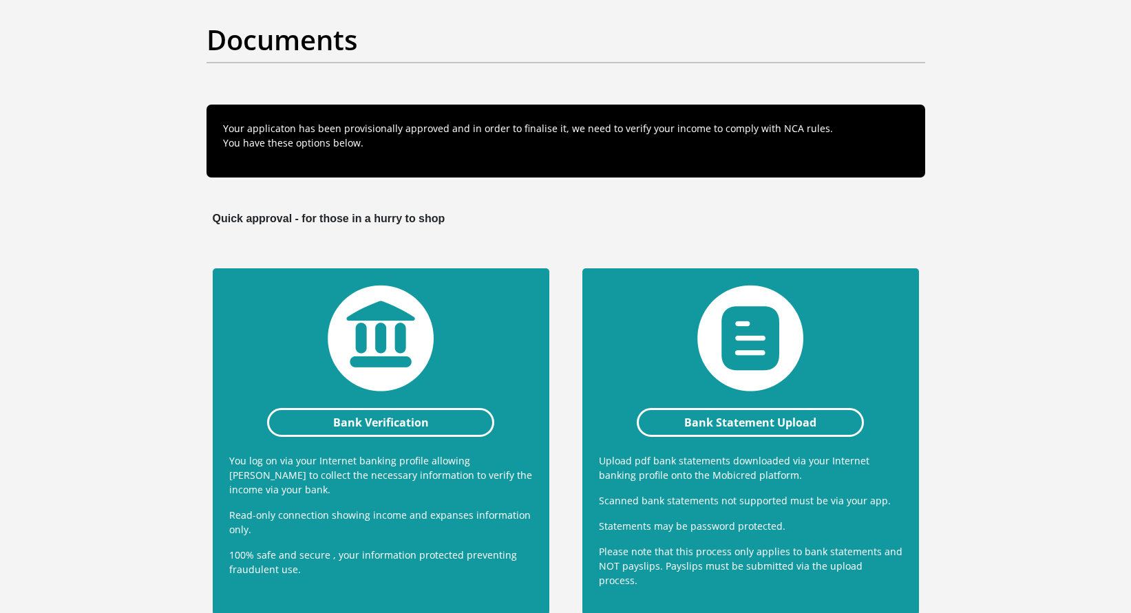
scroll to position [58, 0]
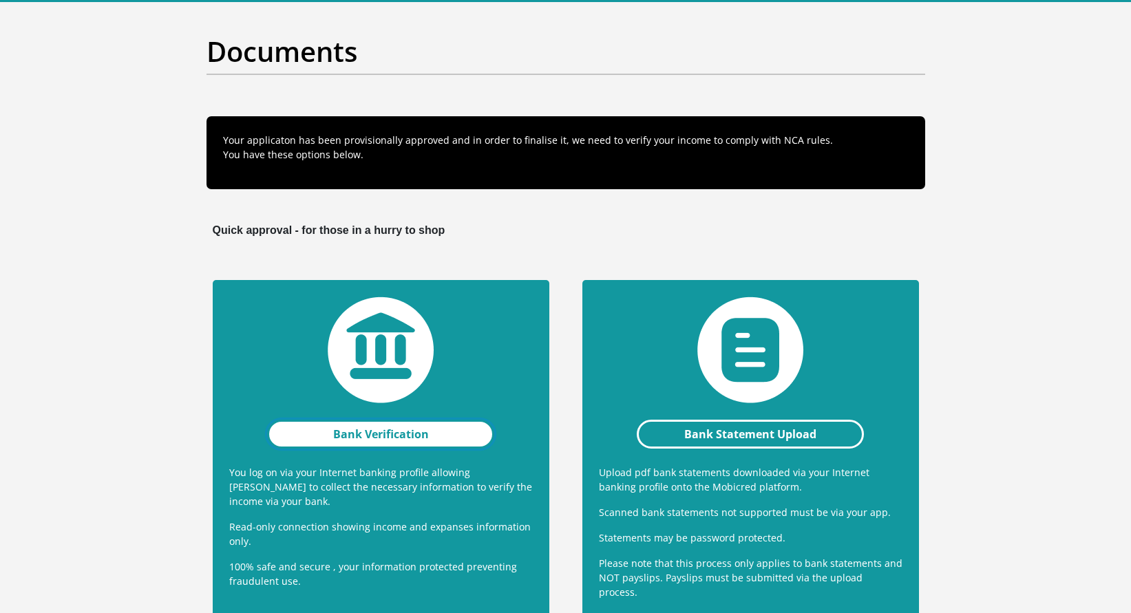
click at [416, 436] on link "Bank Verification" at bounding box center [381, 434] width 228 height 29
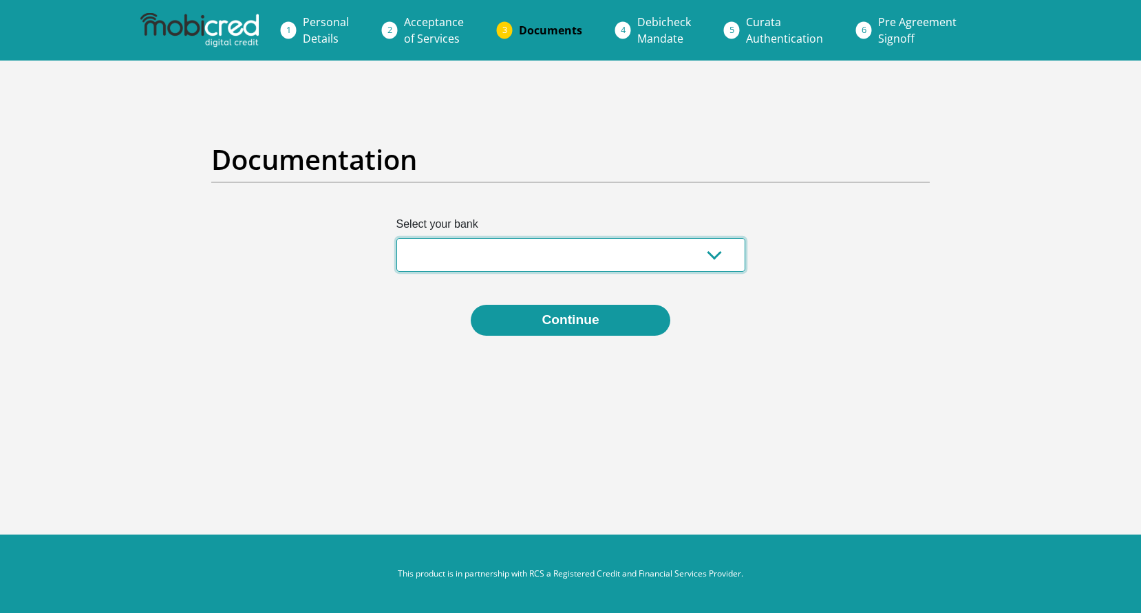
click at [675, 255] on select "Absa Capitec Bank Discovery Bank First National Bank Nedbank Standard Bank Tyme…" at bounding box center [570, 255] width 349 height 34
select select "{"id":"1","title":"First National Bank","institution":"Rand Merchant Bank","ali…"
click at [396, 238] on select "Absa Capitec Bank Discovery Bank First National Bank Nedbank Standard Bank Tyme…" at bounding box center [570, 255] width 349 height 34
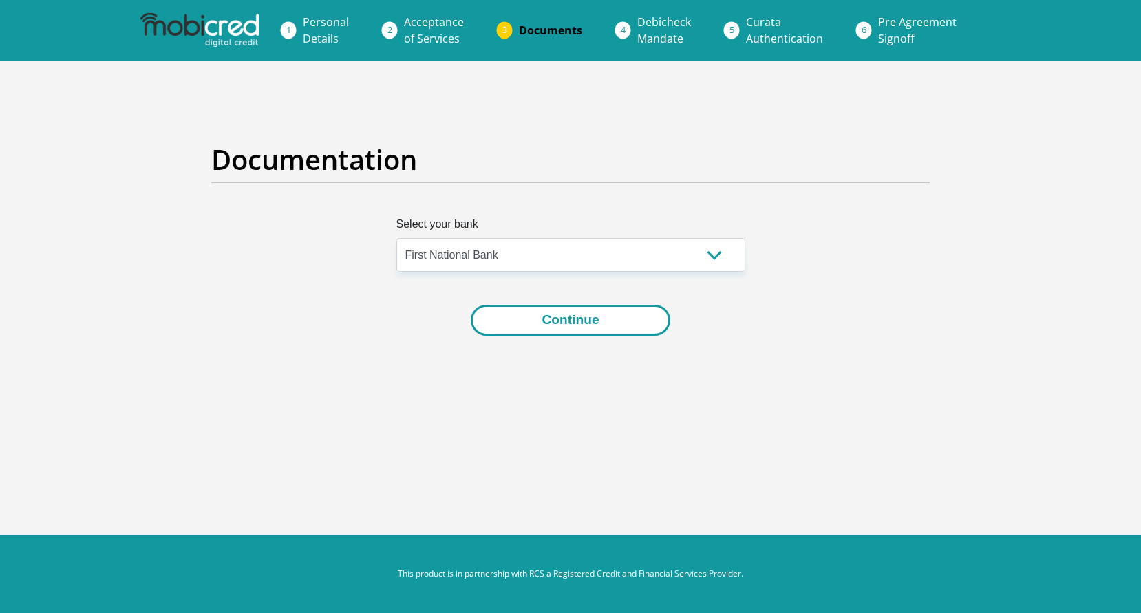
click at [641, 323] on button "Continue" at bounding box center [570, 320] width 199 height 31
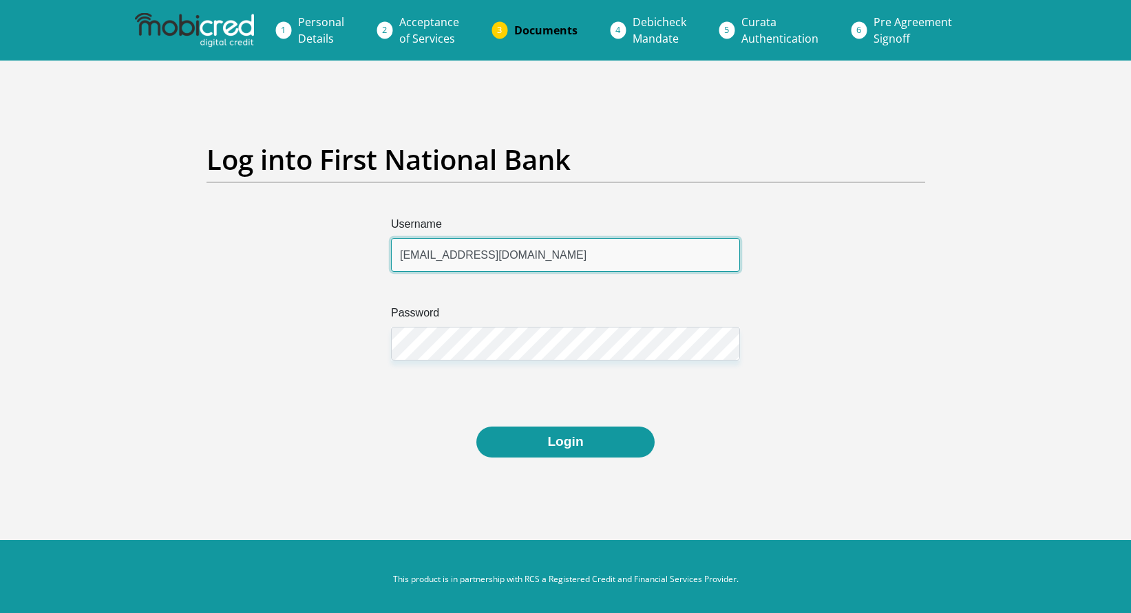
click at [606, 255] on input "shltnnell@gmail.com" at bounding box center [565, 255] width 349 height 34
click at [605, 249] on input "shltnnell@gmail.com" at bounding box center [565, 255] width 349 height 34
click at [604, 250] on input "shltnnell@gmail.com" at bounding box center [565, 255] width 349 height 34
type input "StiloFNB"
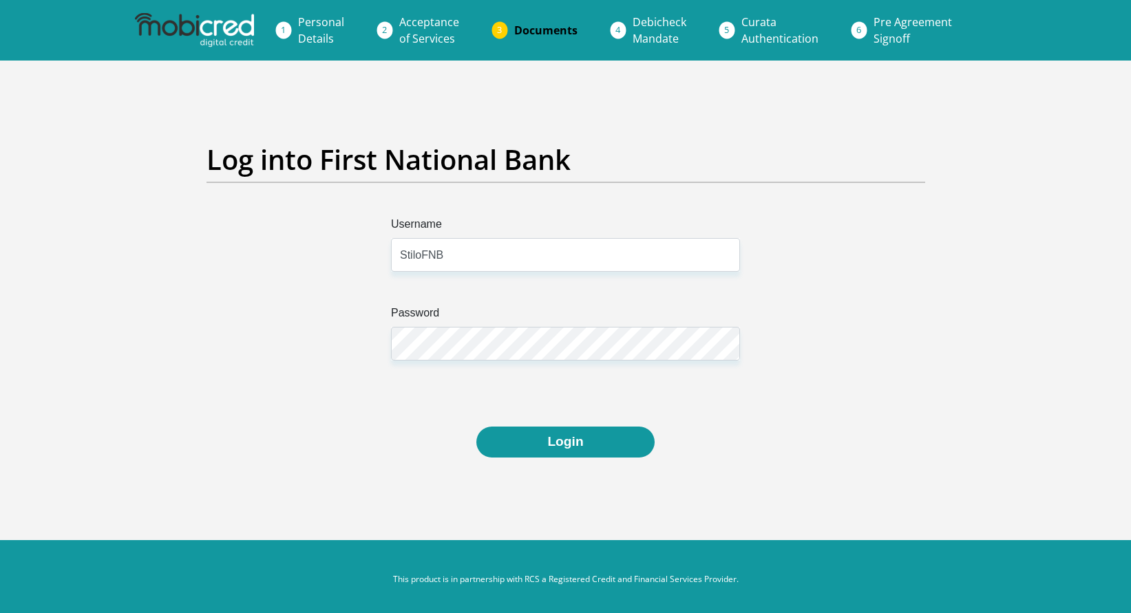
click at [797, 401] on div "Username StiloFNB Password" at bounding box center [565, 321] width 739 height 211
click at [581, 450] on button "Login" at bounding box center [565, 442] width 178 height 31
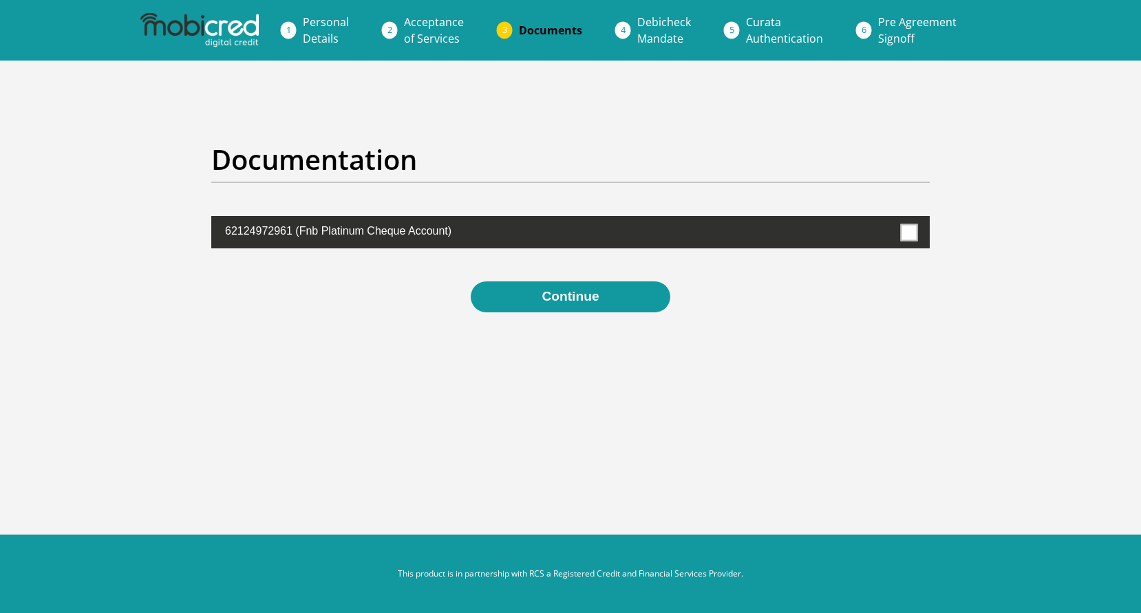
click at [908, 233] on span at bounding box center [909, 232] width 17 height 17
click at [880, 220] on input "checkbox" at bounding box center [880, 220] width 0 height 0
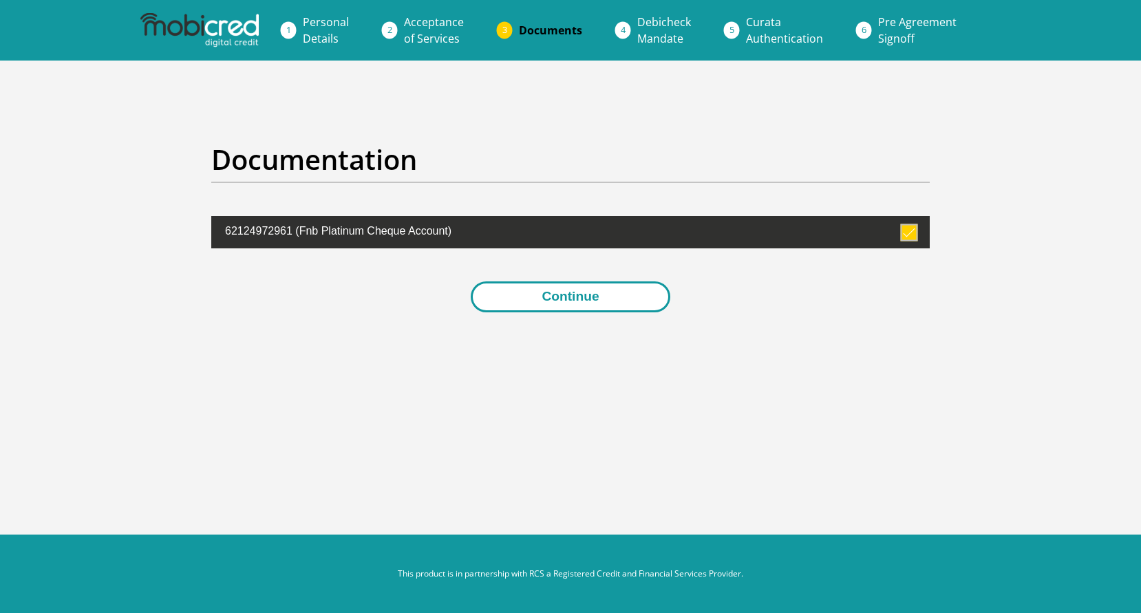
click at [623, 287] on button "Continue" at bounding box center [570, 296] width 199 height 31
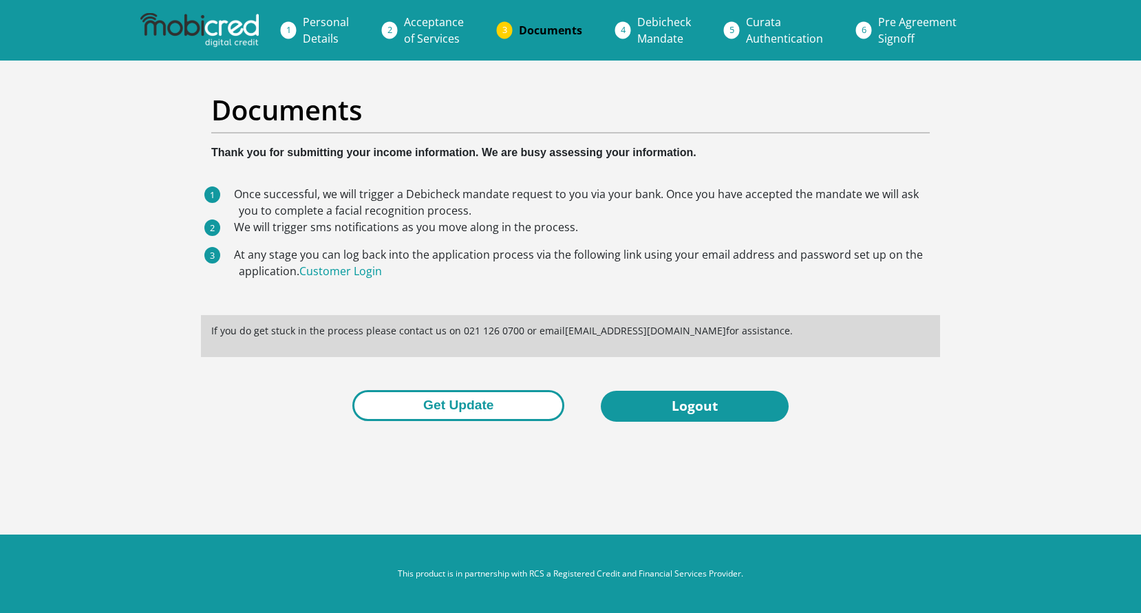
click at [492, 404] on button "Get Update" at bounding box center [458, 405] width 212 height 31
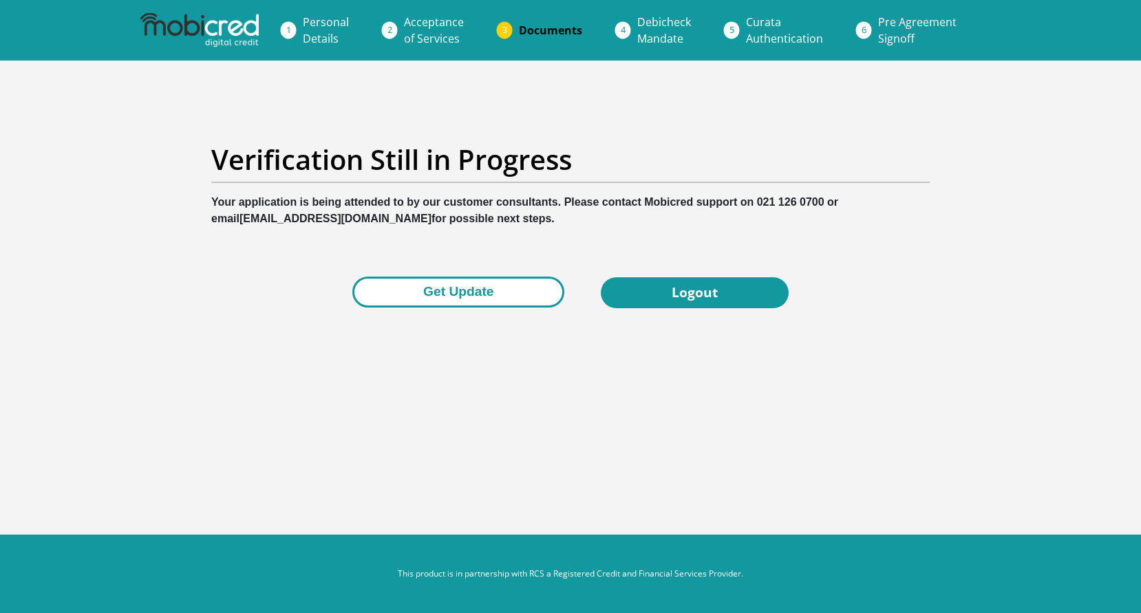
click at [464, 296] on button "Get Update" at bounding box center [458, 292] width 212 height 31
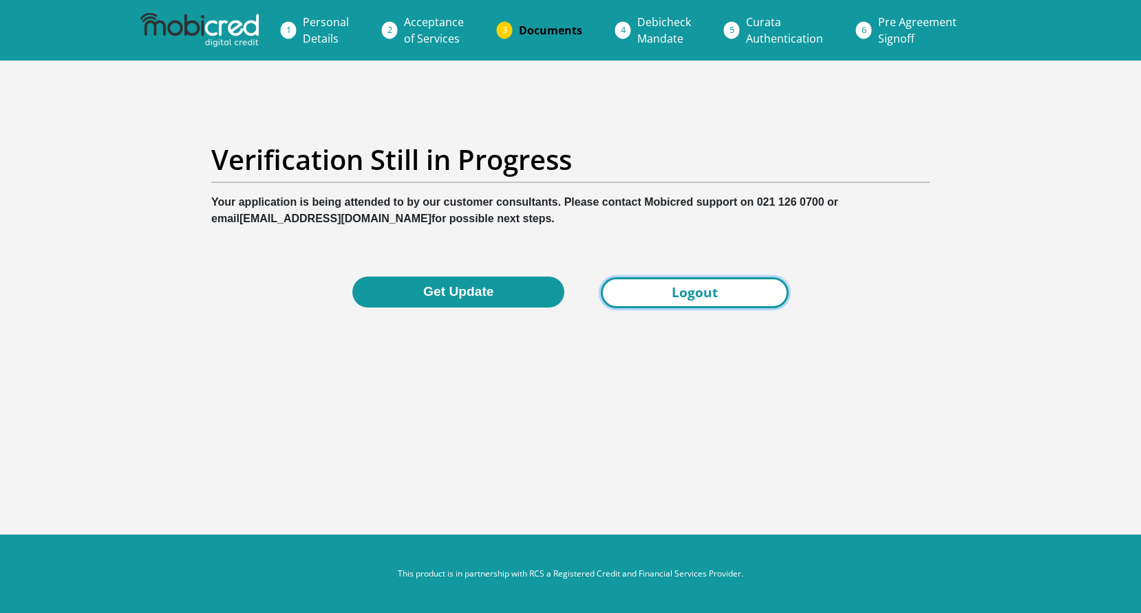
click at [707, 284] on link "Logout" at bounding box center [695, 292] width 188 height 31
